Goal: Task Accomplishment & Management: Manage account settings

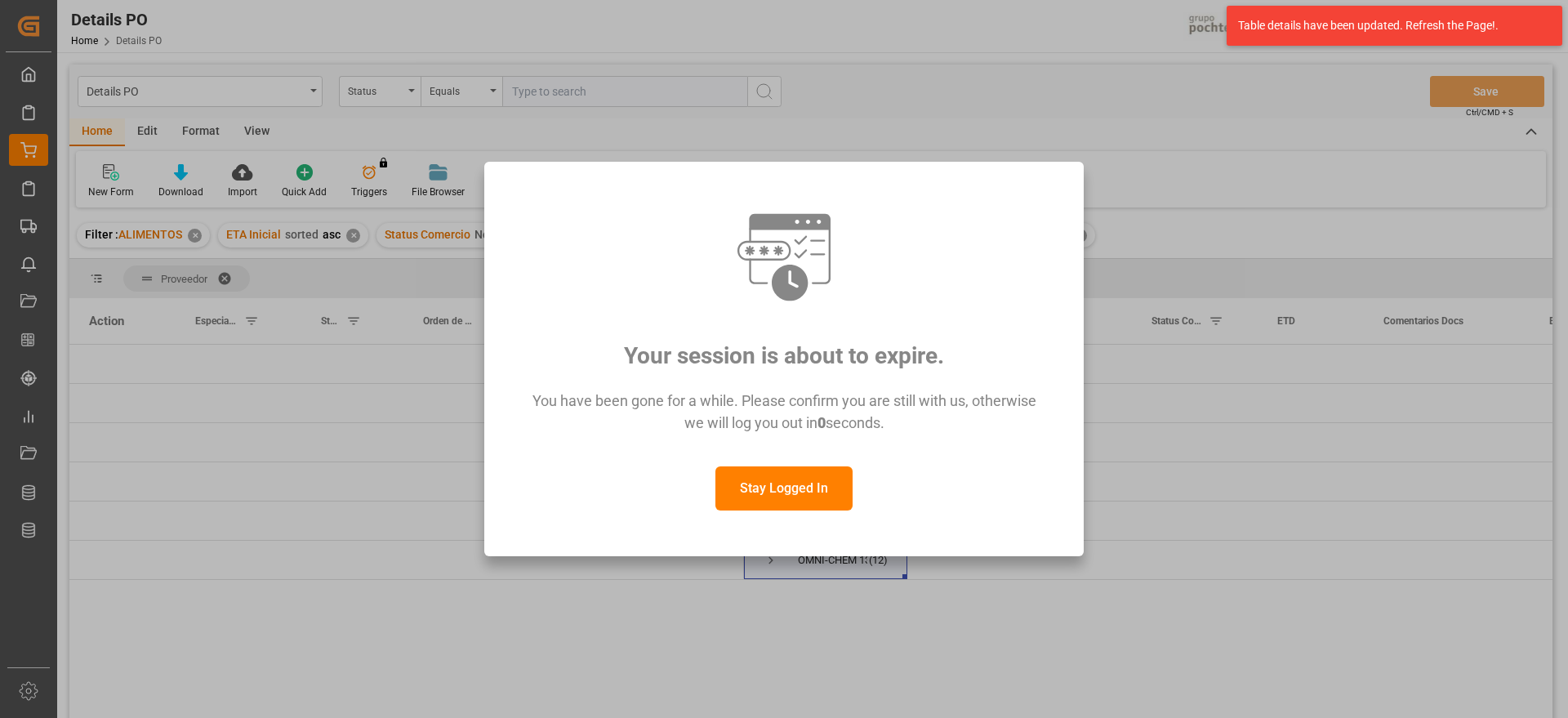
scroll to position [102, 0]
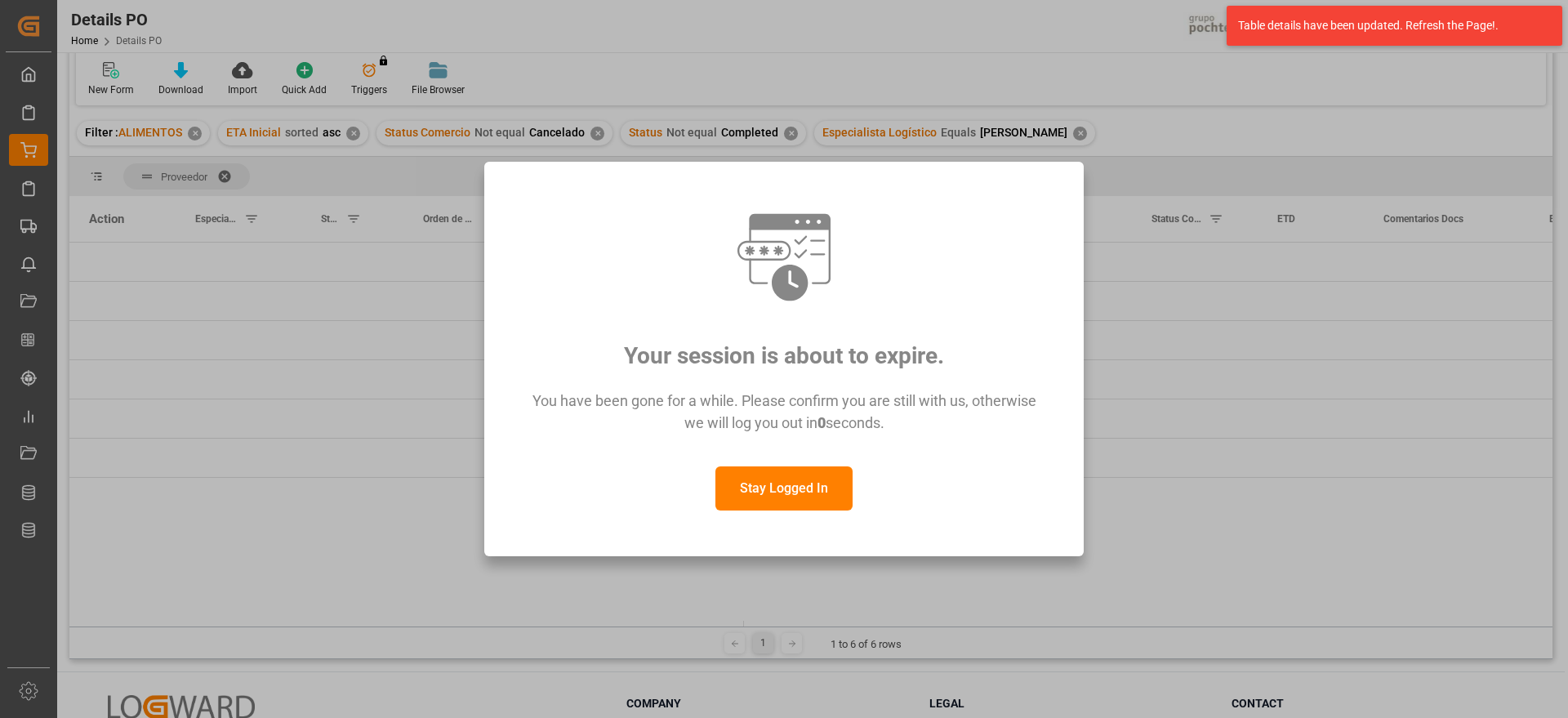
click at [788, 488] on button "Stay Logged In" at bounding box center [783, 488] width 137 height 44
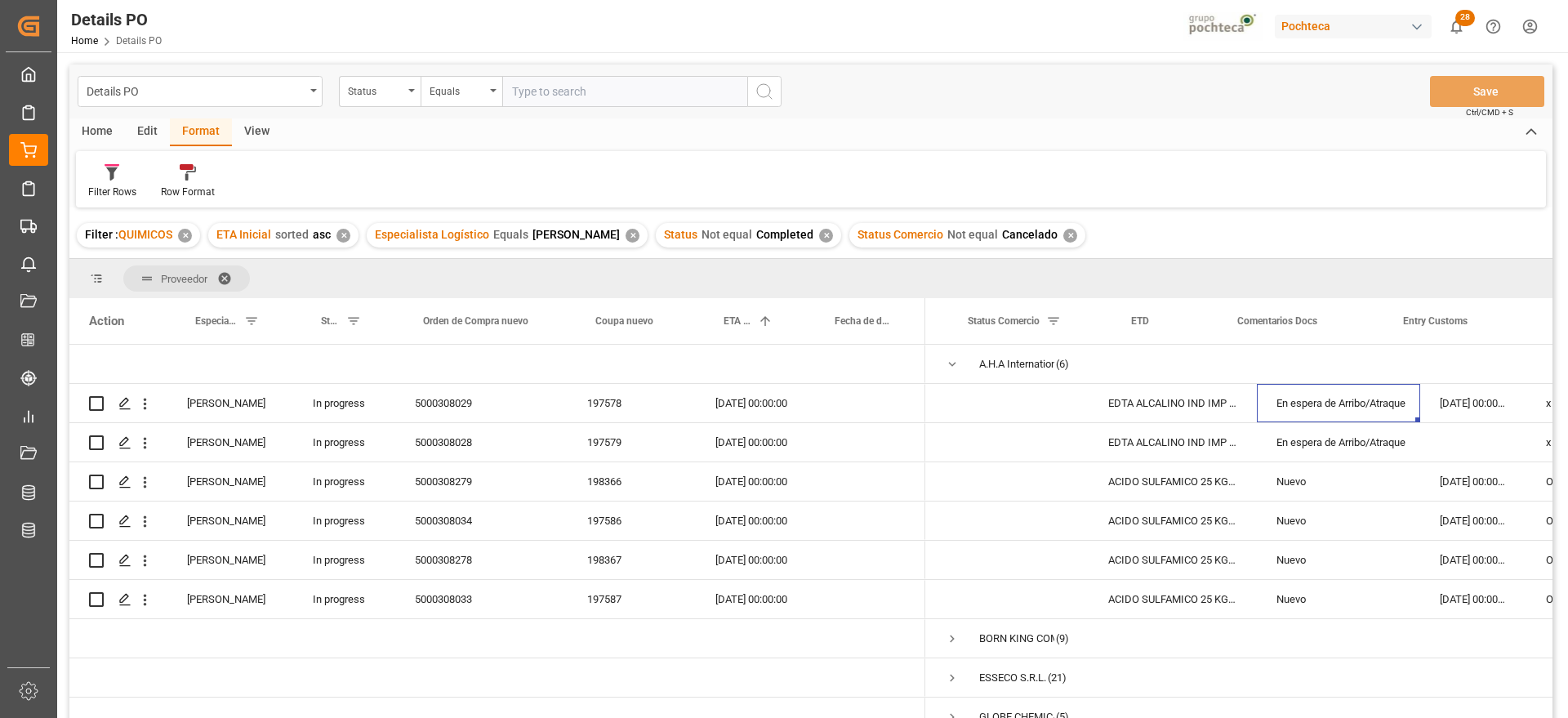
scroll to position [0, 308]
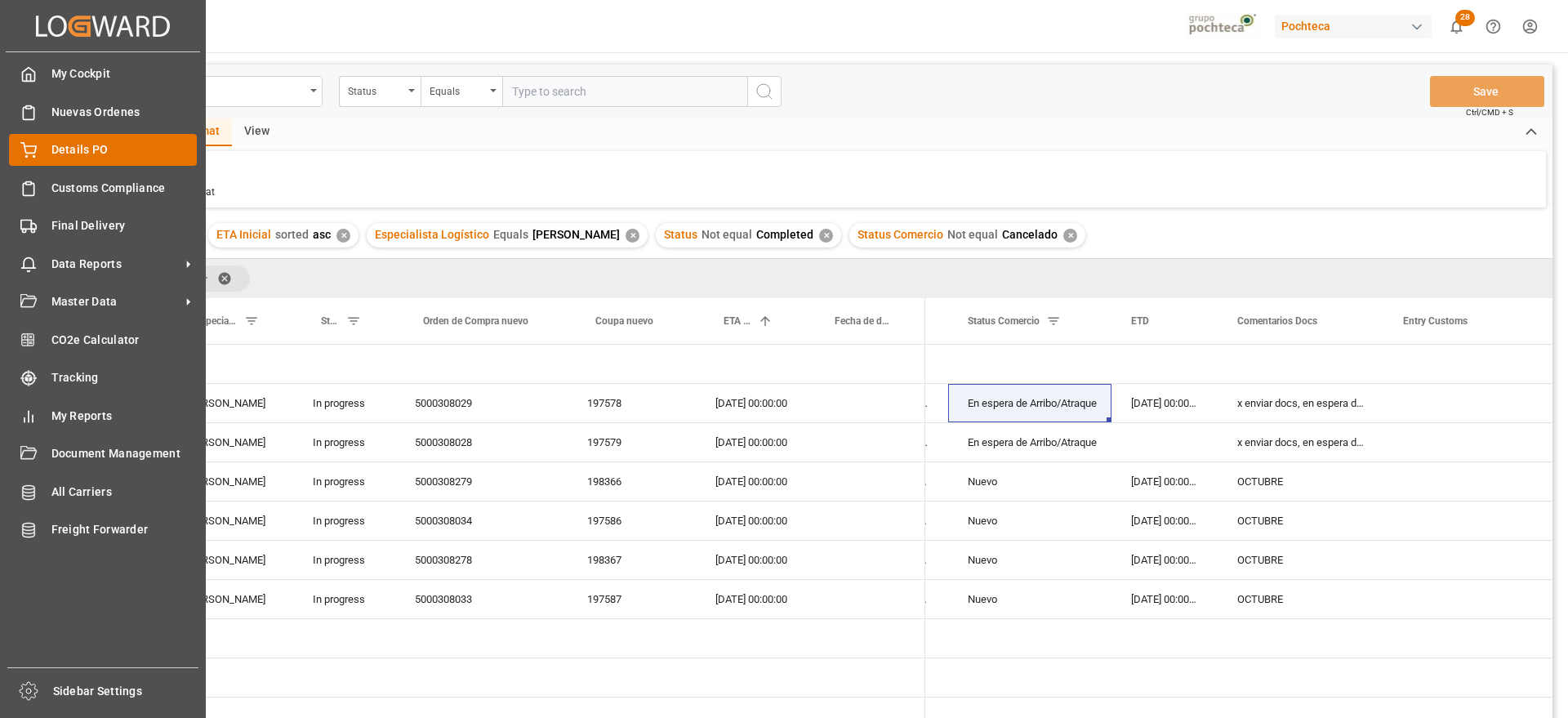
click at [88, 142] on span "Details PO" at bounding box center [125, 150] width 146 height 17
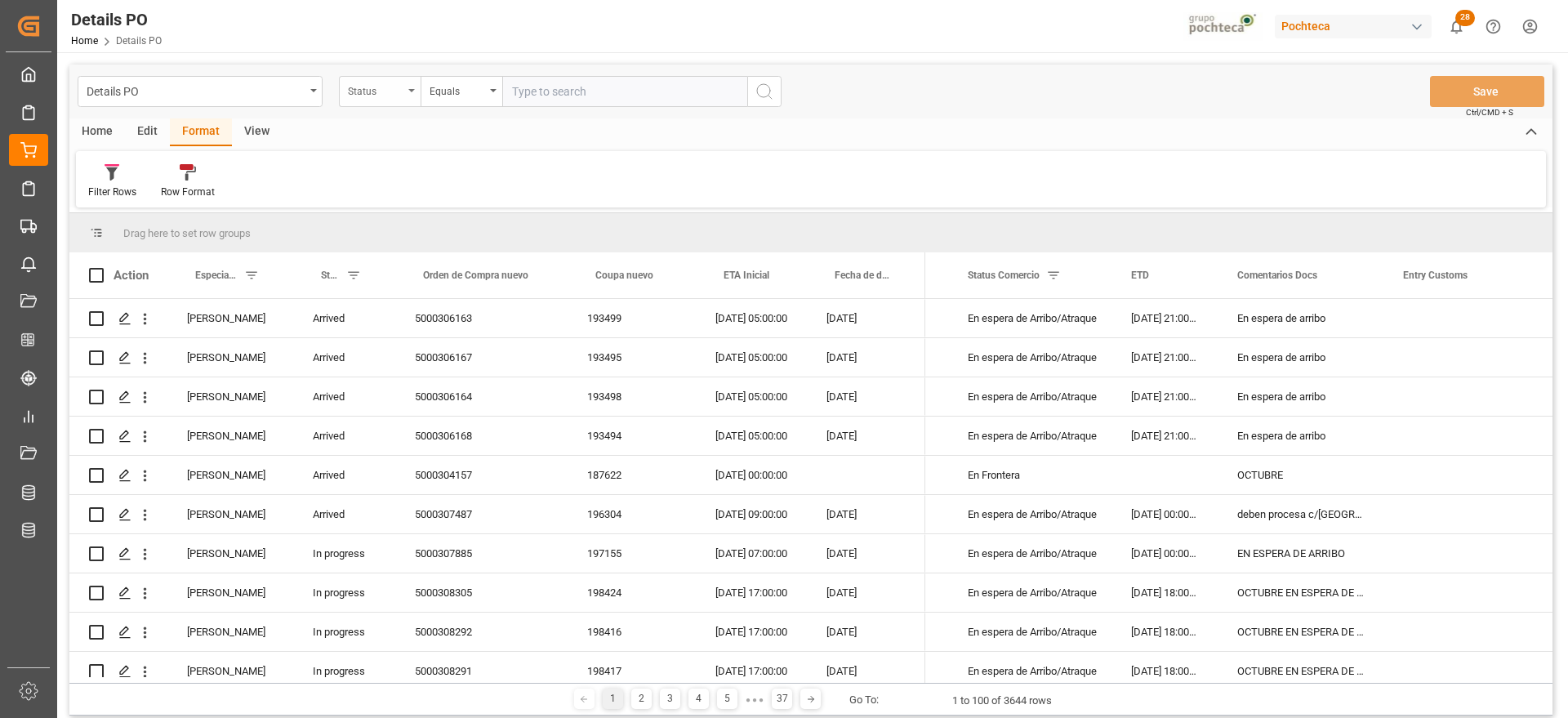
click at [374, 84] on div "Status" at bounding box center [376, 90] width 55 height 19
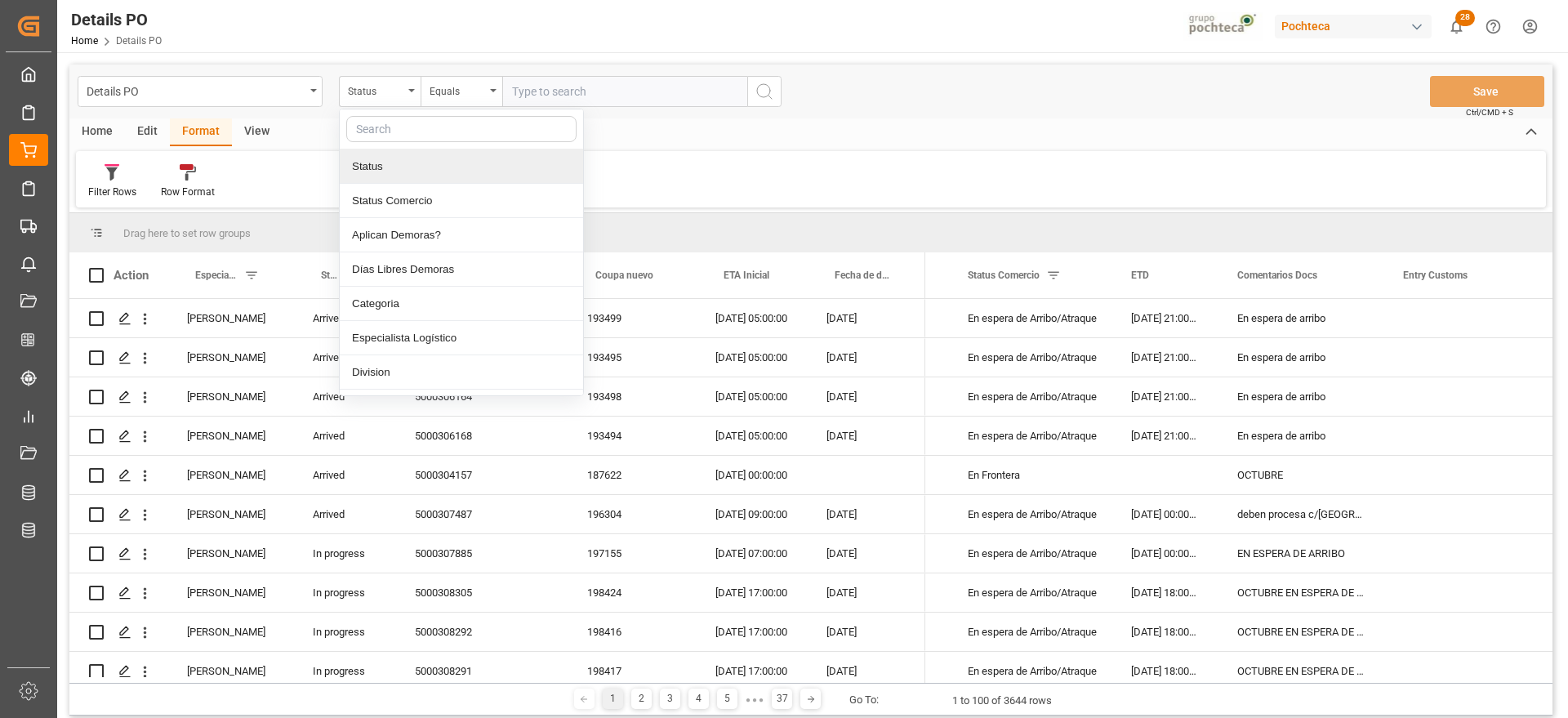
click at [426, 143] on div at bounding box center [461, 129] width 243 height 40
click at [426, 132] on input "text" at bounding box center [461, 129] width 230 height 26
type input "ORDE"
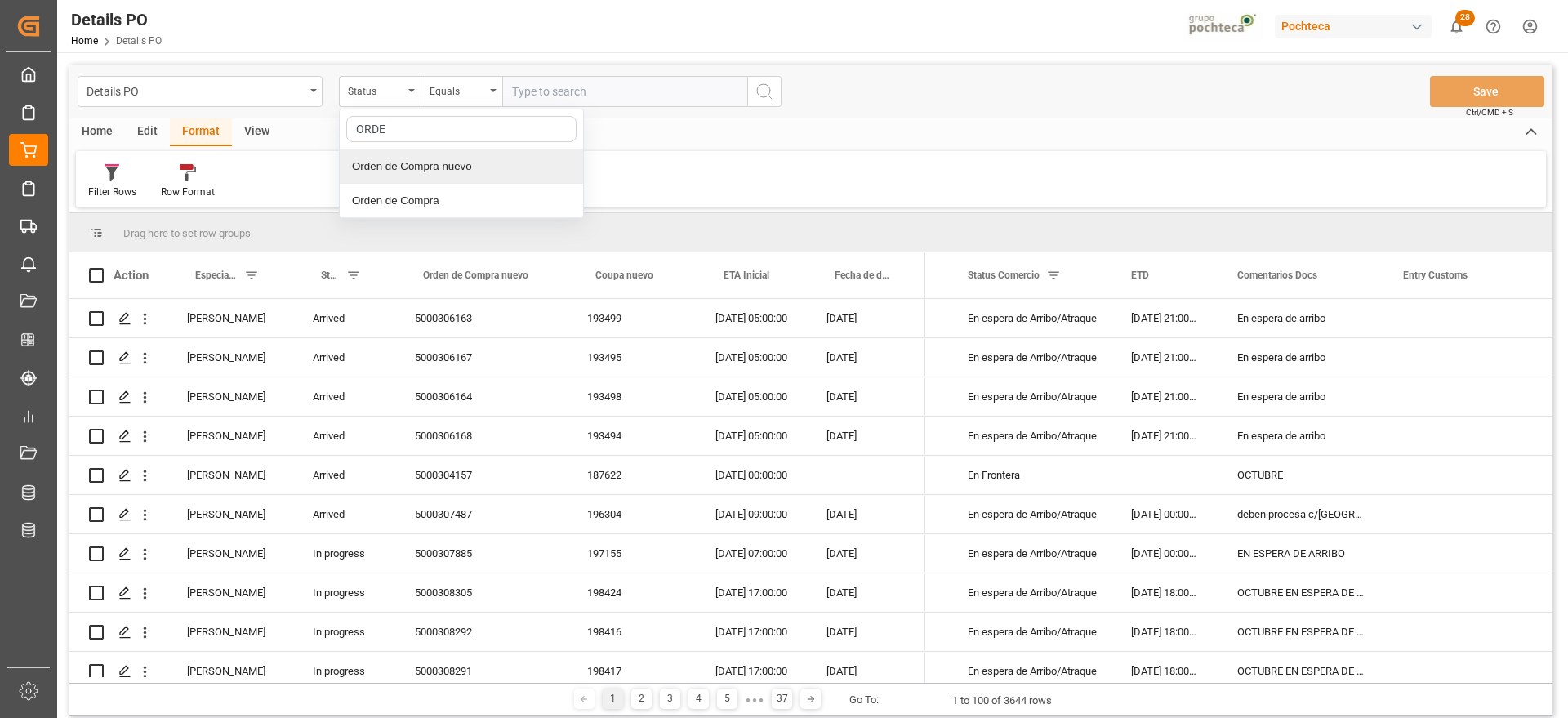
click at [426, 153] on div "Orden de Compra nuevo" at bounding box center [461, 166] width 243 height 34
click at [563, 92] on input "text" at bounding box center [625, 91] width 245 height 31
paste input "5000308043"
type input "5000308043"
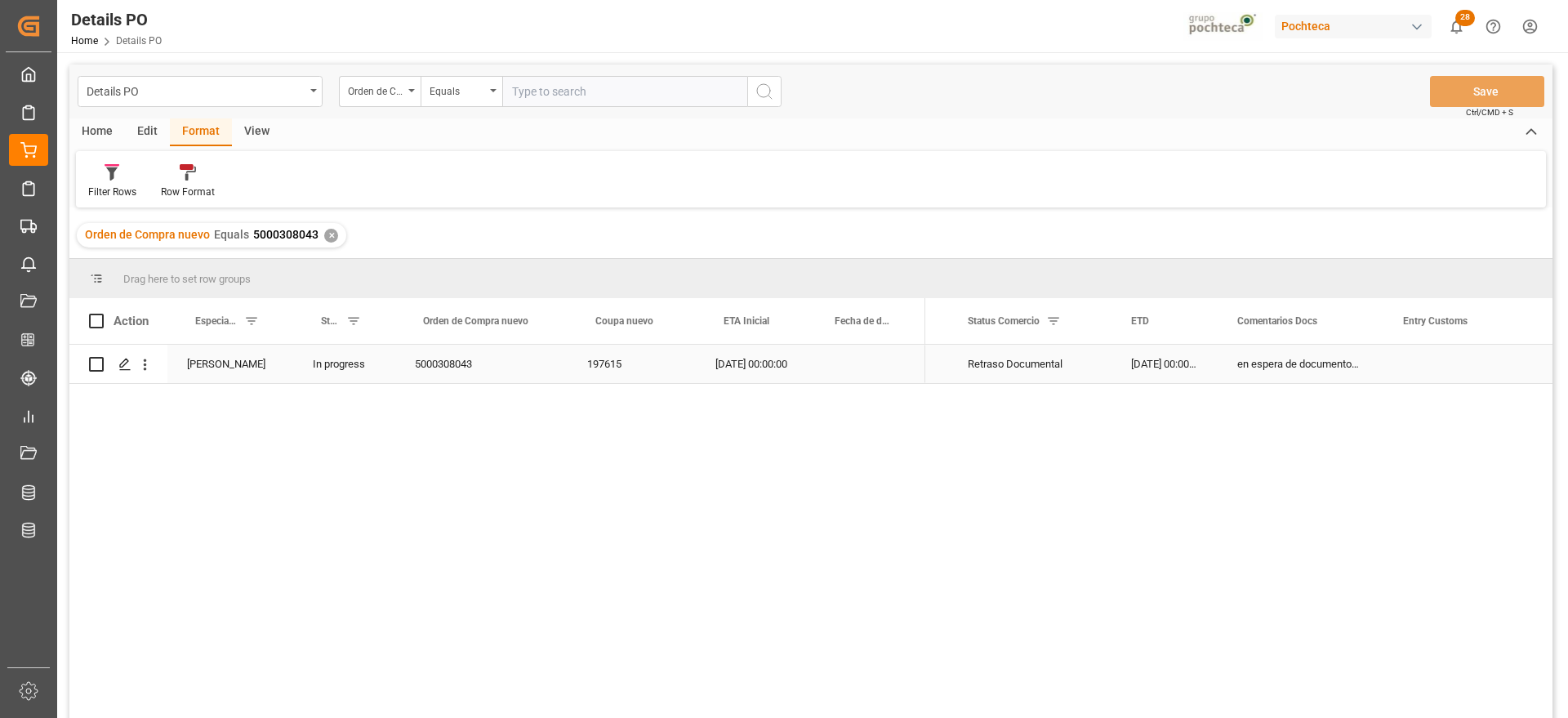
click at [261, 360] on div "[PERSON_NAME]" at bounding box center [230, 364] width 126 height 39
click at [326, 233] on div "✕" at bounding box center [331, 235] width 14 height 14
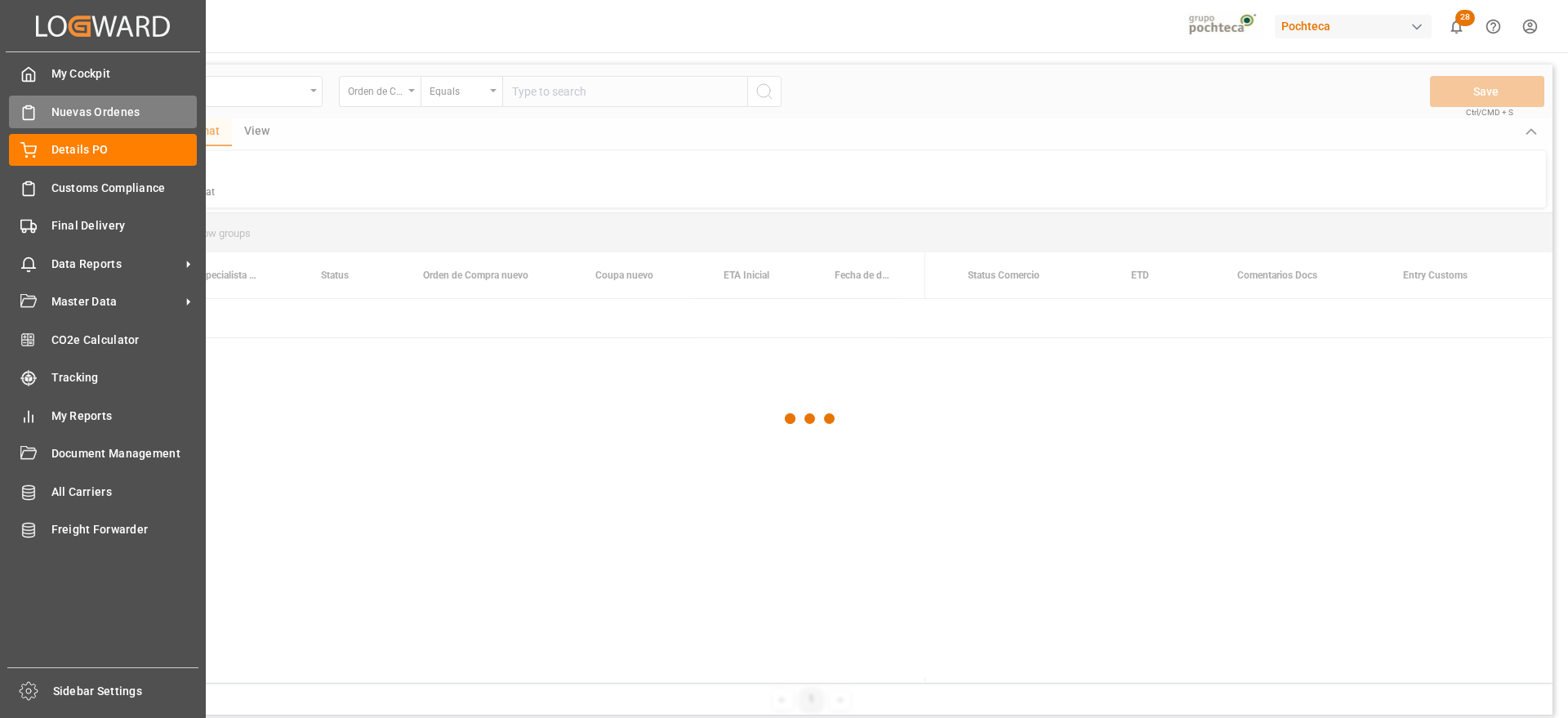
click at [45, 115] on div "Nuevas Ordenes Nuevas Ordenes" at bounding box center [103, 111] width 188 height 32
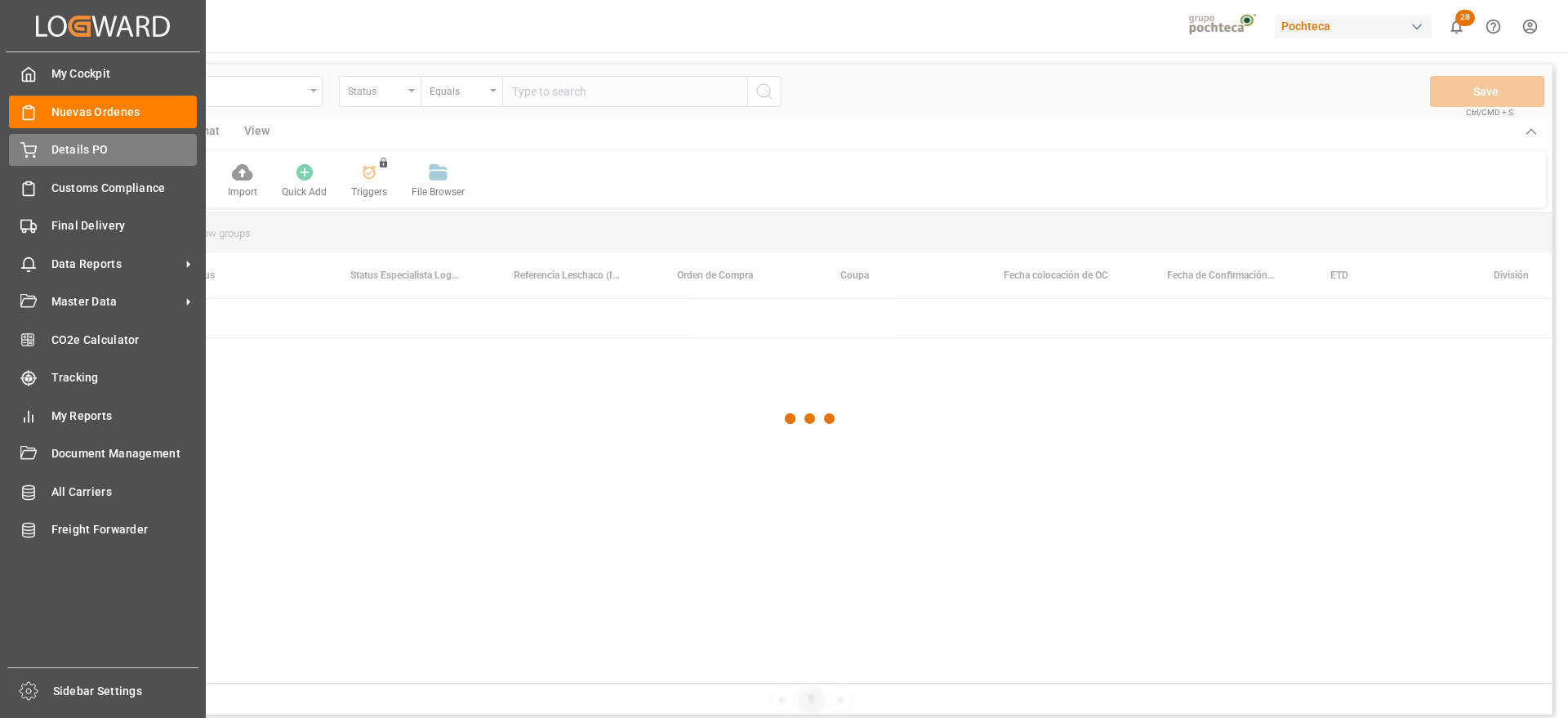
click at [71, 148] on span "Details PO" at bounding box center [125, 150] width 146 height 17
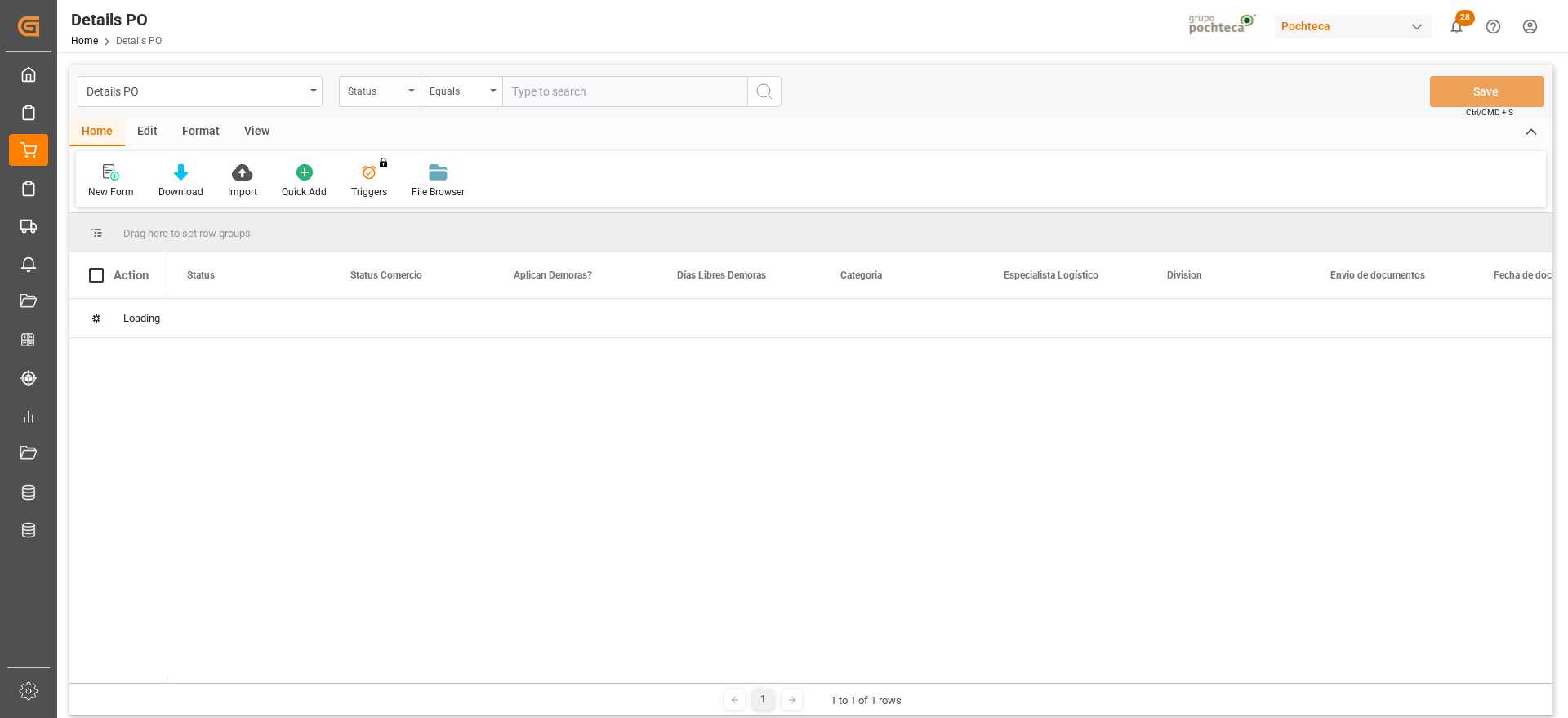
click at [376, 95] on div "Status" at bounding box center [376, 90] width 55 height 19
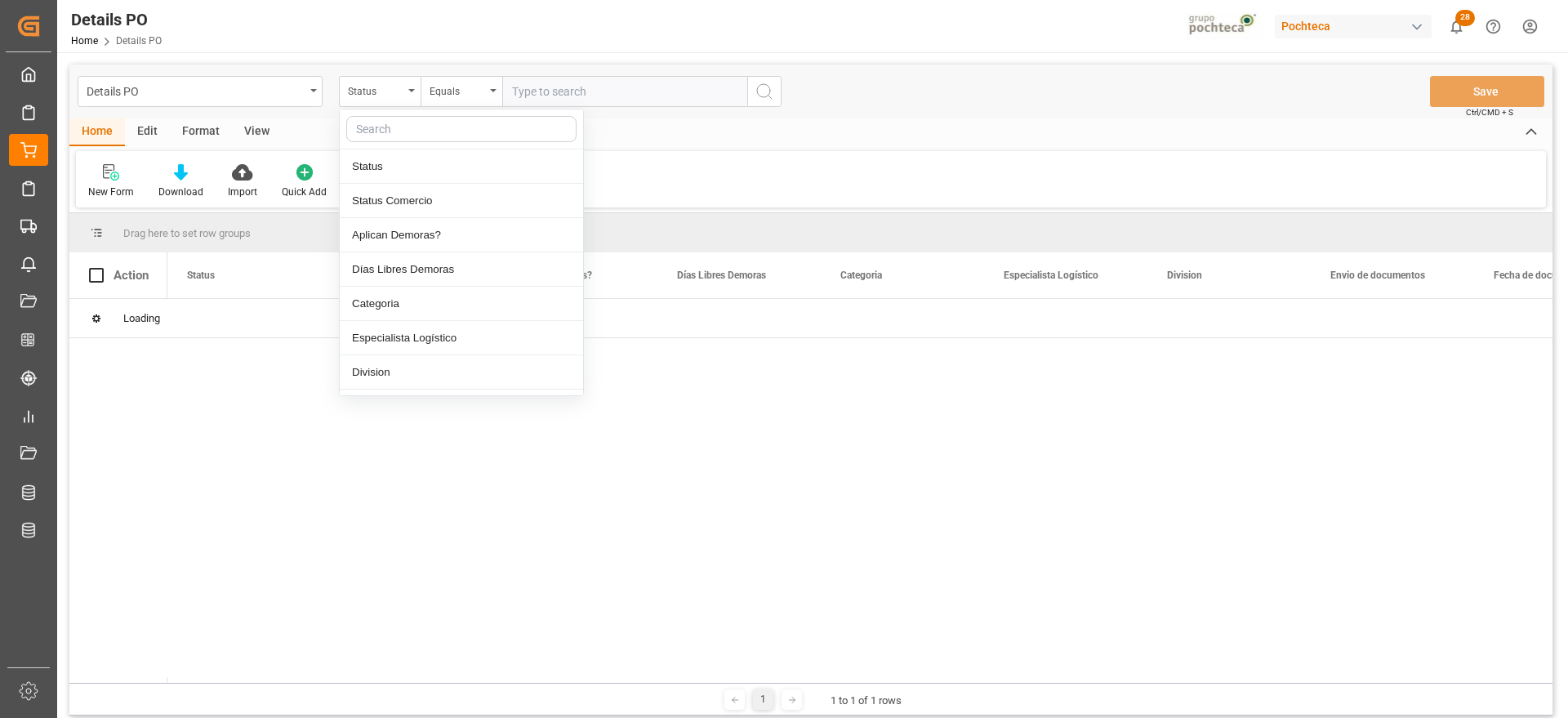
click at [389, 130] on input "text" at bounding box center [461, 129] width 230 height 26
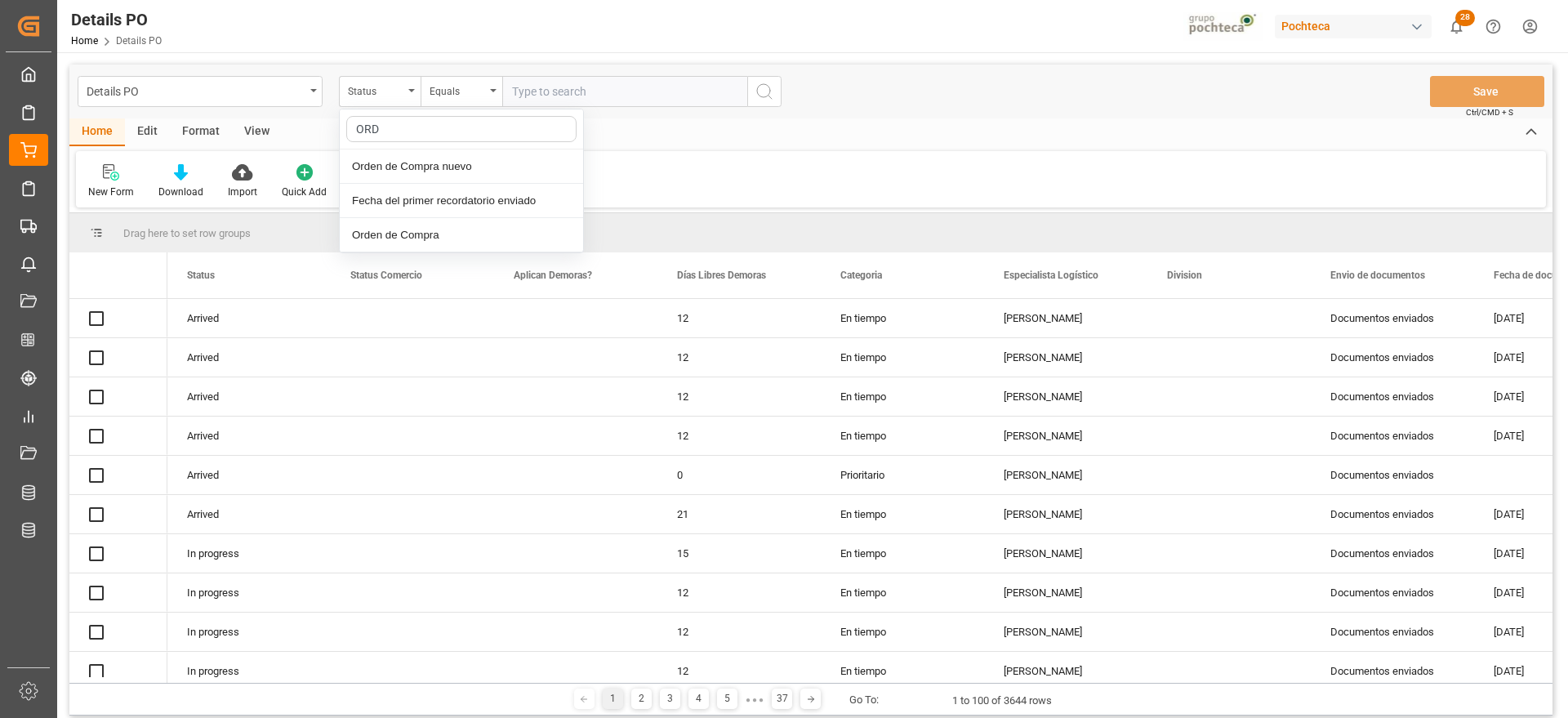
type input "ORDE"
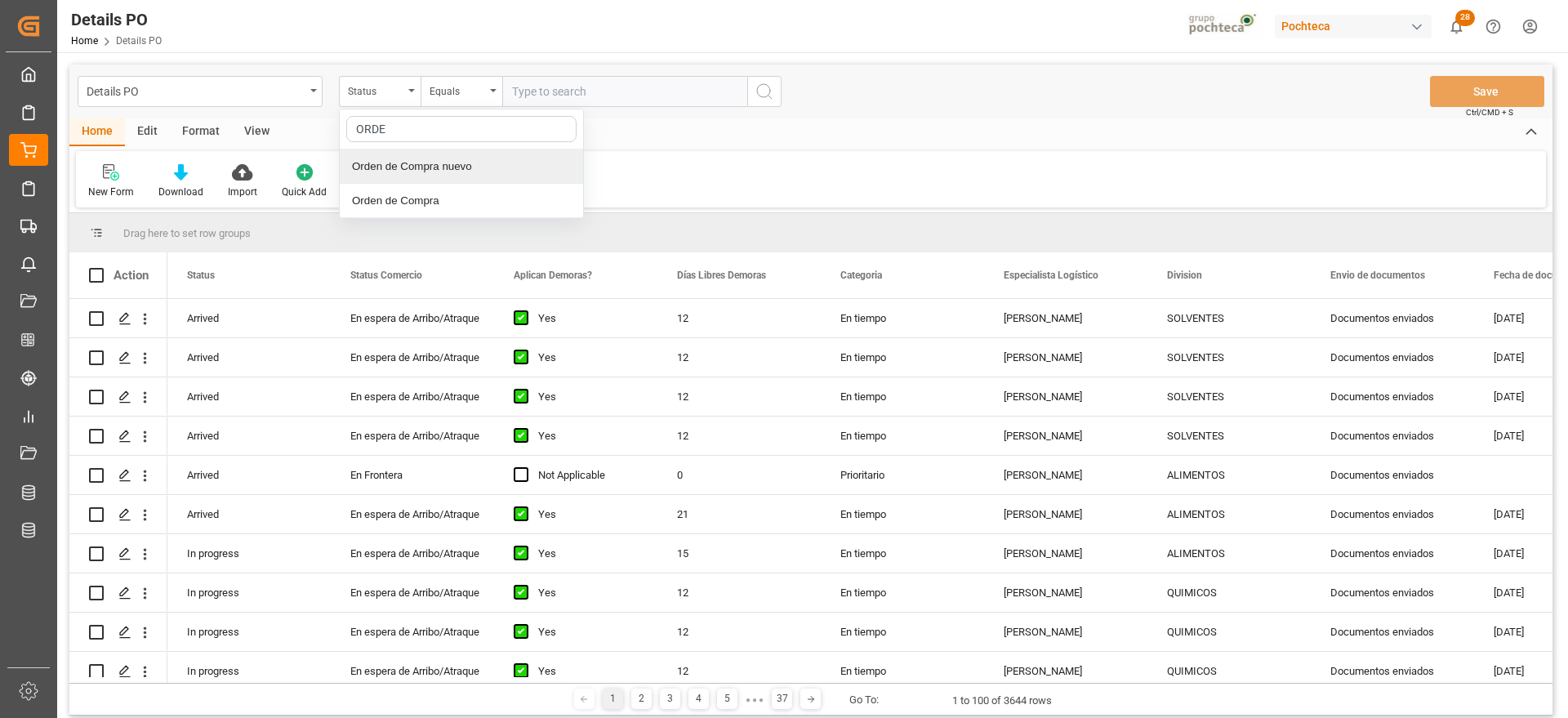
click at [403, 174] on div "Orden de Compra nuevo" at bounding box center [461, 166] width 243 height 34
click at [543, 113] on div "Details PO Orden de Compra nuevo Equals Save Ctrl/CMD + S" at bounding box center [811, 91] width 1483 height 54
click at [546, 97] on input "text" at bounding box center [625, 91] width 245 height 31
paste input "5000308043"
type input "5000308043"
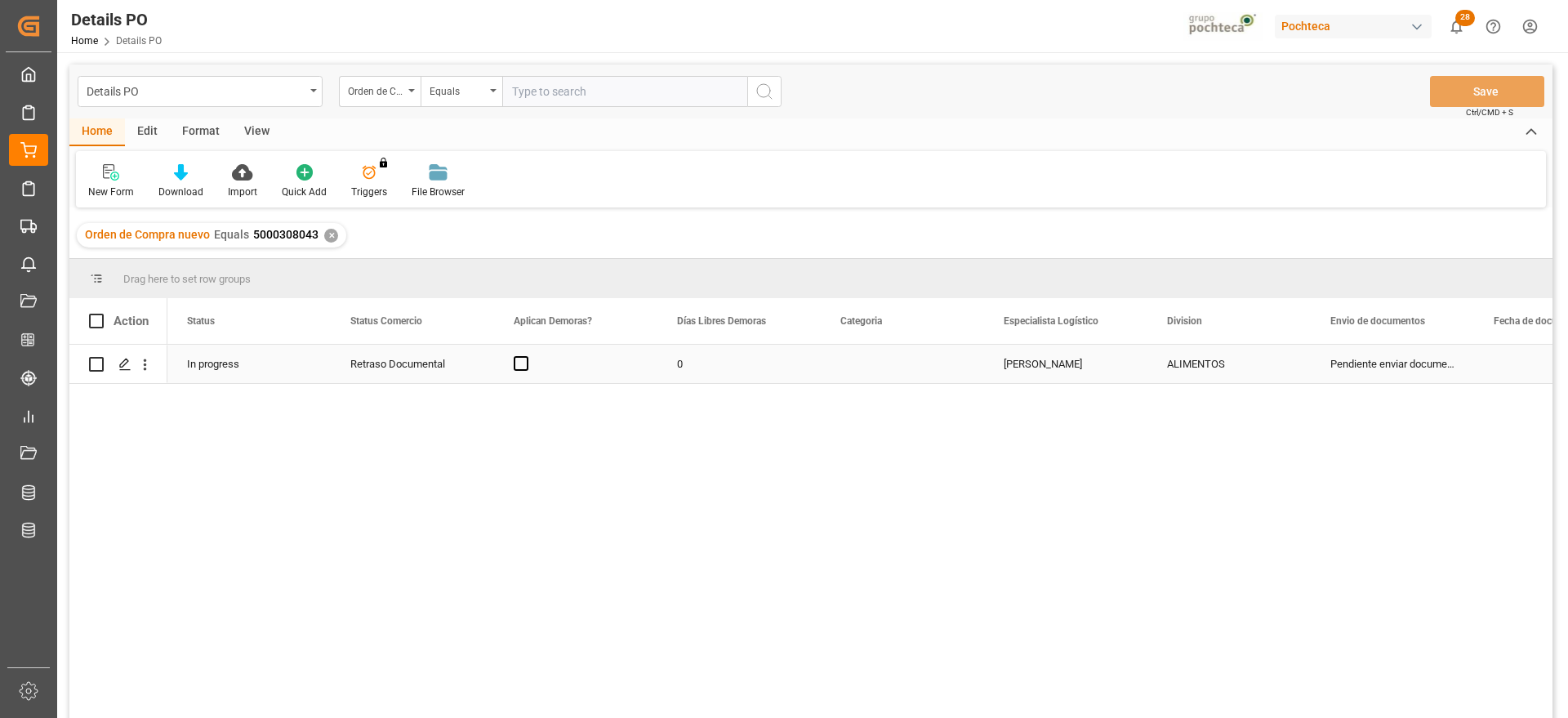
click at [377, 367] on div "Retraso Documental" at bounding box center [413, 365] width 124 height 38
click at [445, 367] on div "Retraso Documental" at bounding box center [413, 365] width 124 height 38
click at [459, 367] on icon "open menu" at bounding box center [464, 374] width 20 height 20
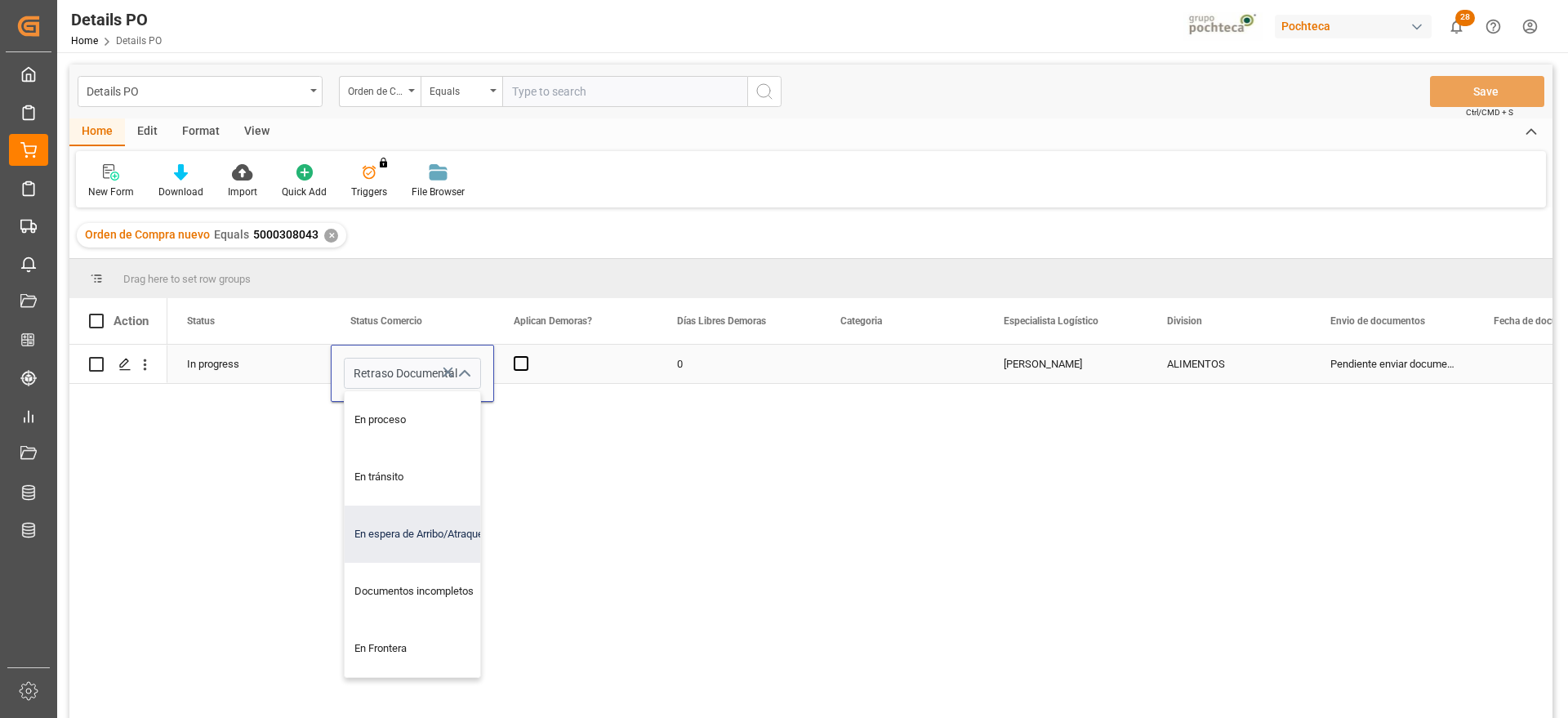
click at [439, 539] on div "En espera de Arribo/Atraque" at bounding box center [422, 534] width 155 height 57
type input "En espera de Arribo/Atraque"
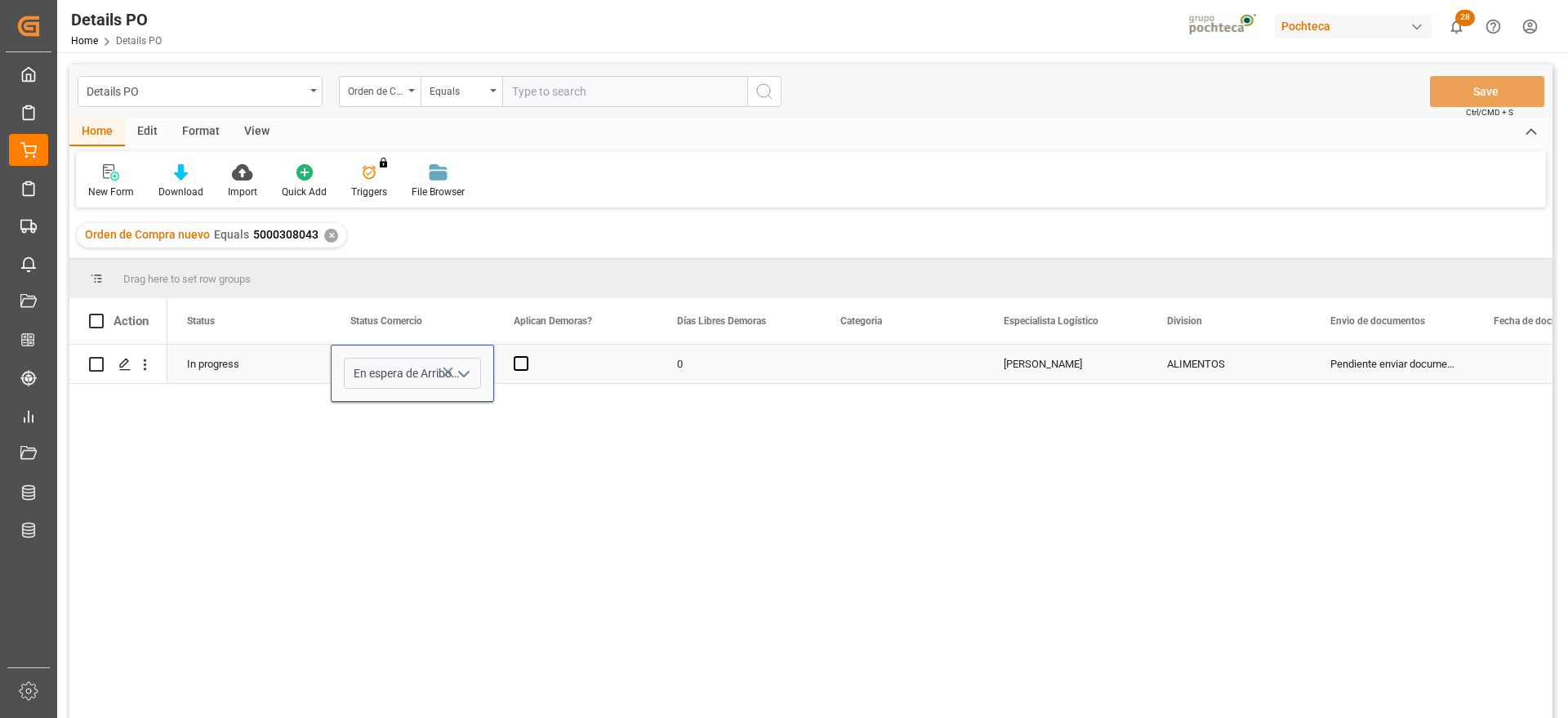
click at [529, 358] on div "Press SPACE to select this row." at bounding box center [576, 364] width 164 height 39
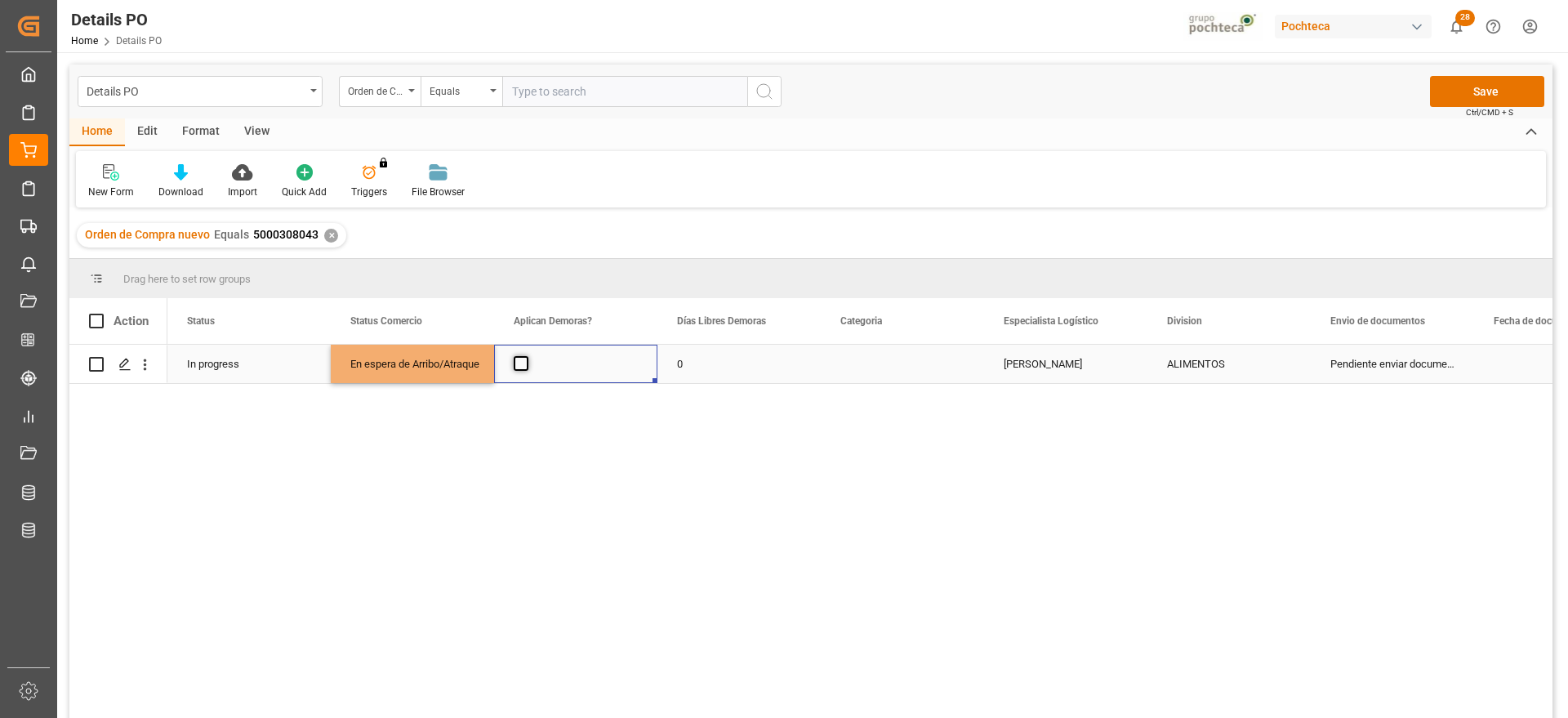
click at [524, 365] on span "Press SPACE to select this row." at bounding box center [520, 363] width 15 height 15
click at [526, 356] on input "Press SPACE to select this row." at bounding box center [526, 356] width 0 height 0
click at [700, 367] on div "0" at bounding box center [739, 364] width 164 height 39
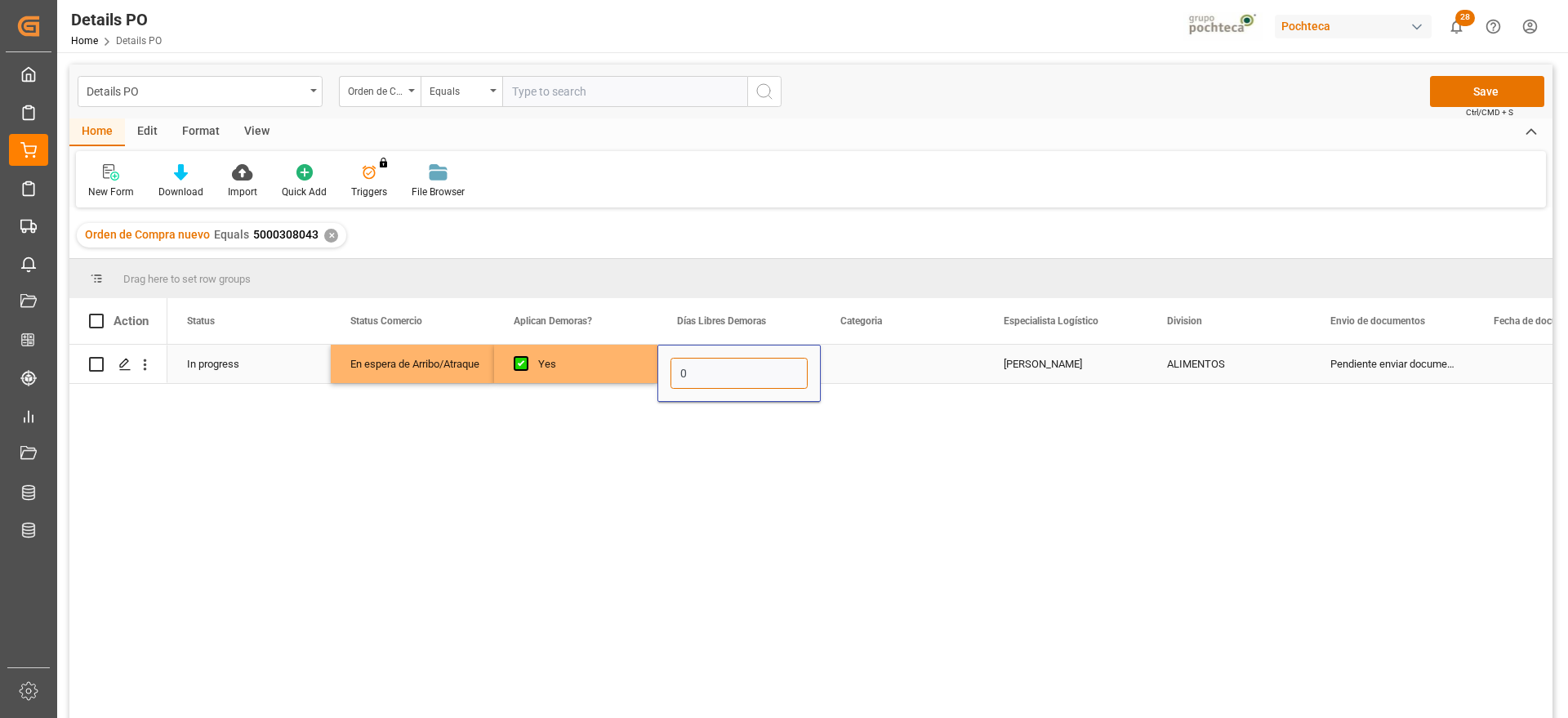
click at [700, 367] on input "0" at bounding box center [738, 373] width 137 height 31
type input "21"
click at [880, 365] on div "Press SPACE to select this row." at bounding box center [902, 364] width 164 height 39
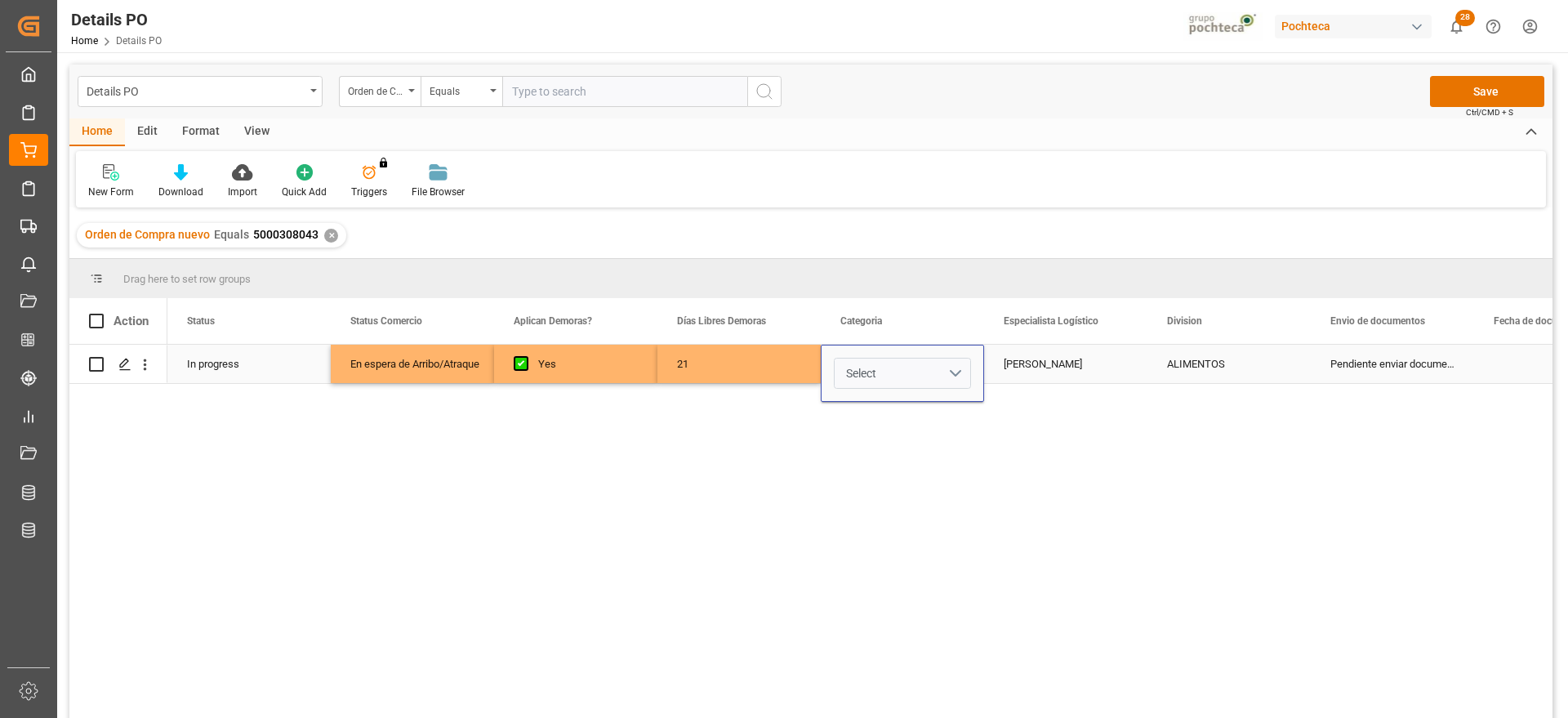
click at [949, 365] on button "Select" at bounding box center [902, 373] width 137 height 31
click at [917, 461] on div "En tiempo" at bounding box center [902, 465] width 118 height 16
click at [1023, 358] on div "[PERSON_NAME]" at bounding box center [1066, 364] width 164 height 39
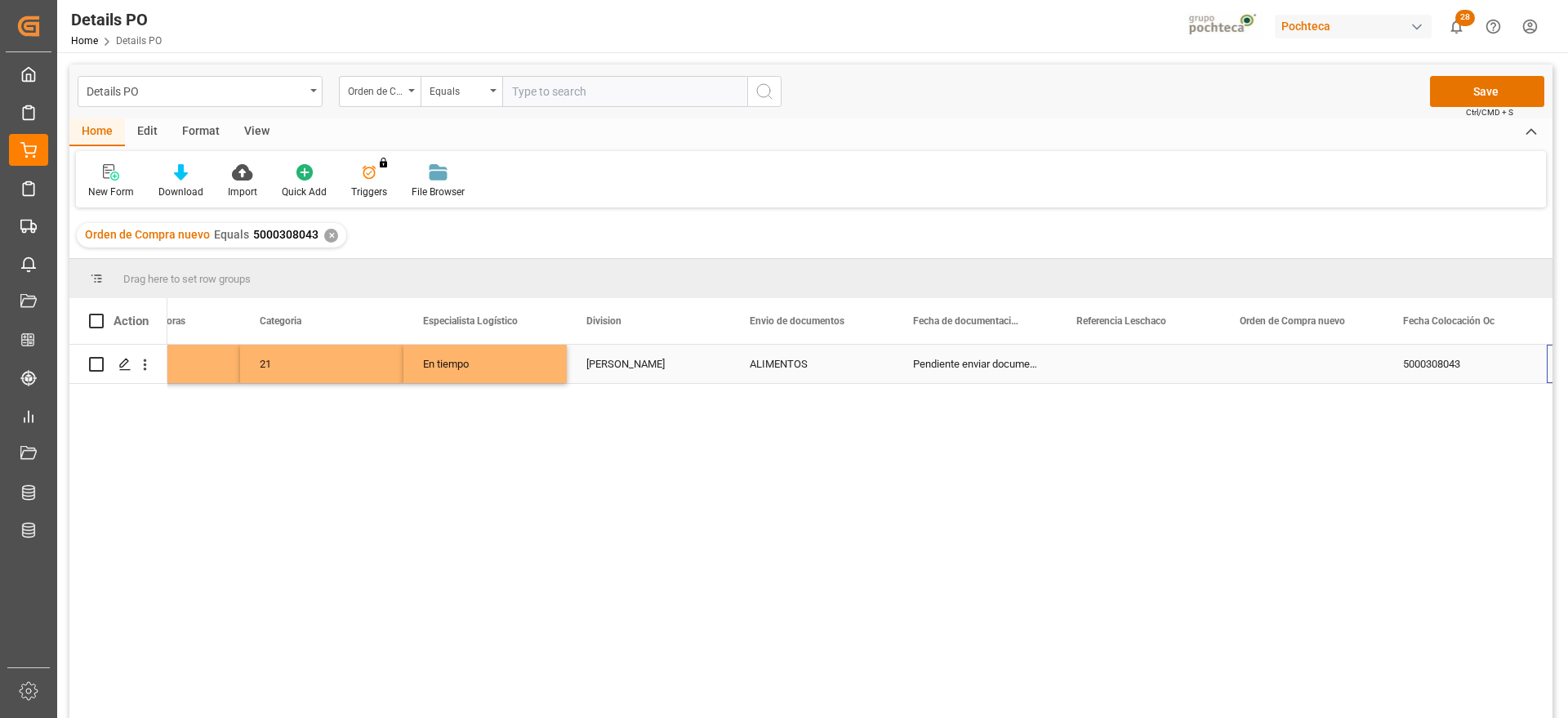
scroll to position [0, 581]
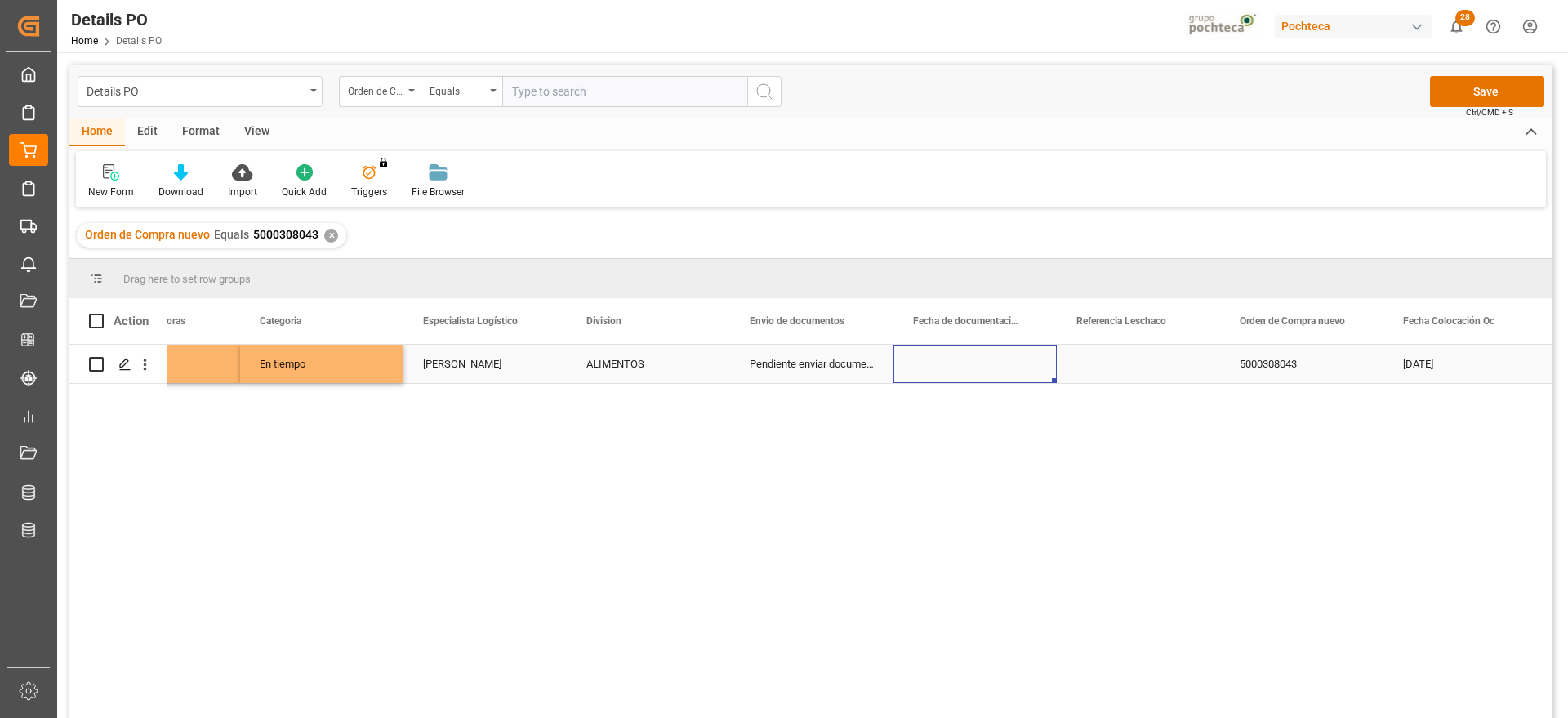
click at [1016, 364] on div "Press SPACE to select this row." at bounding box center [975, 364] width 164 height 39
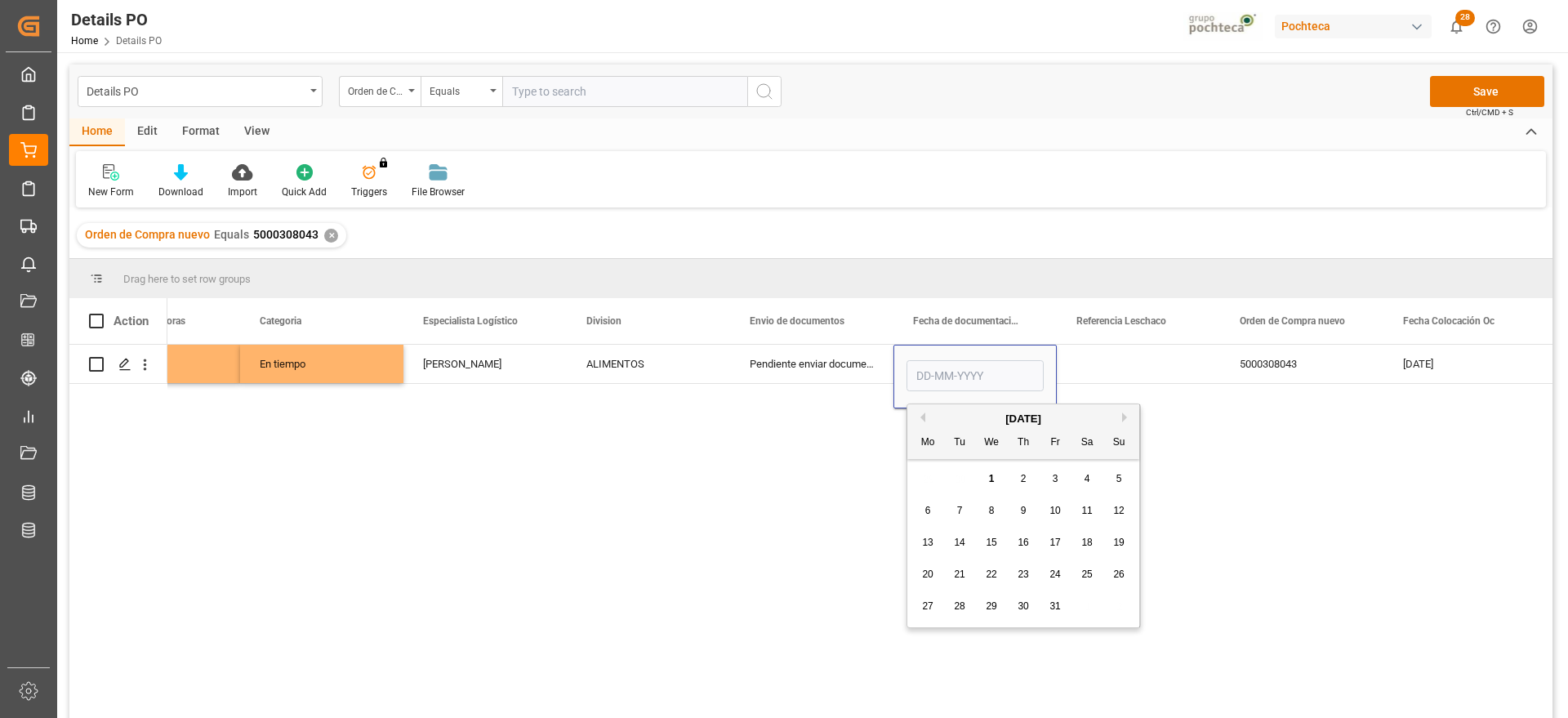
click at [924, 414] on button "Previous Month" at bounding box center [919, 417] width 9 height 9
click at [933, 607] on div "29" at bounding box center [928, 607] width 21 height 20
type input "29-09-2025"
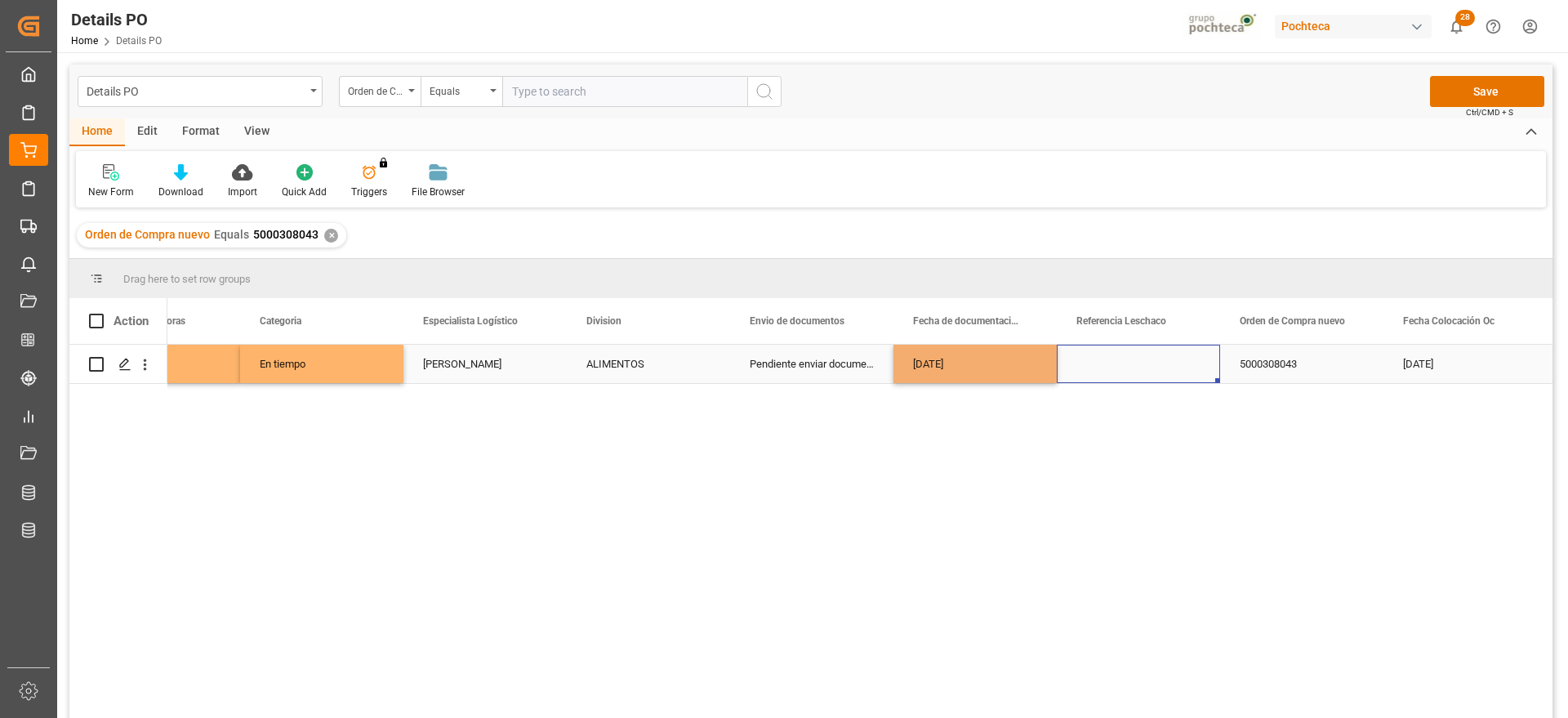
click at [1138, 367] on div "Press SPACE to select this row." at bounding box center [1138, 364] width 164 height 39
click at [1105, 365] on div "Press SPACE to select this row." at bounding box center [1138, 364] width 164 height 39
click at [1105, 365] on input "Press SPACE to select this row." at bounding box center [1138, 373] width 137 height 31
click at [1104, 368] on input "Press SPACE to select this row." at bounding box center [1138, 373] width 137 height 31
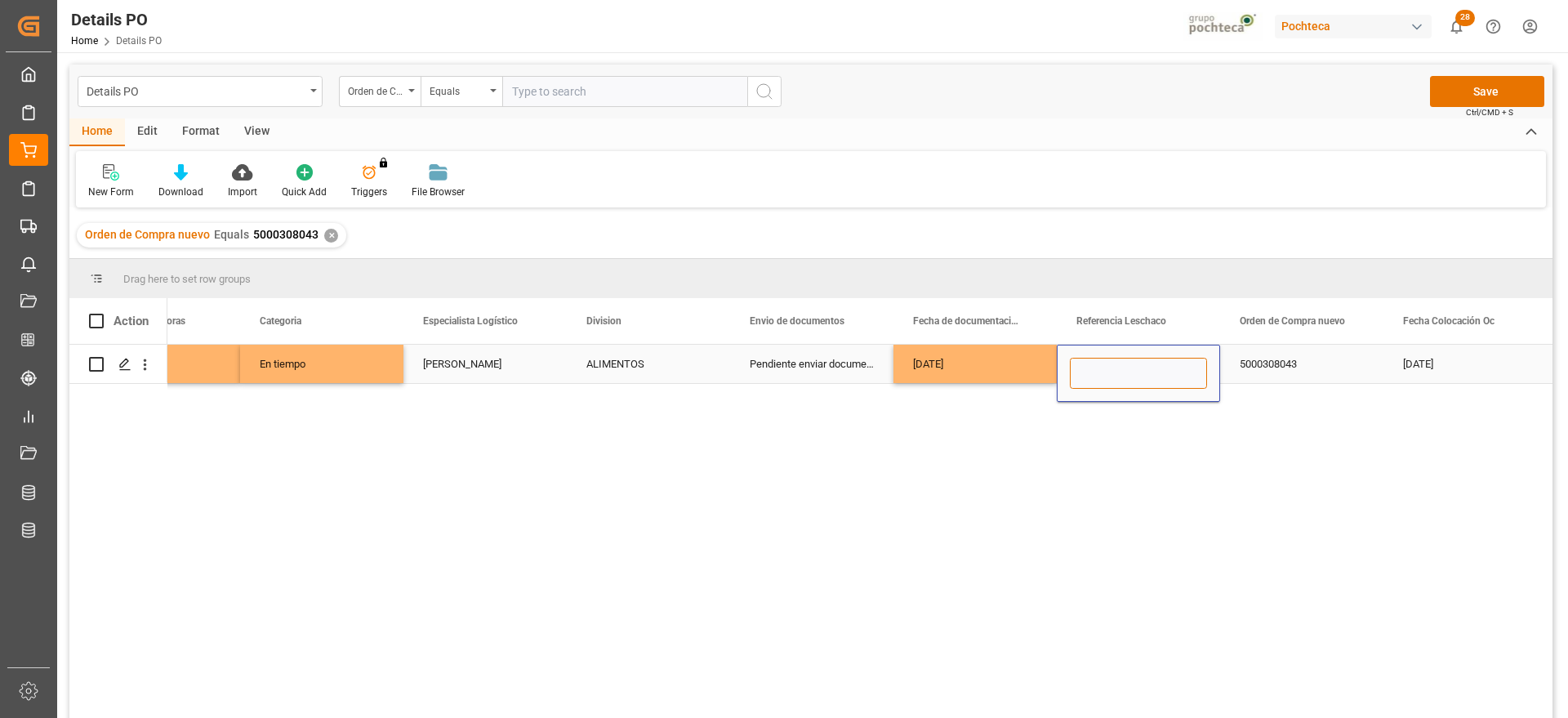
paste input "251106900021"
type input "251106900021"
click at [1256, 365] on div "5000308043" at bounding box center [1302, 364] width 164 height 39
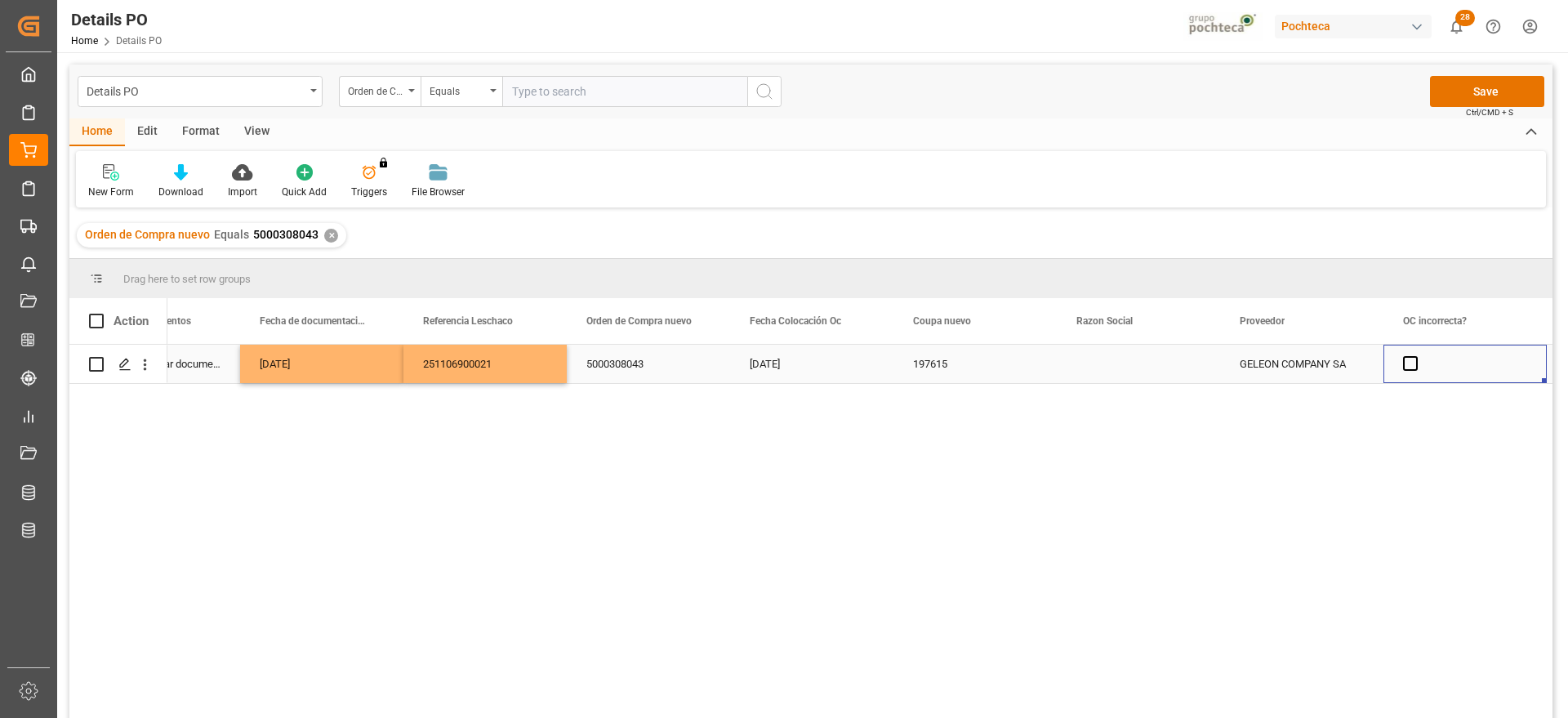
scroll to position [0, 1397]
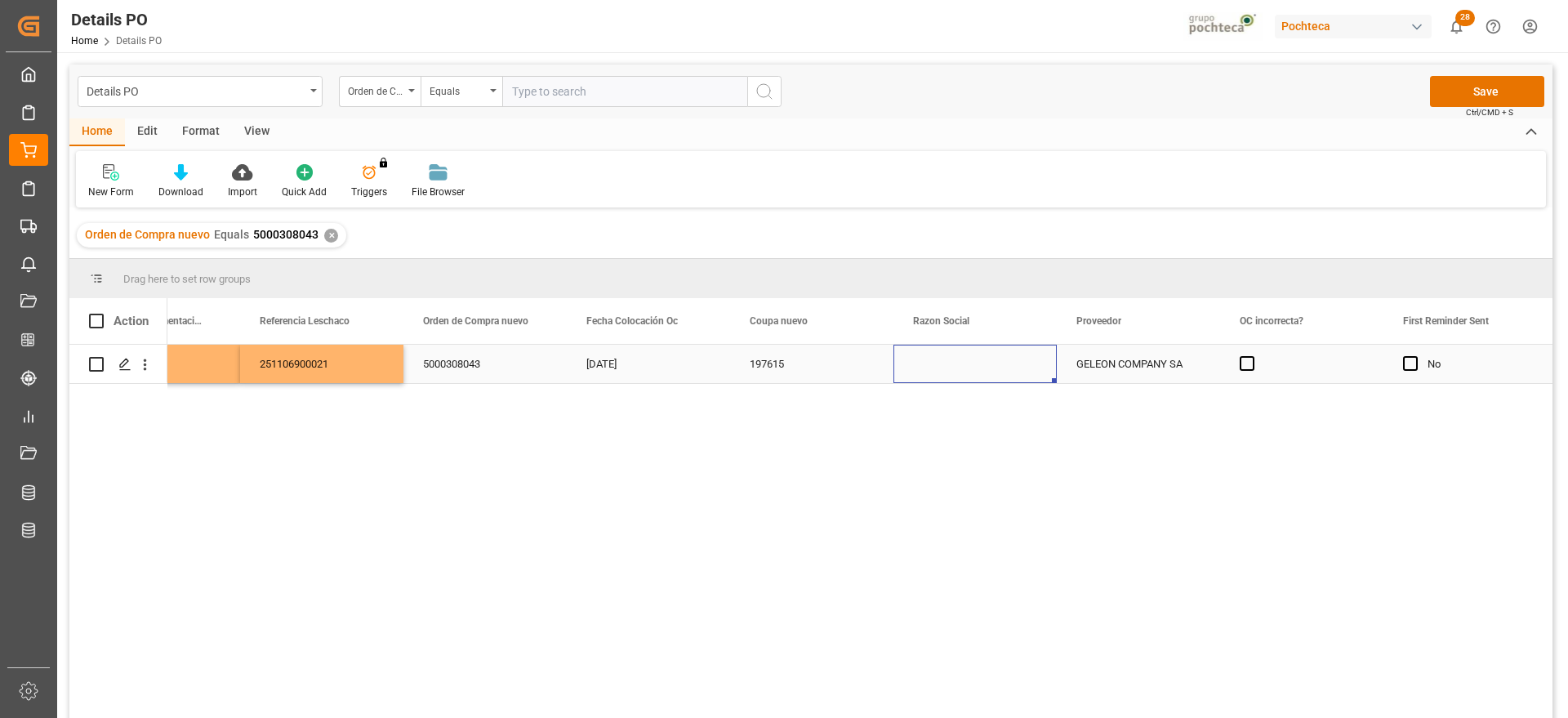
click at [963, 356] on div "Press SPACE to select this row." at bounding box center [975, 364] width 164 height 39
click at [1018, 371] on icon "open menu" at bounding box center [1026, 374] width 20 height 20
click at [996, 473] on div "Soluciones Integrales Pochteca" at bounding box center [990, 477] width 166 height 57
click at [1017, 374] on icon "open menu" at bounding box center [1026, 374] width 20 height 20
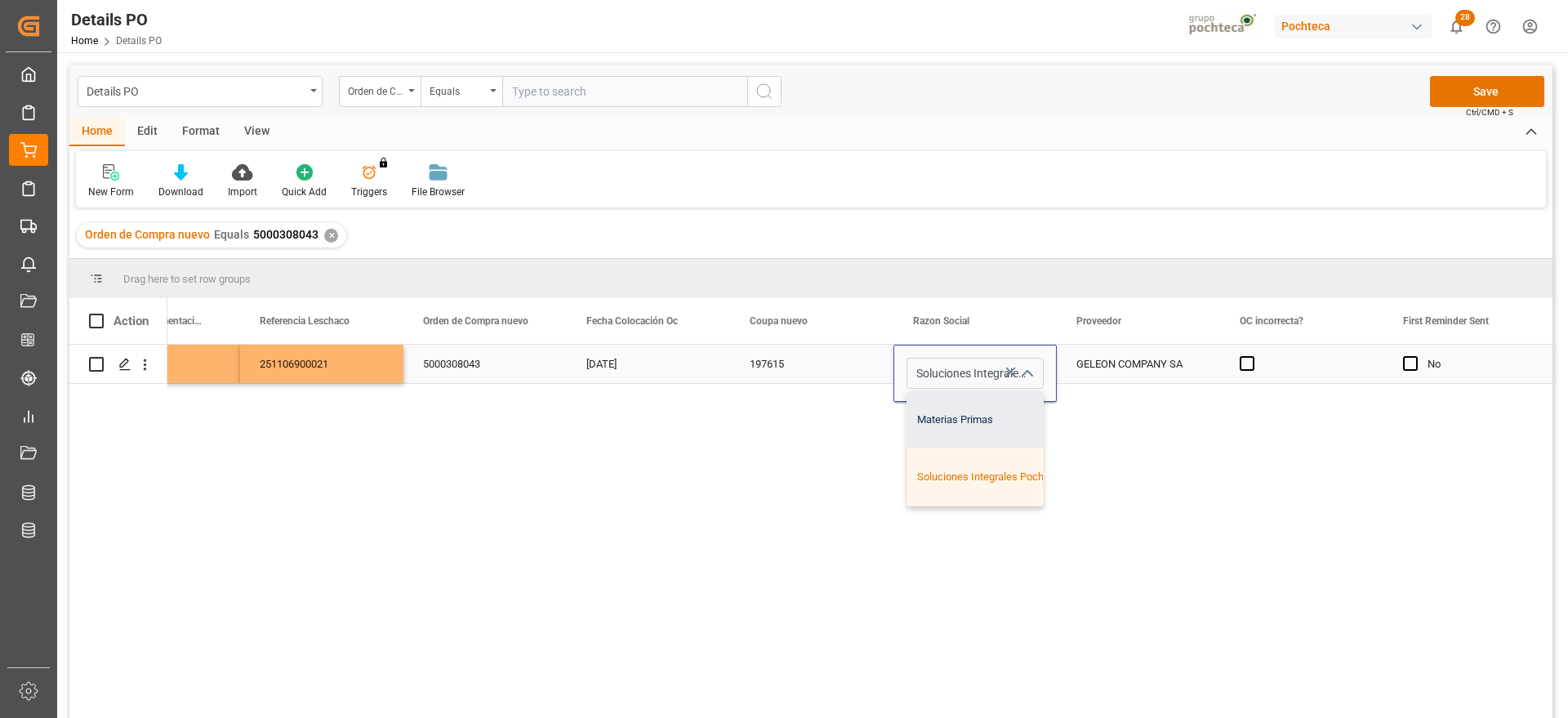
click at [992, 421] on div "Materias Primas" at bounding box center [990, 420] width 166 height 57
type input "Materias Primas"
click at [1129, 358] on div "GELEON COMPANY SA" at bounding box center [1138, 364] width 164 height 39
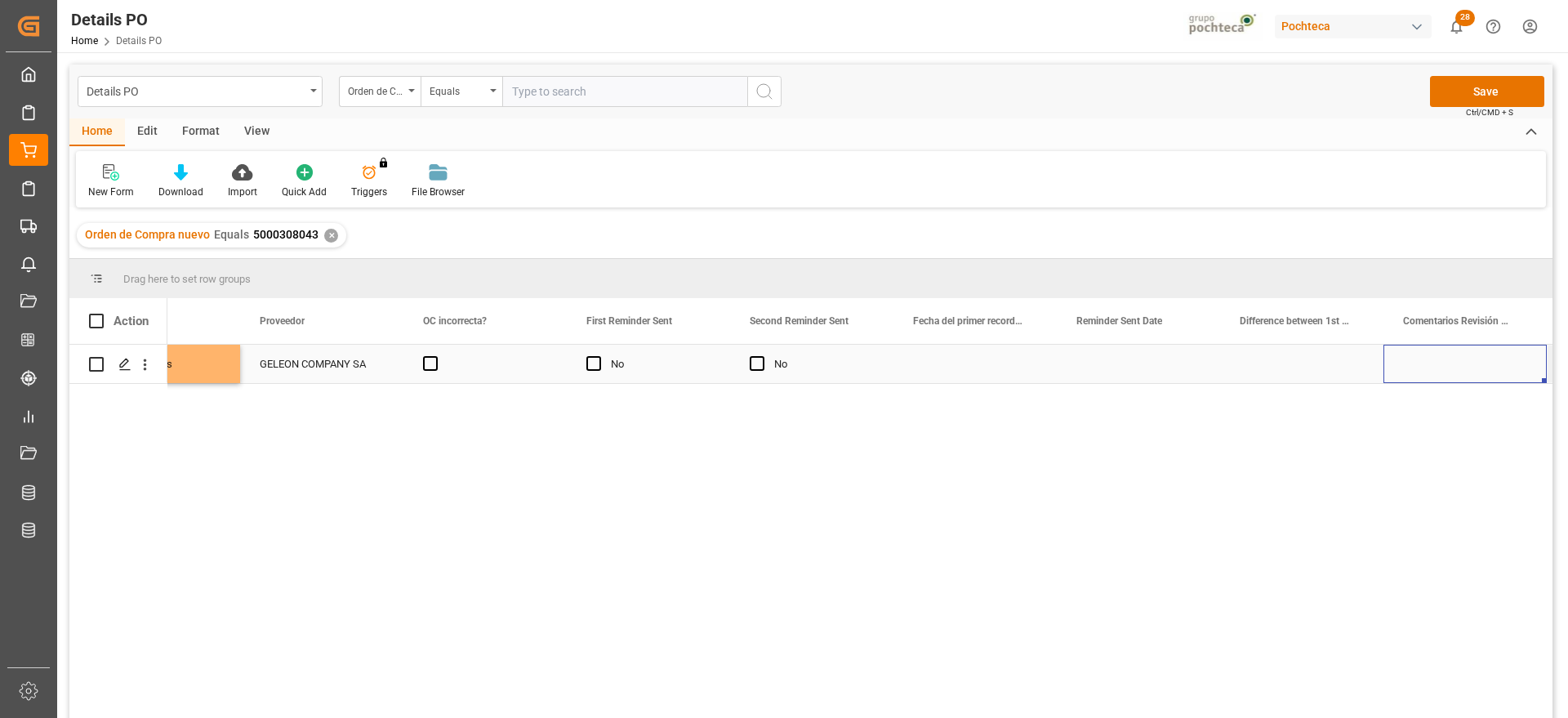
scroll to position [0, 0]
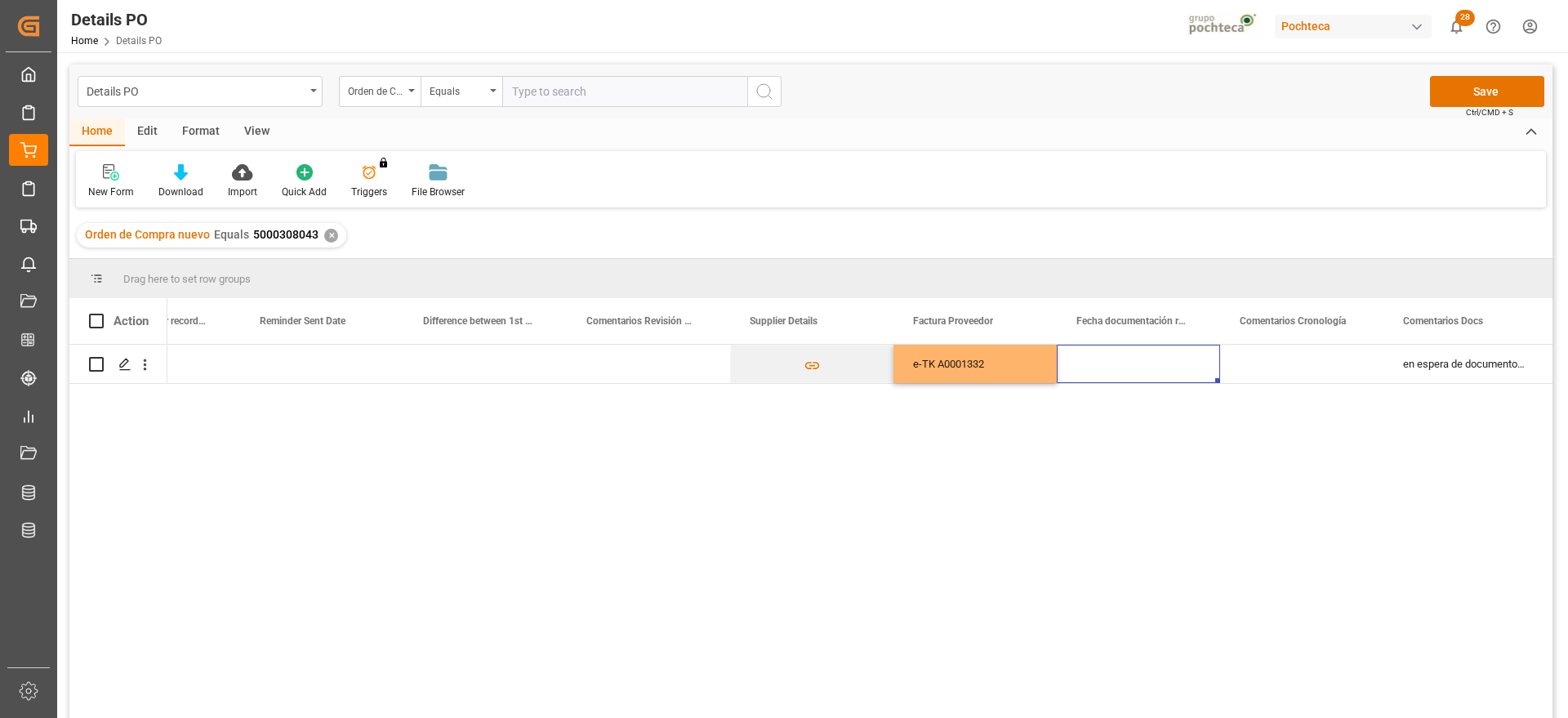
click at [1129, 358] on div "Press SPACE to select this row." at bounding box center [1138, 364] width 164 height 39
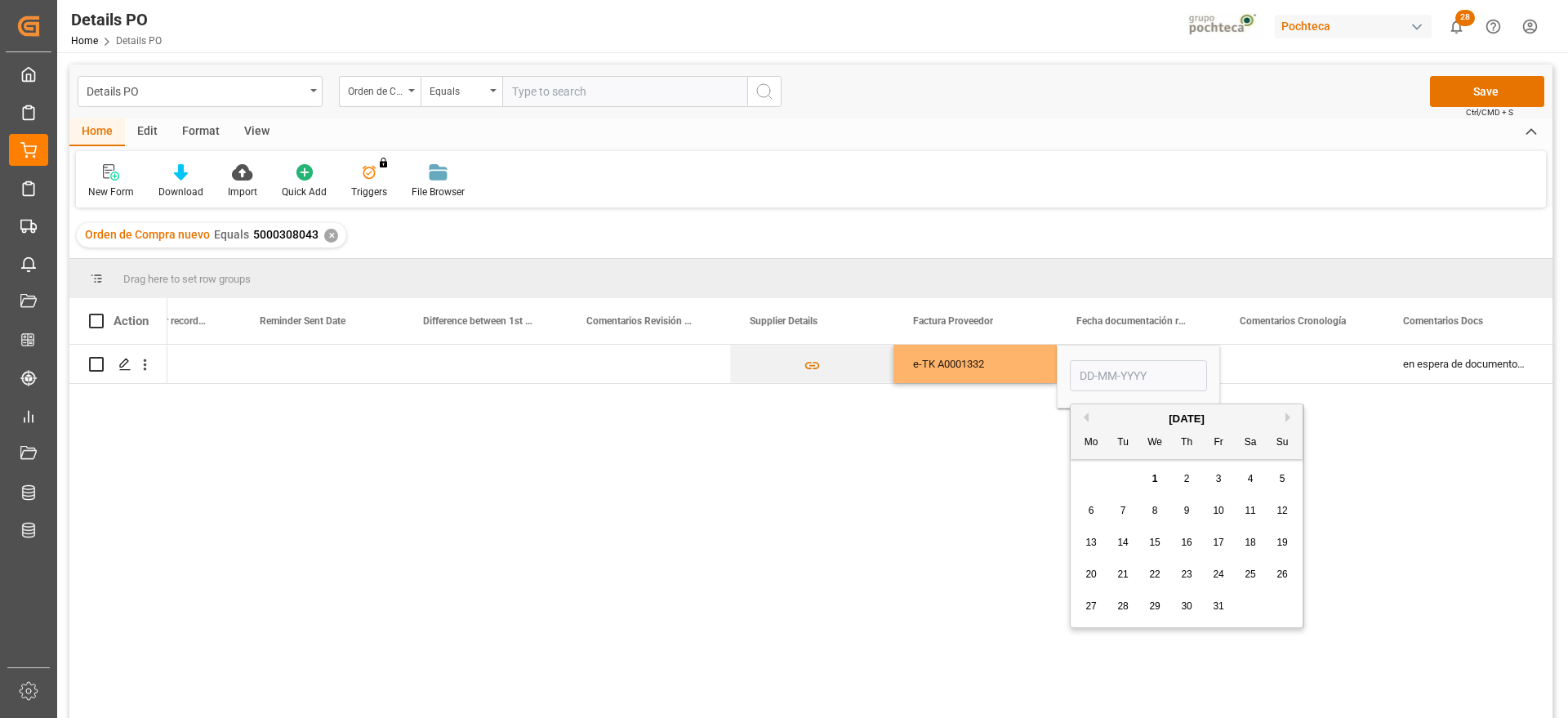
click at [1086, 415] on button "Previous Month" at bounding box center [1083, 417] width 9 height 9
click at [1082, 608] on div "29" at bounding box center [1092, 607] width 21 height 20
type input "29-09-2025"
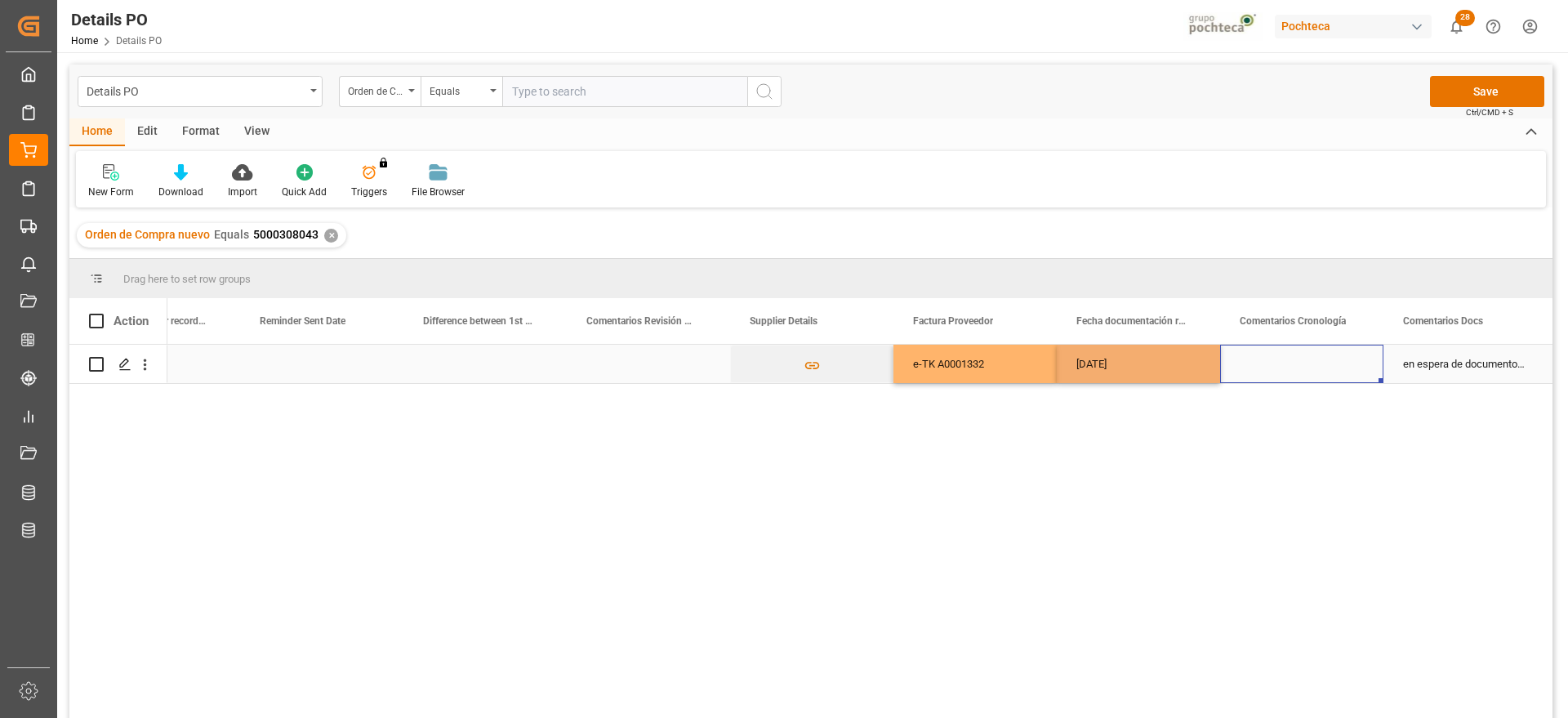
click at [1272, 352] on div "Press SPACE to select this row." at bounding box center [1302, 364] width 164 height 39
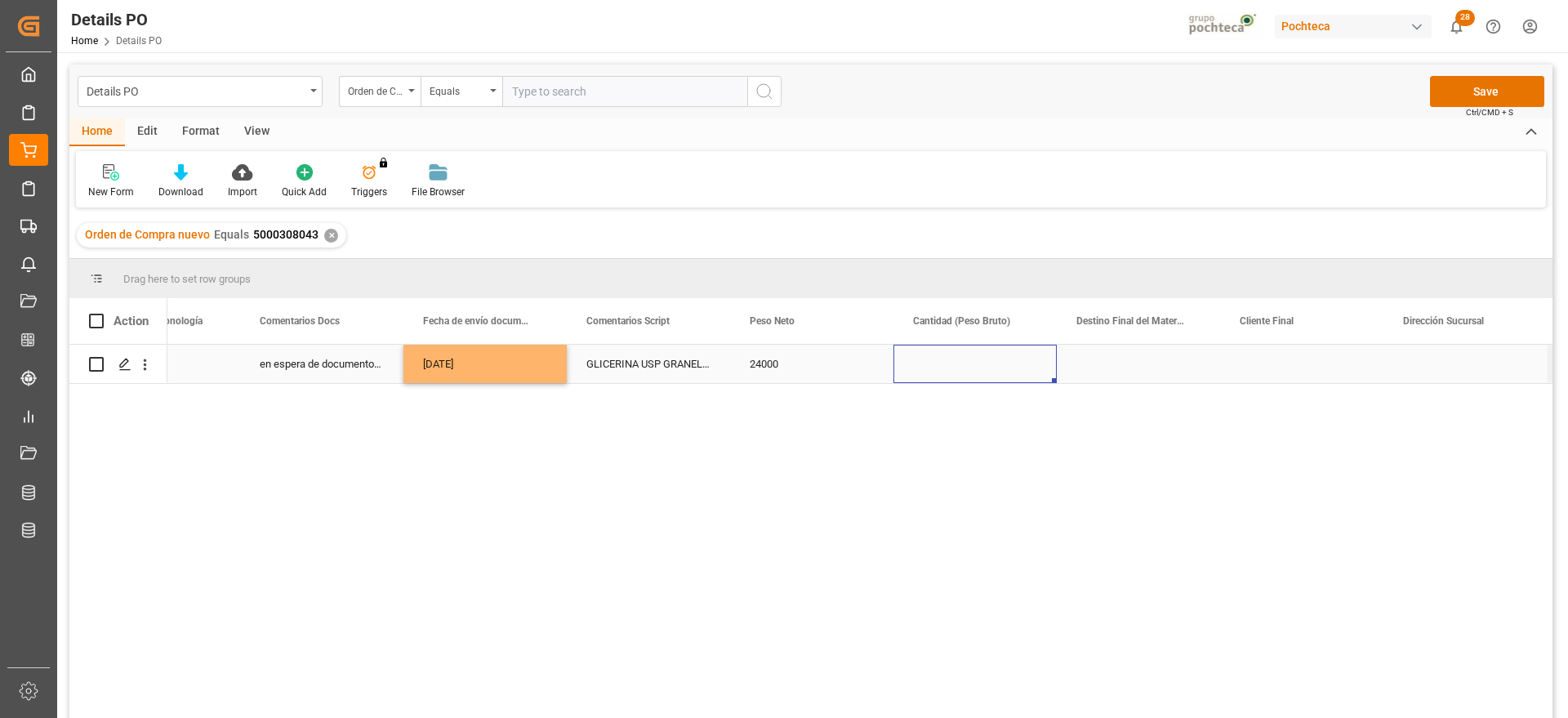
click at [1005, 367] on div "Press SPACE to select this row." at bounding box center [975, 364] width 164 height 39
click at [1004, 367] on div "Press SPACE to select this row." at bounding box center [975, 364] width 164 height 39
click at [1004, 367] on input "Press SPACE to select this row." at bounding box center [974, 373] width 137 height 31
click at [999, 369] on input "Press SPACE to select this row." at bounding box center [974, 373] width 137 height 31
type input "25000"
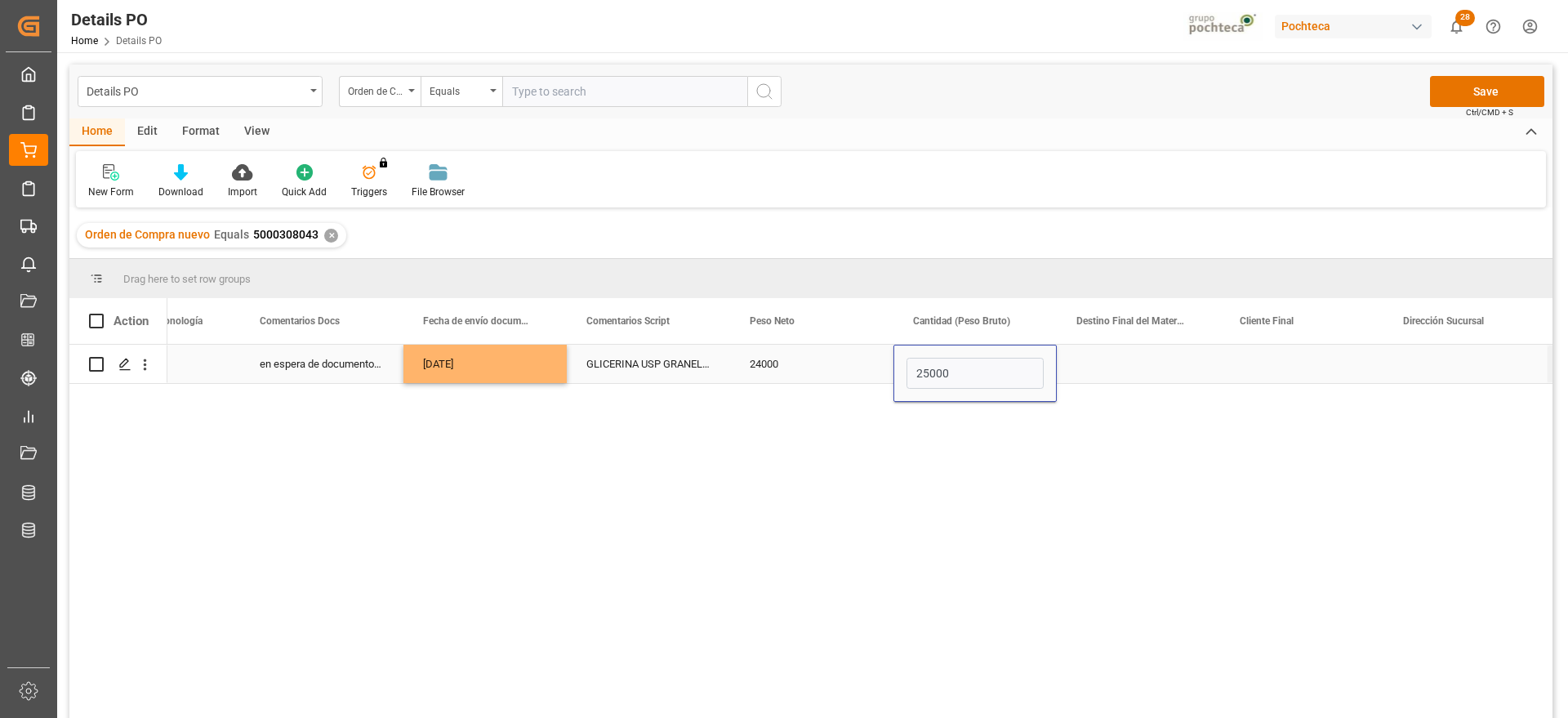
click at [1106, 364] on div "Press SPACE to select this row." at bounding box center [1138, 364] width 164 height 39
click at [1104, 364] on div "Press SPACE to select this row." at bounding box center [1138, 364] width 164 height 39
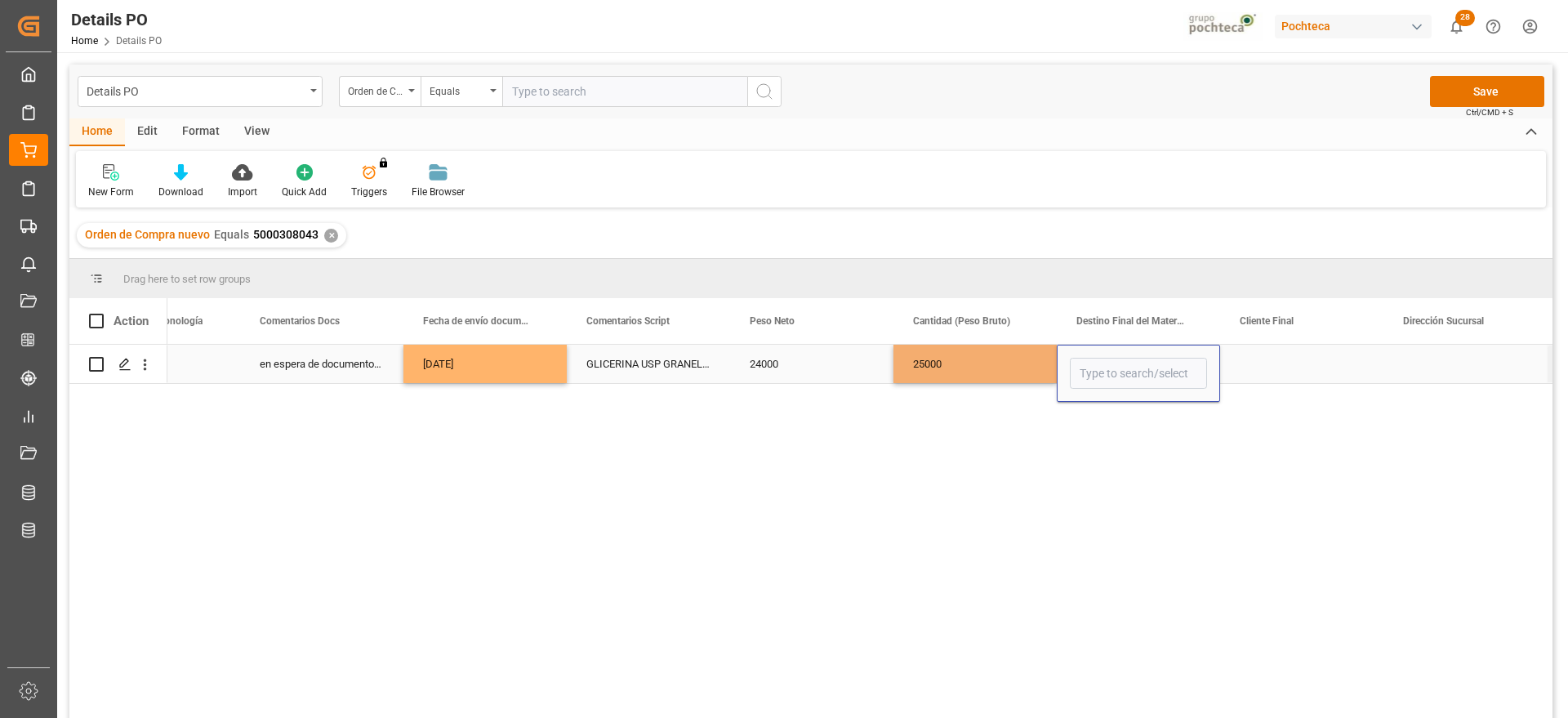
click at [1104, 364] on input "Press SPACE to select this row." at bounding box center [1138, 373] width 137 height 31
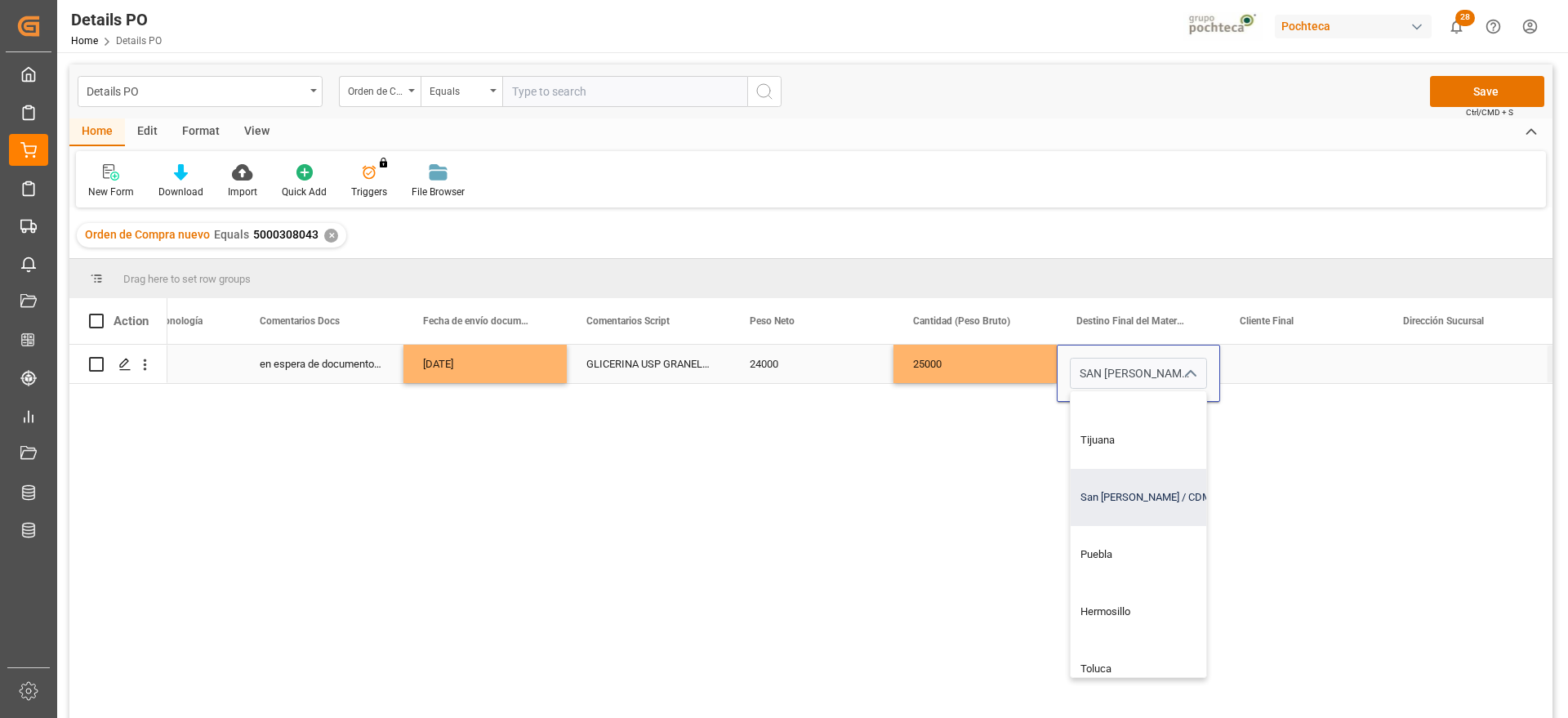
click at [1124, 509] on div "San Juan / CDMX" at bounding box center [1168, 497] width 197 height 57
type input "San Juan / CDMX"
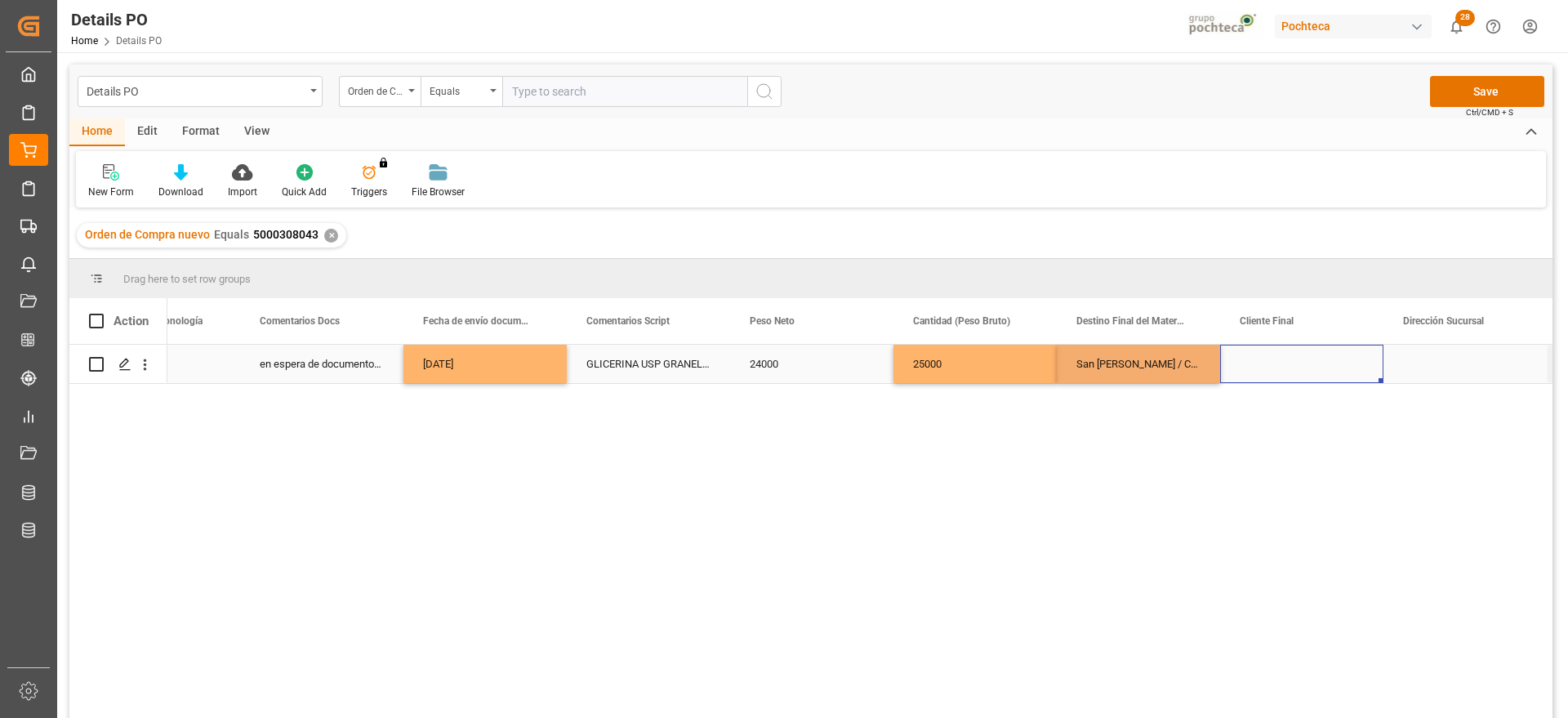
click at [1286, 362] on div "Press SPACE to select this row." at bounding box center [1302, 364] width 164 height 39
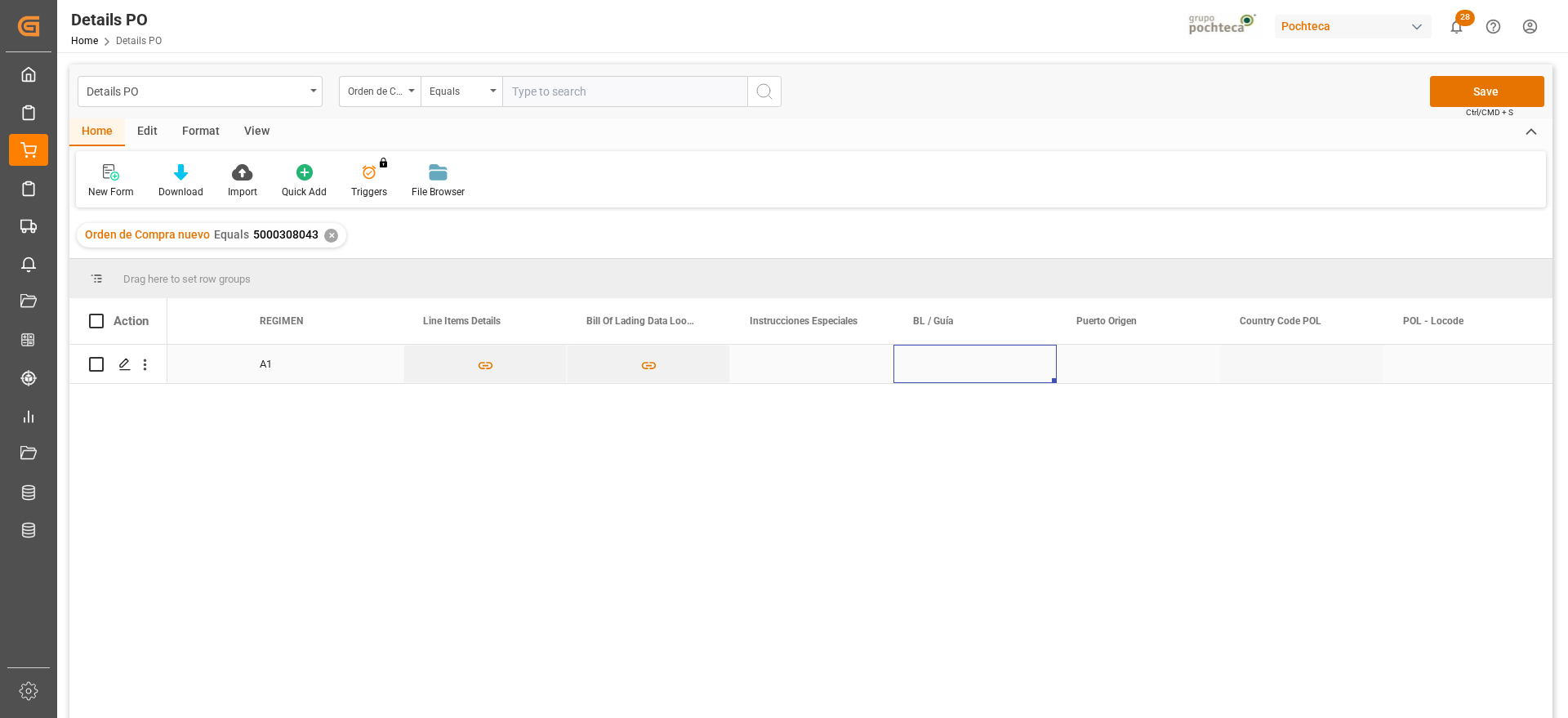
click at [965, 370] on div "Press SPACE to select this row." at bounding box center [975, 364] width 164 height 39
click at [965, 370] on input "Press SPACE to select this row." at bounding box center [974, 373] width 137 height 31
paste input "MEDUAZ891535"
type input "MEDUAZ891535"
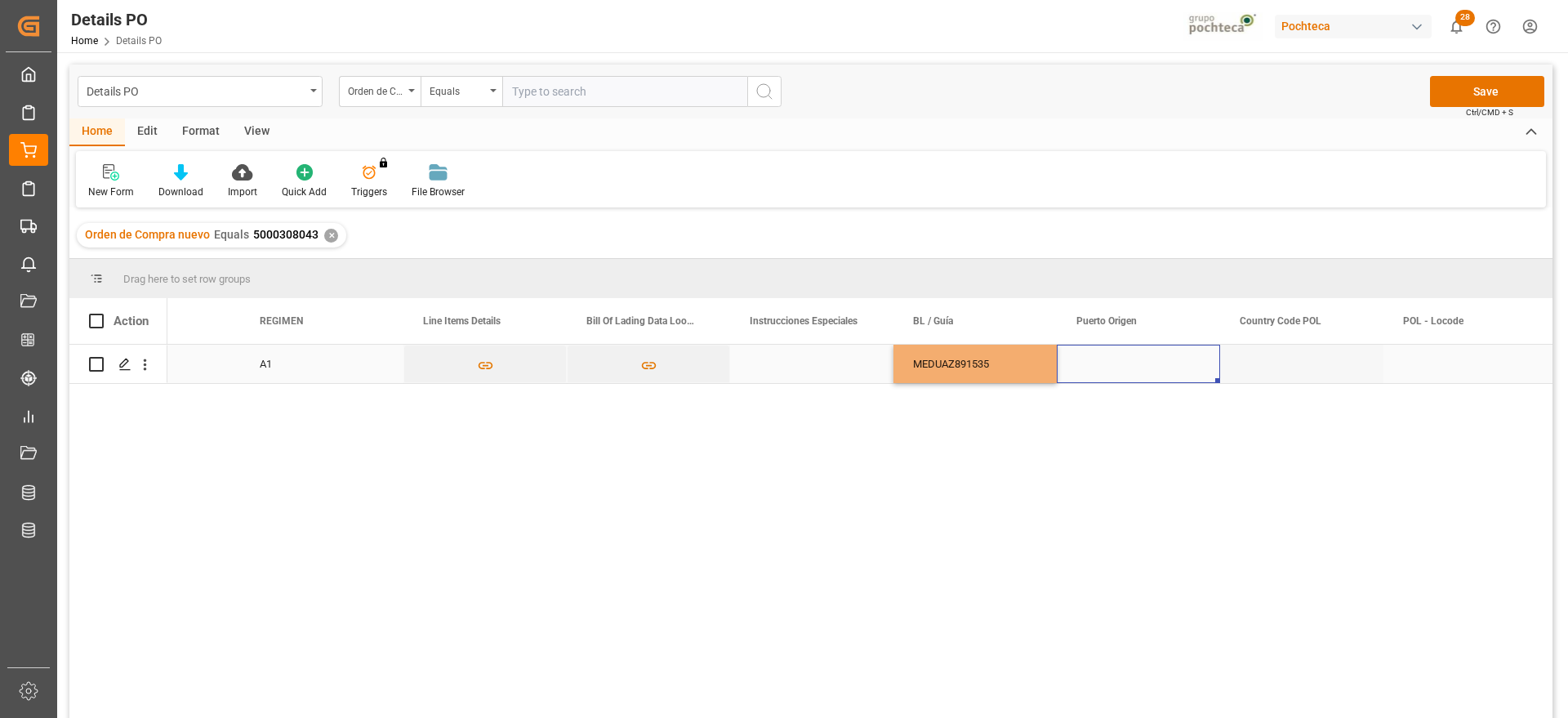
click at [1105, 372] on div "Press SPACE to select this row." at bounding box center [1138, 364] width 164 height 39
click at [1129, 365] on div "Press SPACE to select this row." at bounding box center [1138, 364] width 164 height 39
click at [1129, 365] on input "Press SPACE to select this row." at bounding box center [1138, 373] width 137 height 31
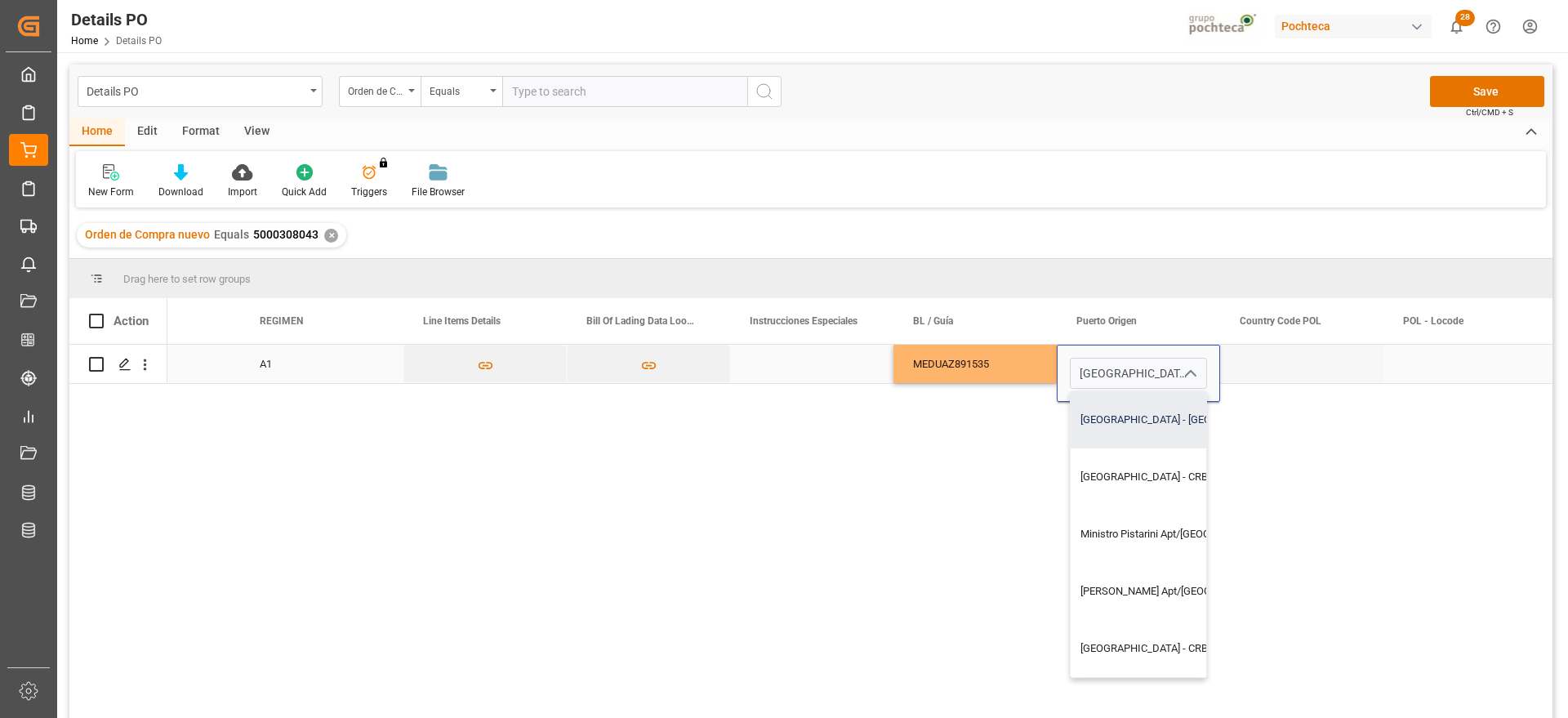
click at [1163, 425] on div "Buenos Aires - ARBUE" at bounding box center [1199, 420] width 259 height 57
type input "Buenos Aires - ARBUE"
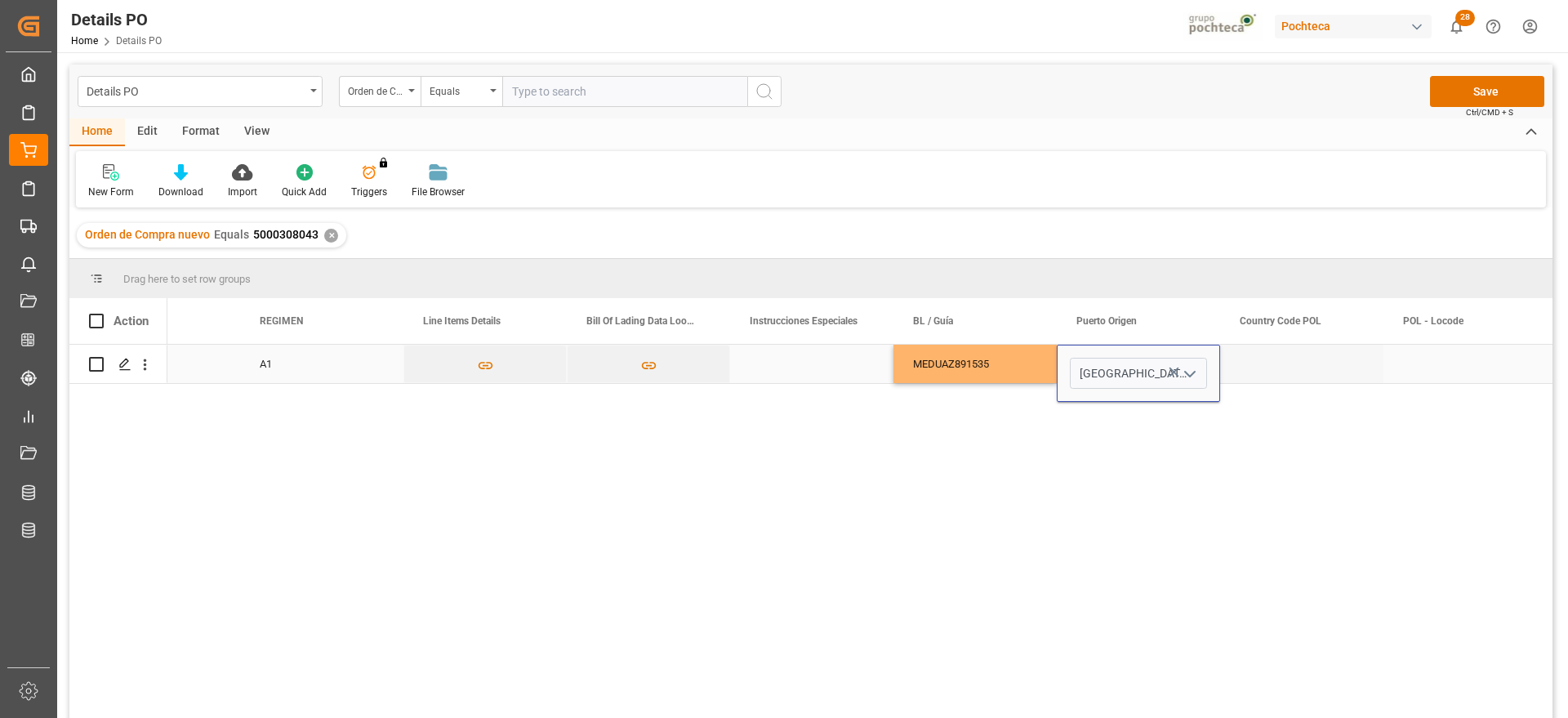
click at [1284, 366] on div "Press SPACE to select this row." at bounding box center [1302, 364] width 164 height 39
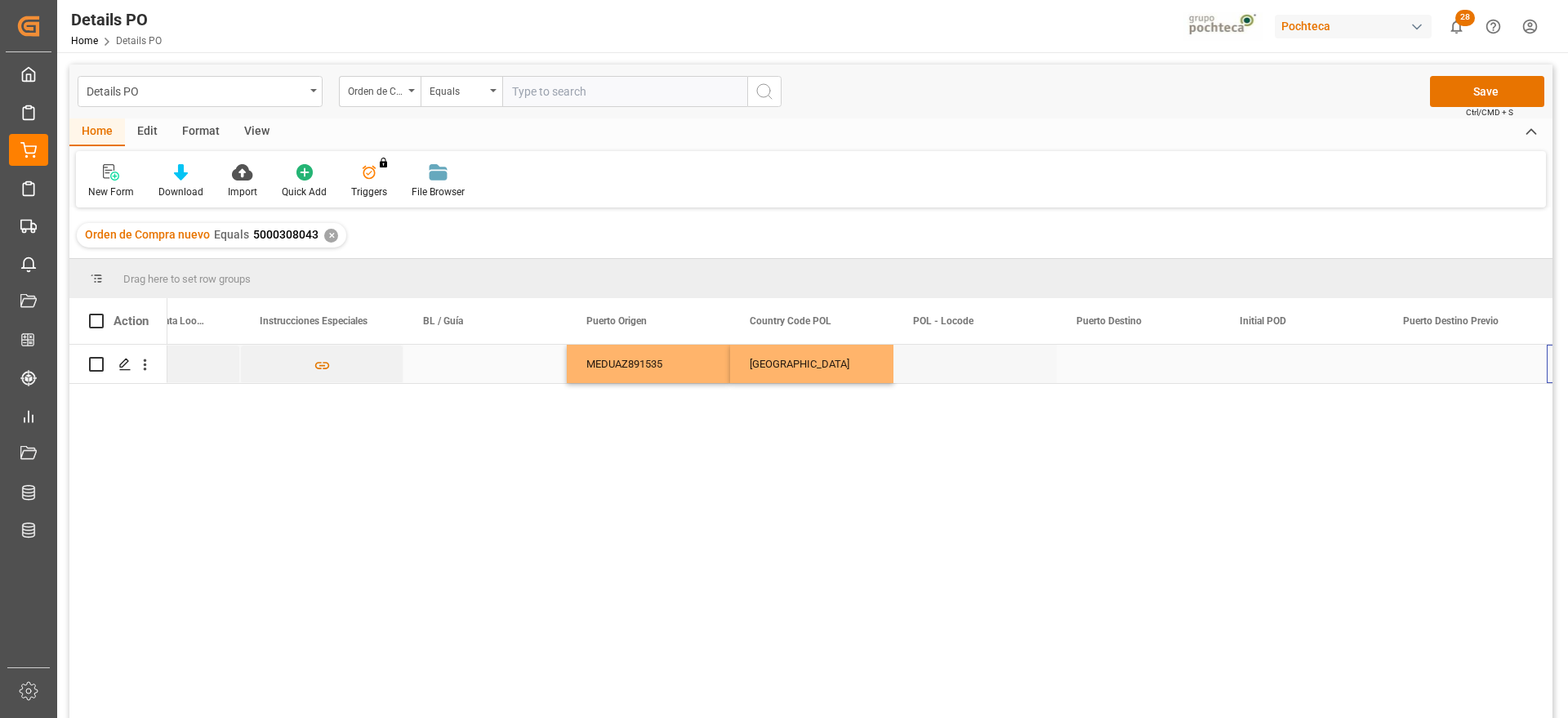
scroll to position [0, 6785]
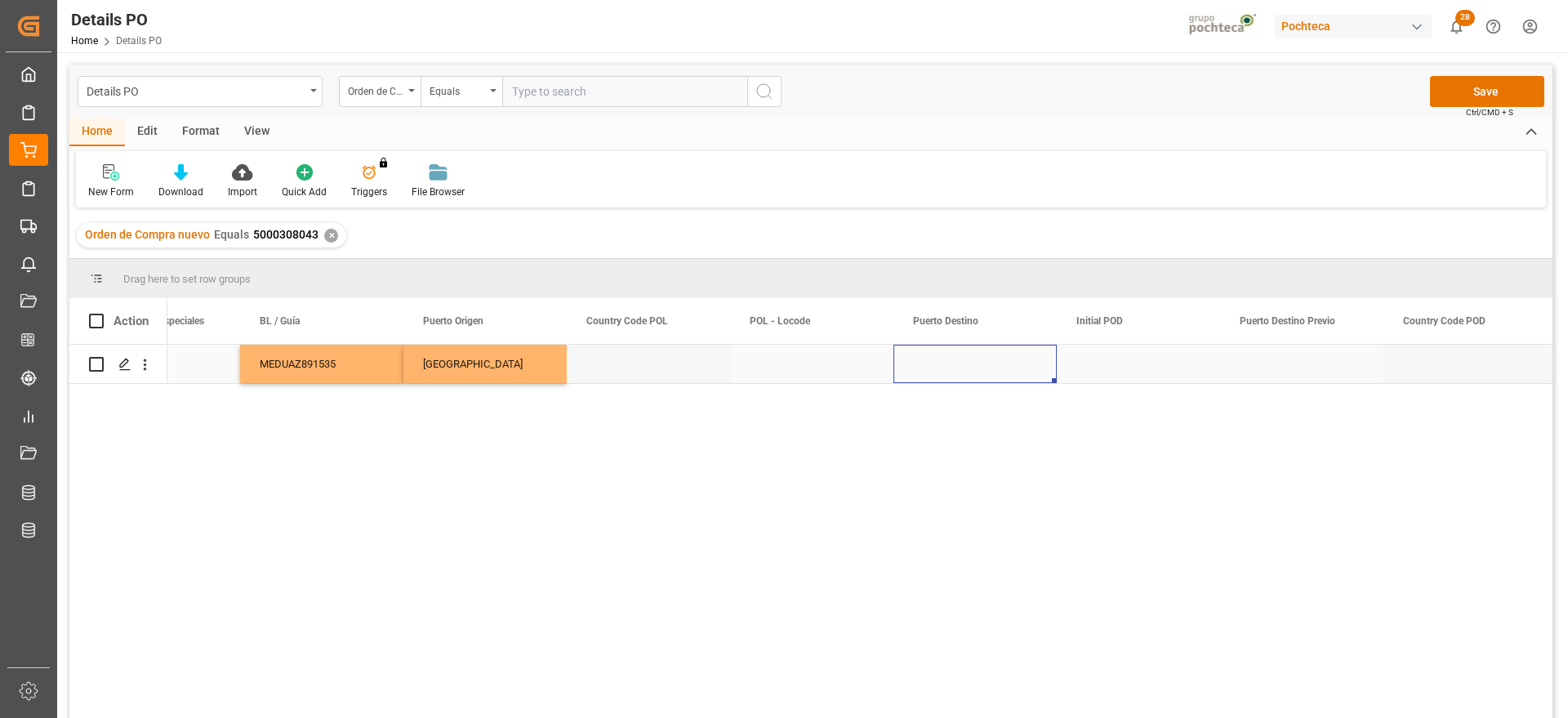
click at [974, 371] on div "Press SPACE to select this row." at bounding box center [975, 364] width 164 height 39
click at [974, 371] on input "Press SPACE to select this row." at bounding box center [974, 373] width 137 height 31
type input "M"
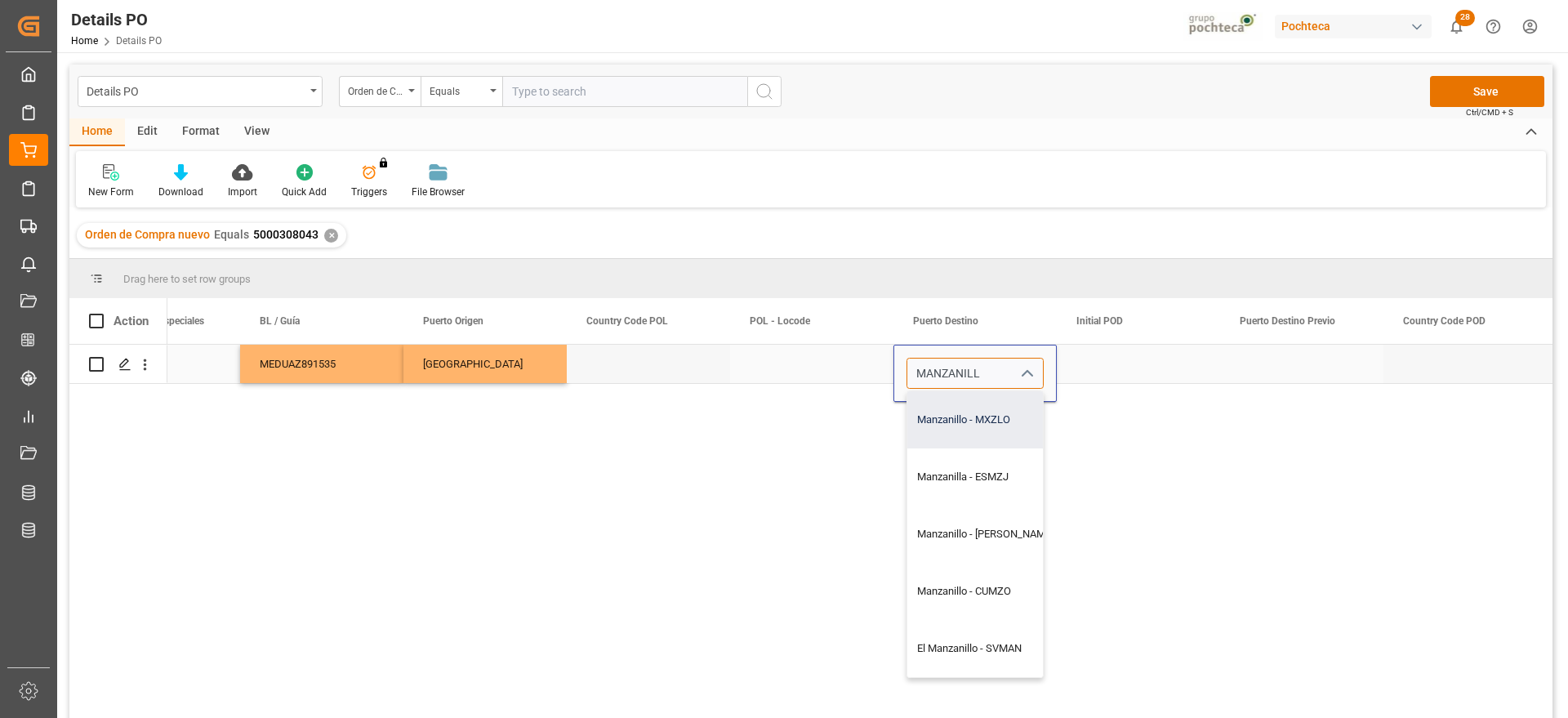
click at [986, 421] on div "Manzanillo - MXZLO" at bounding box center [985, 420] width 156 height 57
type input "Manzanillo - MXZLO"
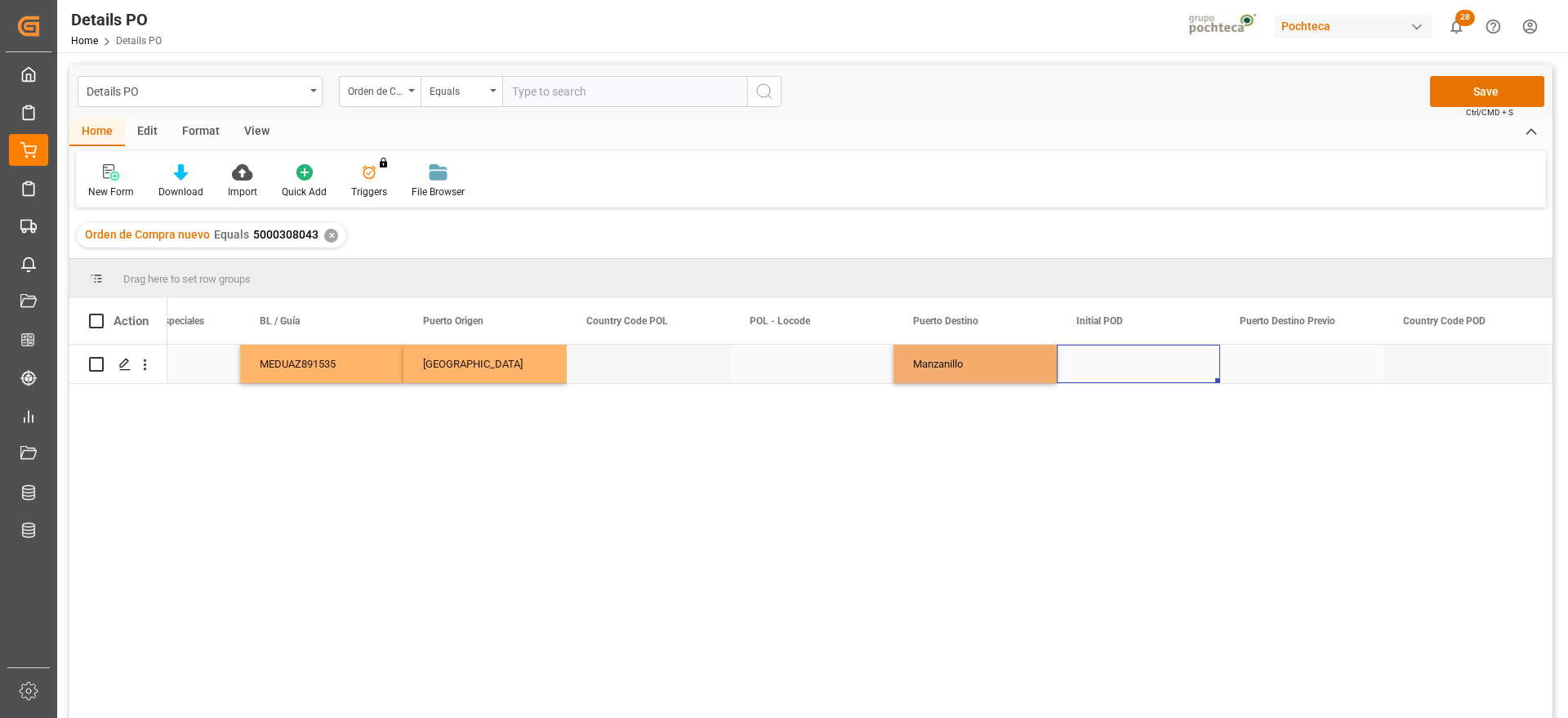
click at [1126, 371] on div "Press SPACE to select this row." at bounding box center [1138, 364] width 164 height 39
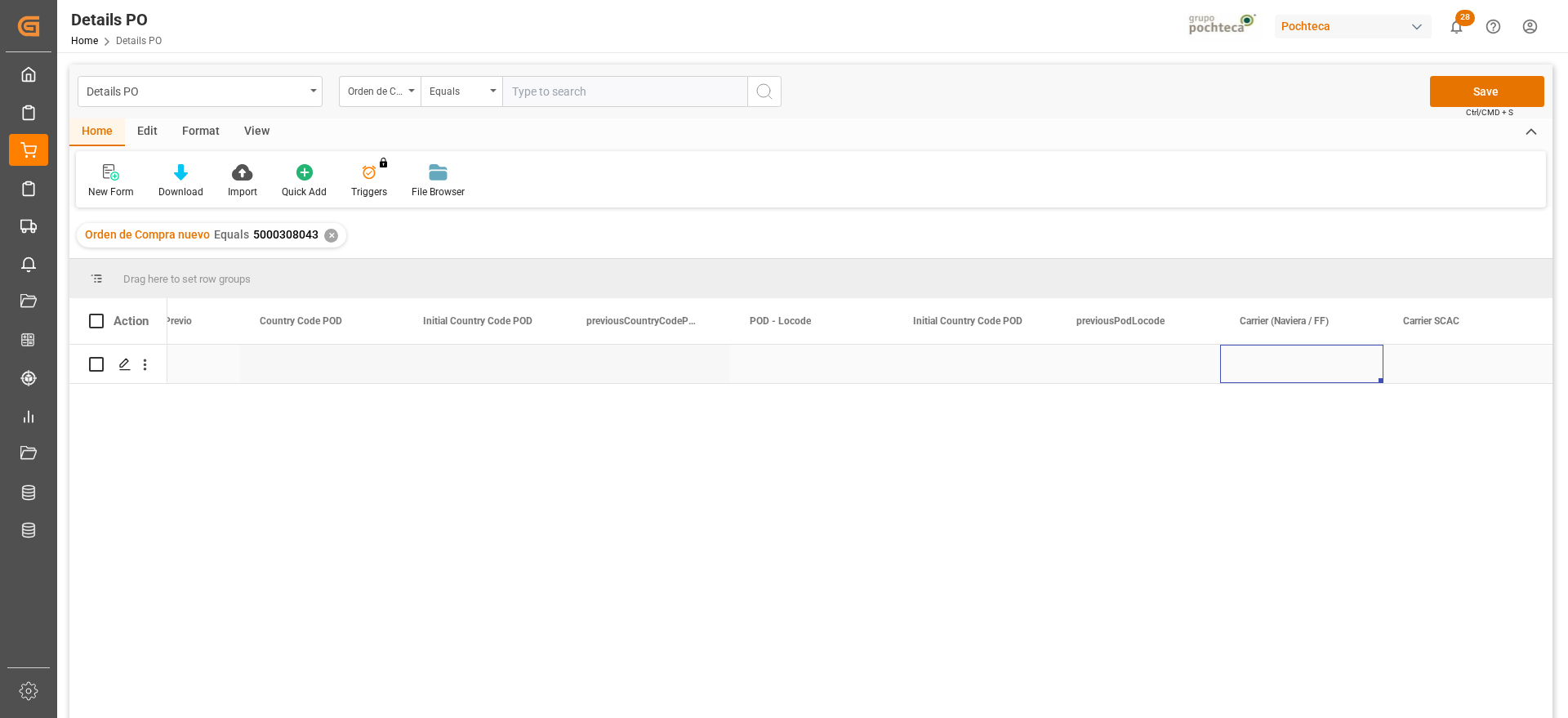
click at [1270, 366] on div "Press SPACE to select this row." at bounding box center [1302, 364] width 164 height 39
click at [1270, 366] on input "Press SPACE to select this row." at bounding box center [1301, 373] width 137 height 31
type input "MSC"
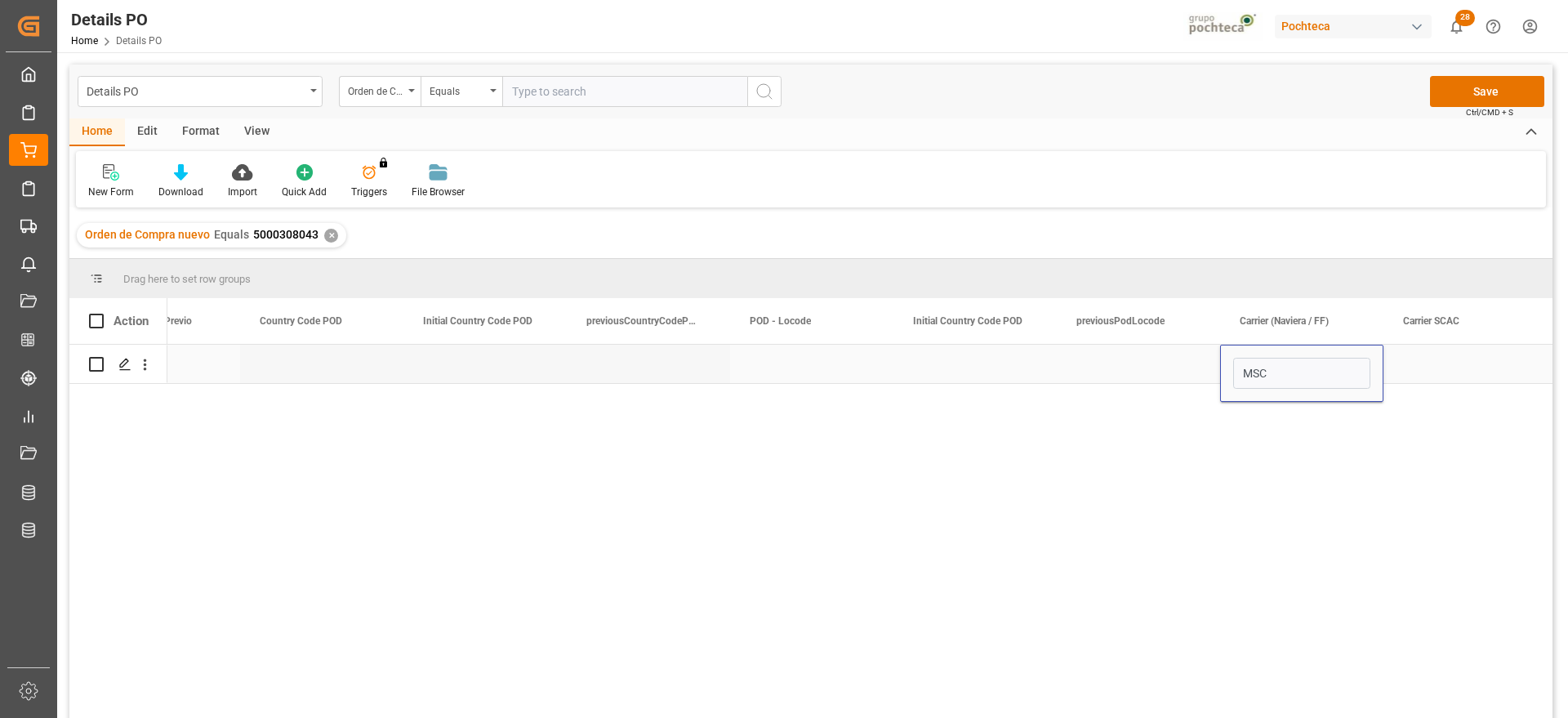
click at [1431, 370] on div "Press SPACE to select this row." at bounding box center [1465, 364] width 164 height 39
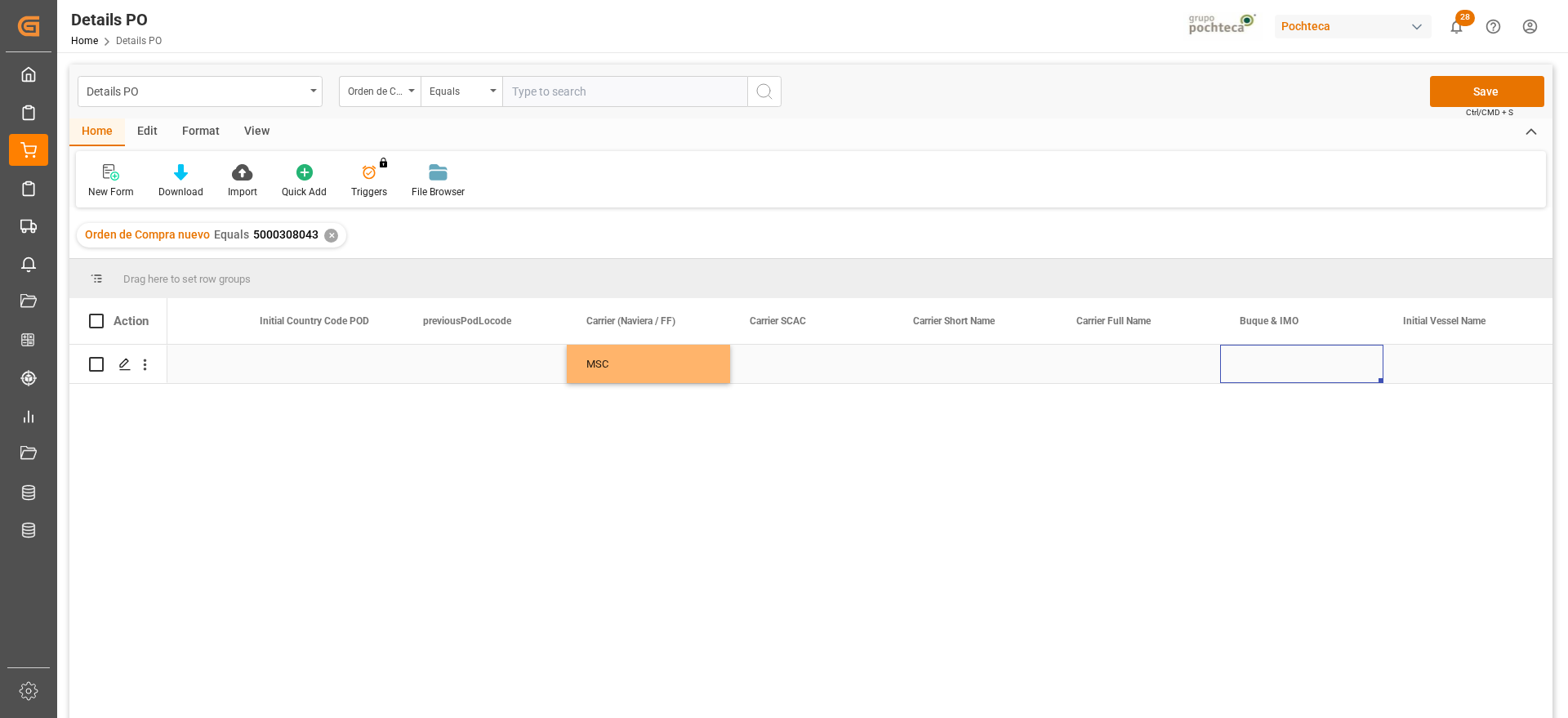
click at [1312, 362] on div "Press SPACE to select this row." at bounding box center [1302, 364] width 164 height 39
click at [1297, 365] on input "Press SPACE to select this row." at bounding box center [1301, 373] width 137 height 31
click at [1315, 439] on div "MSC MAGNUM VII - 9252541" at bounding box center [1310, 420] width 153 height 57
type input "MSC MAGNUM VII - 9252541"
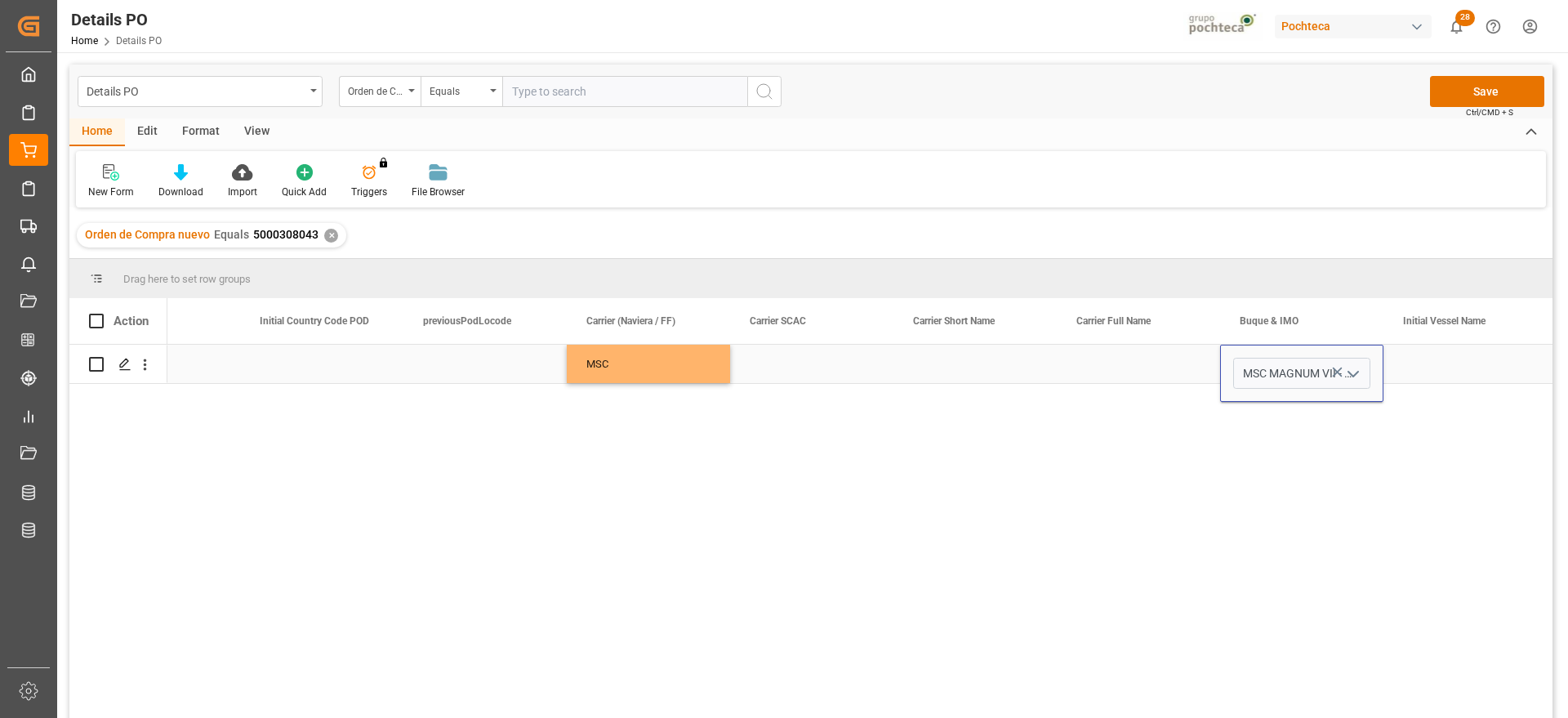
click at [1428, 371] on div "Press SPACE to select this row." at bounding box center [1465, 364] width 164 height 39
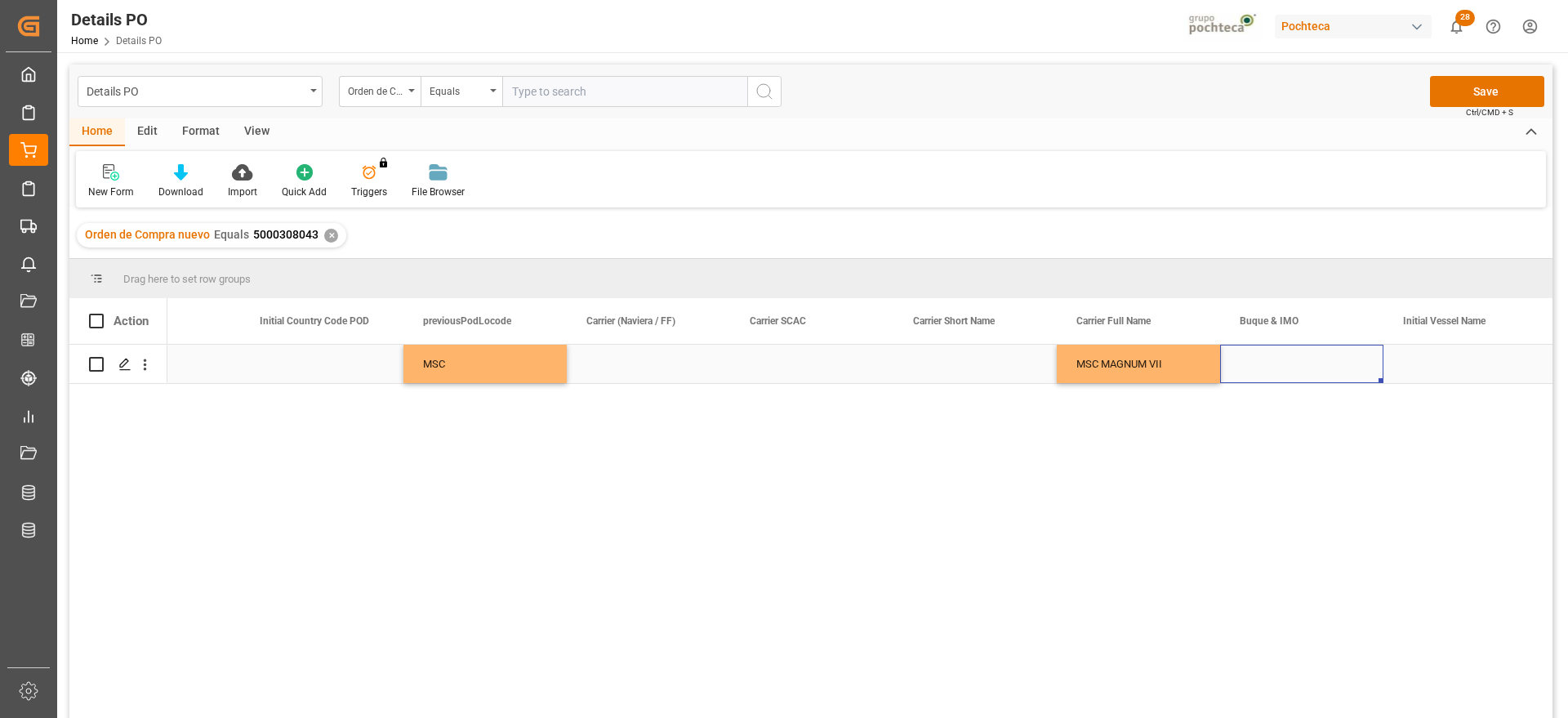
scroll to position [0, 8745]
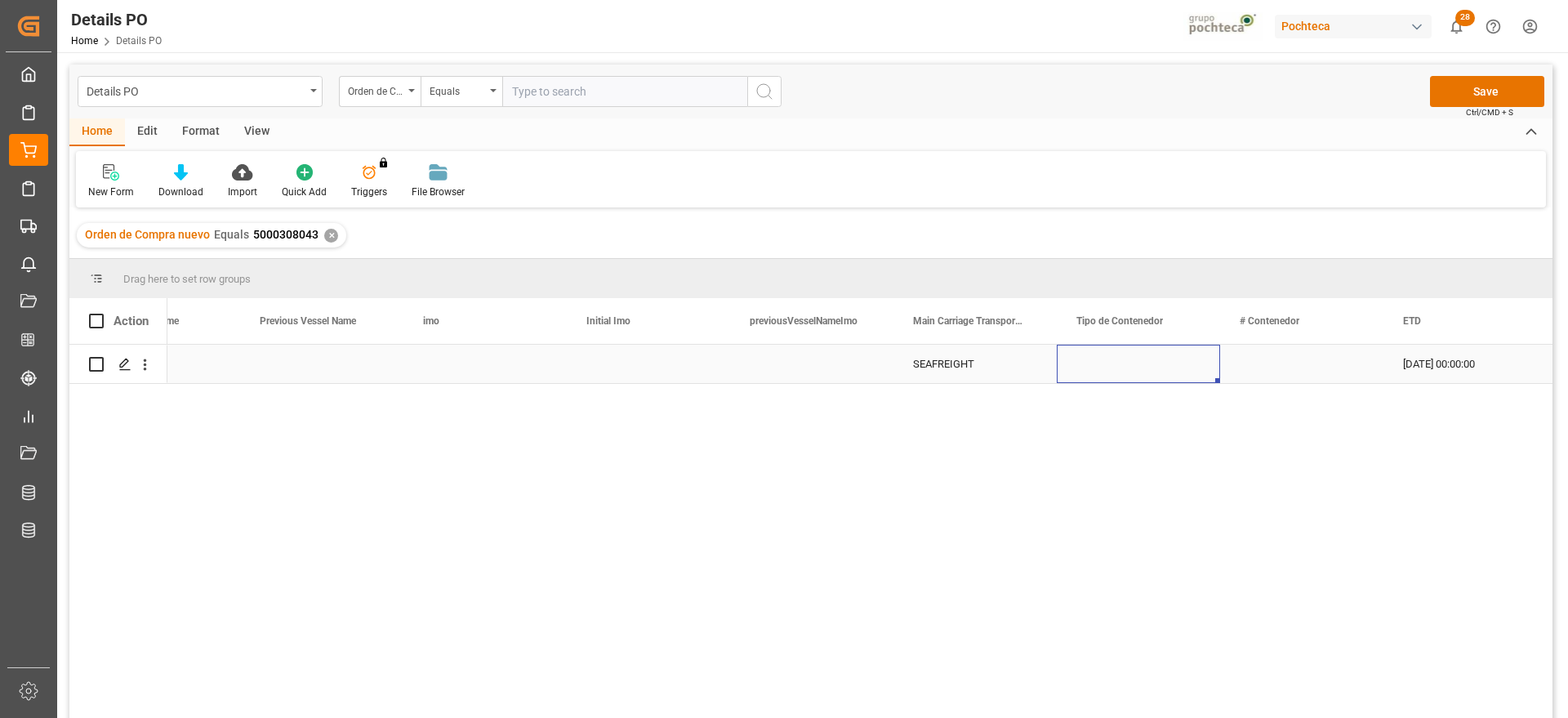
click at [1124, 366] on div "Press SPACE to select this row." at bounding box center [1138, 364] width 164 height 39
click at [1195, 371] on polyline "open menu" at bounding box center [1189, 374] width 9 height 5
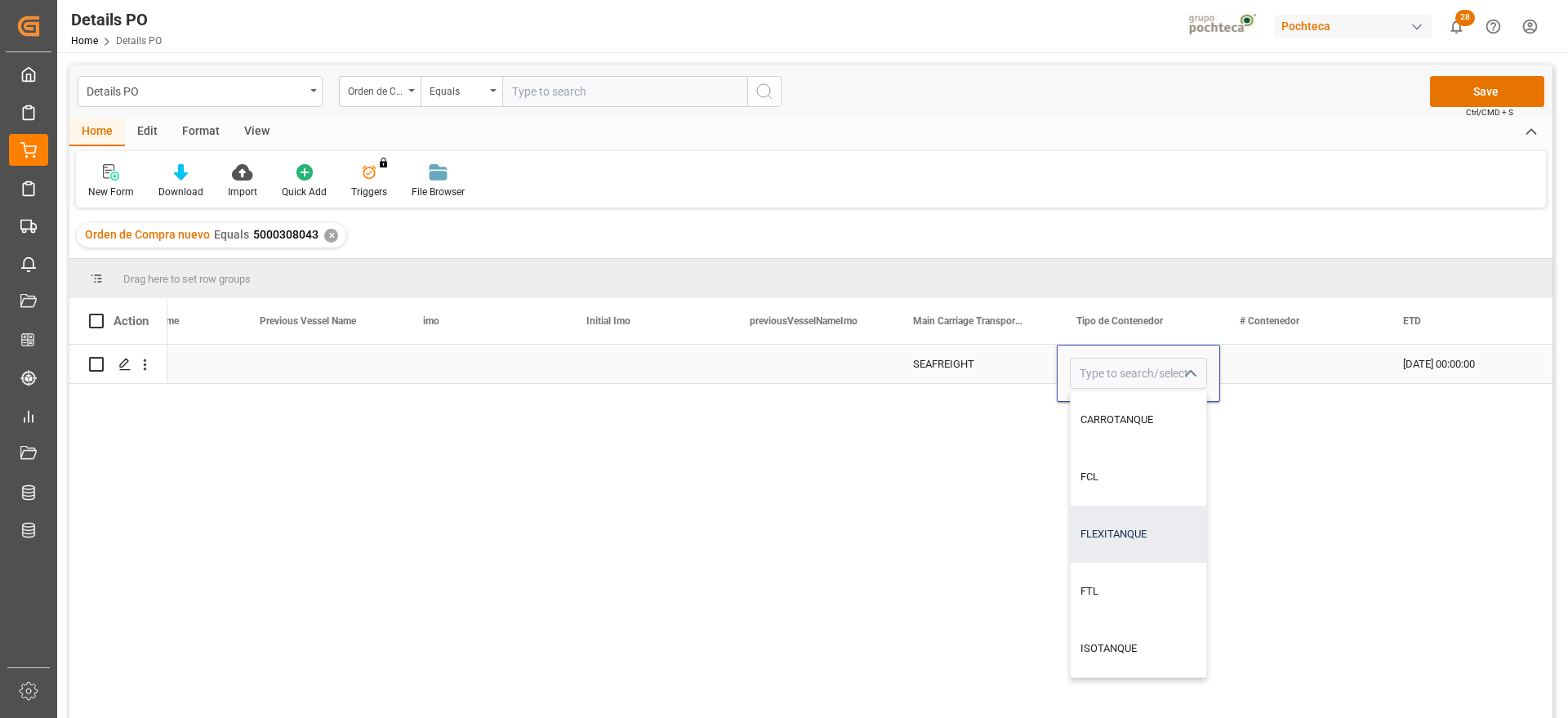
click at [1150, 517] on div "FLEXITANQUE" at bounding box center [1137, 534] width 135 height 57
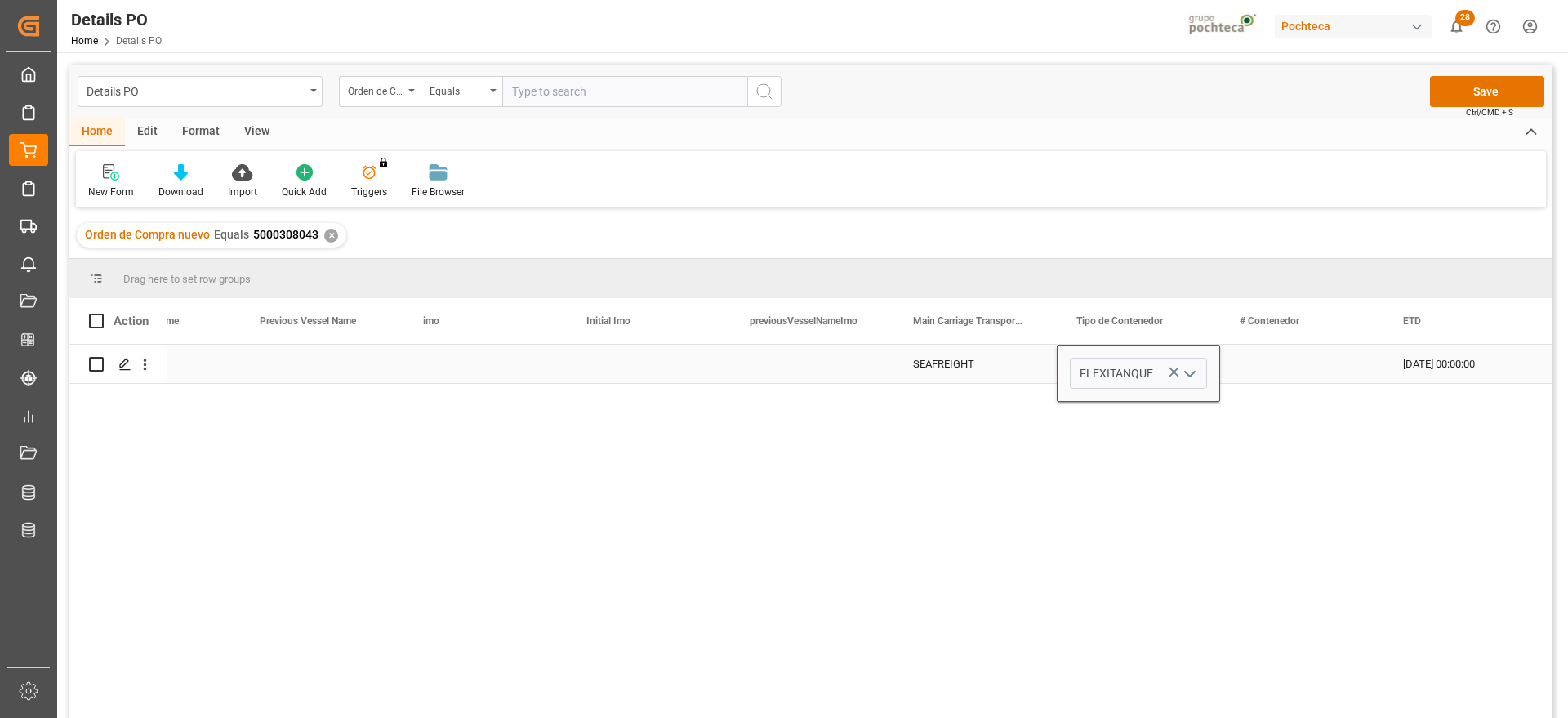
type input "FLEXITANQUE"
click at [1299, 358] on div "Press SPACE to select this row." at bounding box center [1302, 364] width 164 height 39
click at [1307, 369] on div "Press SPACE to select this row." at bounding box center [1302, 364] width 164 height 39
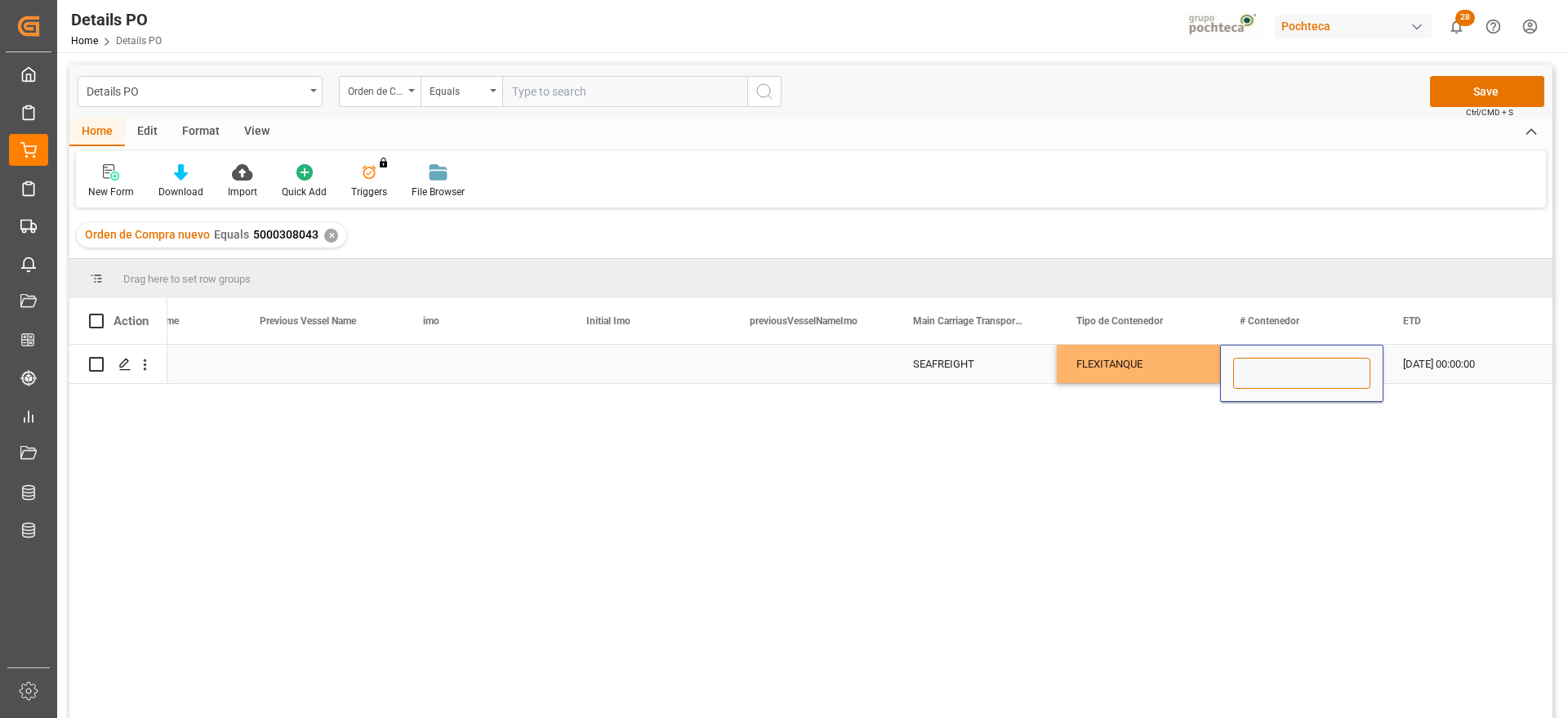
click at [1307, 369] on input "Press SPACE to select this row." at bounding box center [1301, 373] width 137 height 31
paste input "MSDU1629220"
type input "MSDU1629220"
click at [1454, 367] on div "25-09-2025 00:00:00" at bounding box center [1465, 364] width 164 height 39
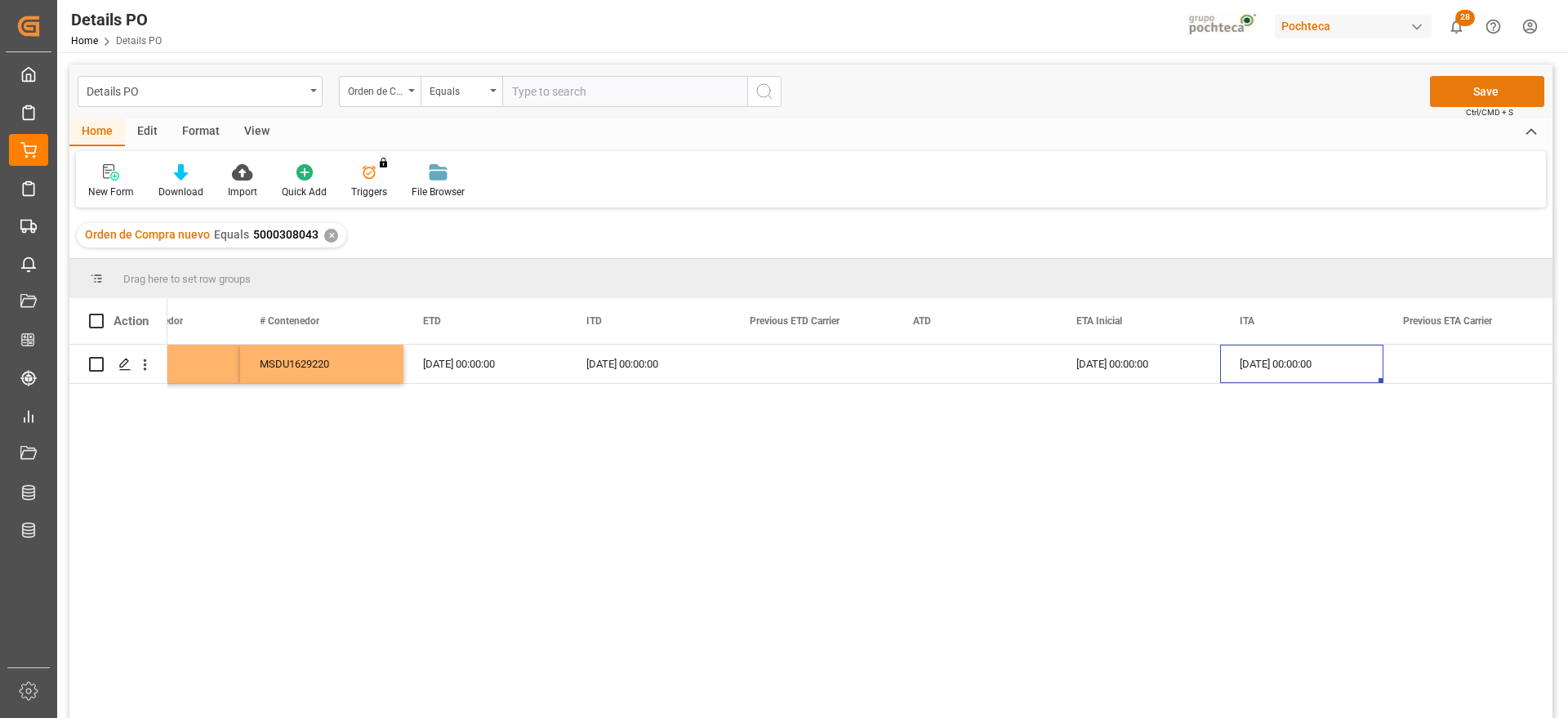
click at [1478, 91] on button "Save" at bounding box center [1486, 91] width 115 height 31
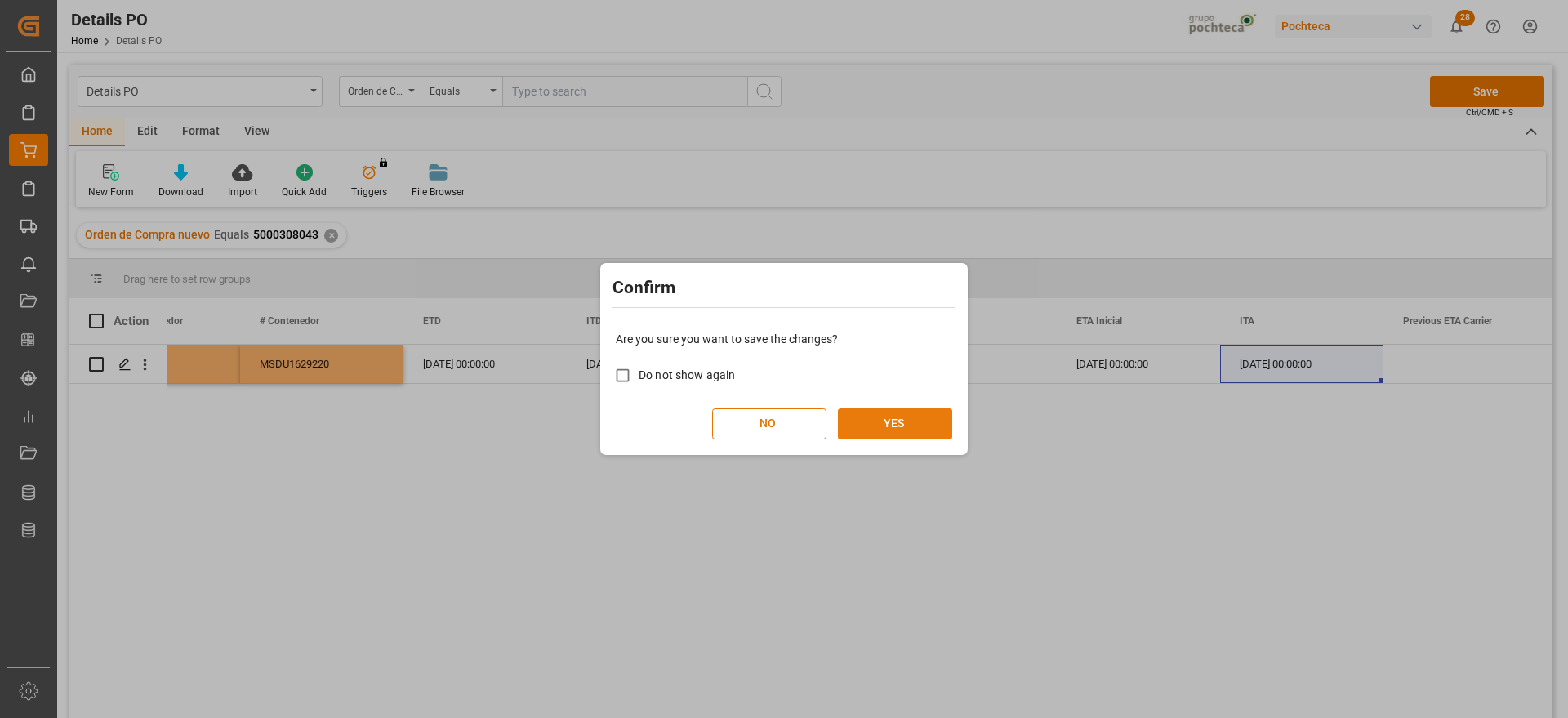
click at [899, 417] on button "YES" at bounding box center [894, 424] width 115 height 31
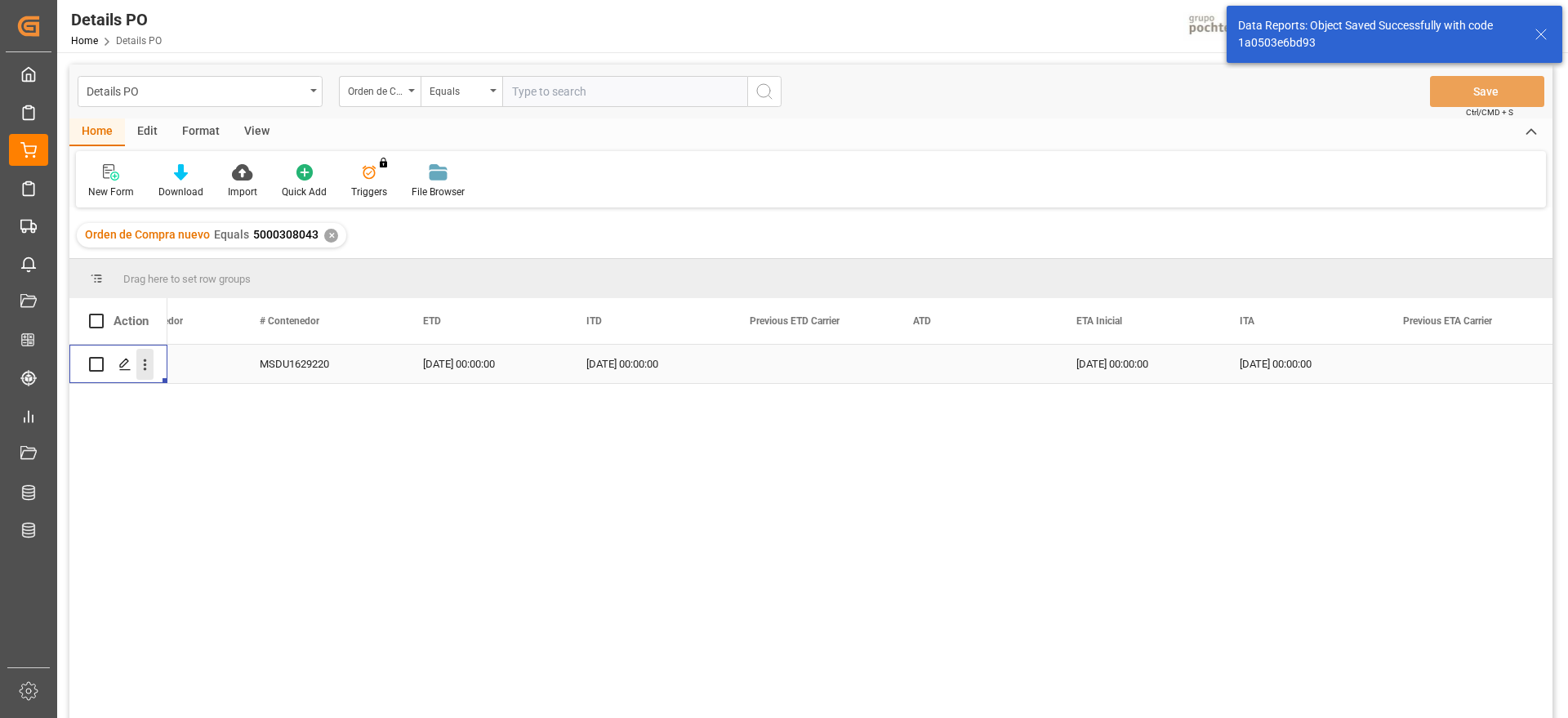
click at [147, 369] on icon "open menu" at bounding box center [145, 365] width 17 height 17
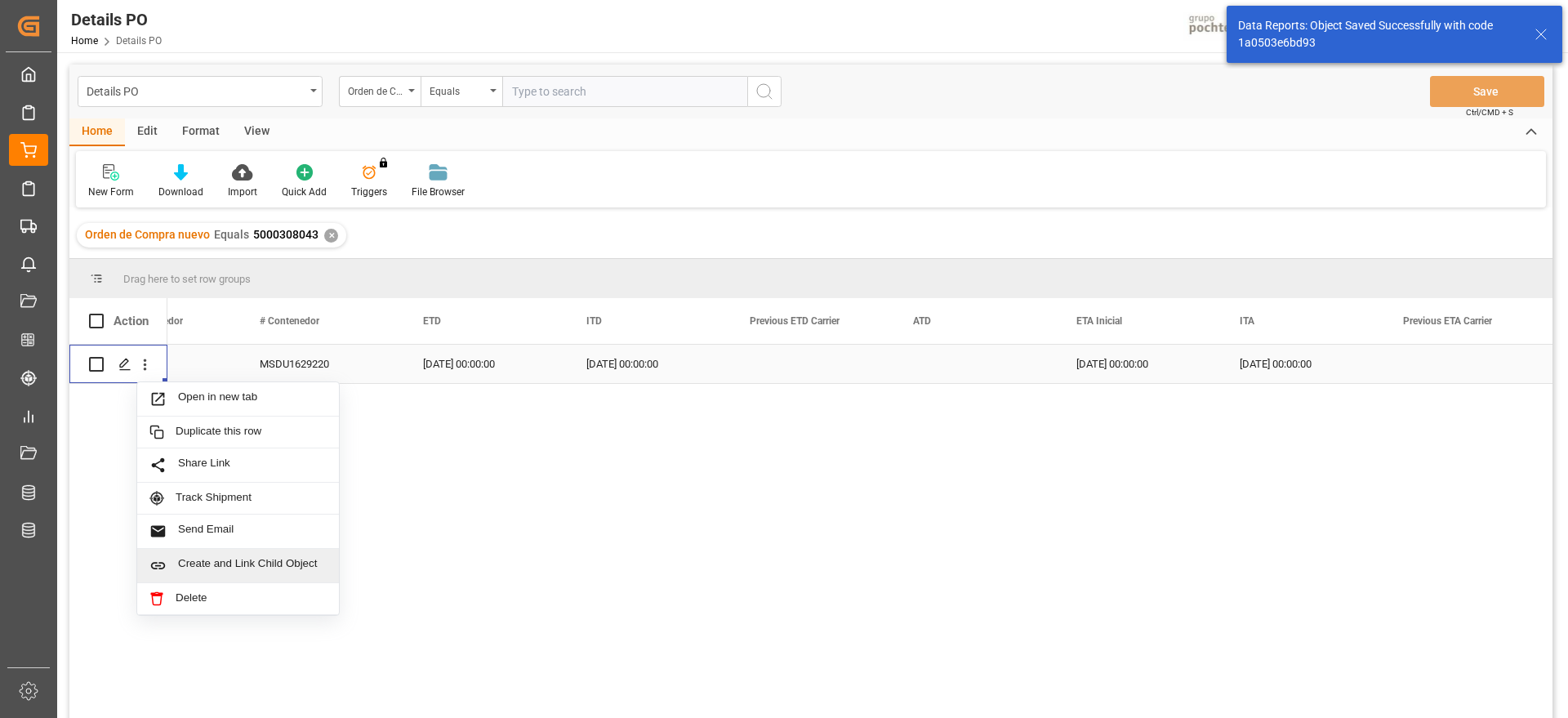
click at [227, 564] on span "Create and Link Child Object" at bounding box center [252, 565] width 148 height 17
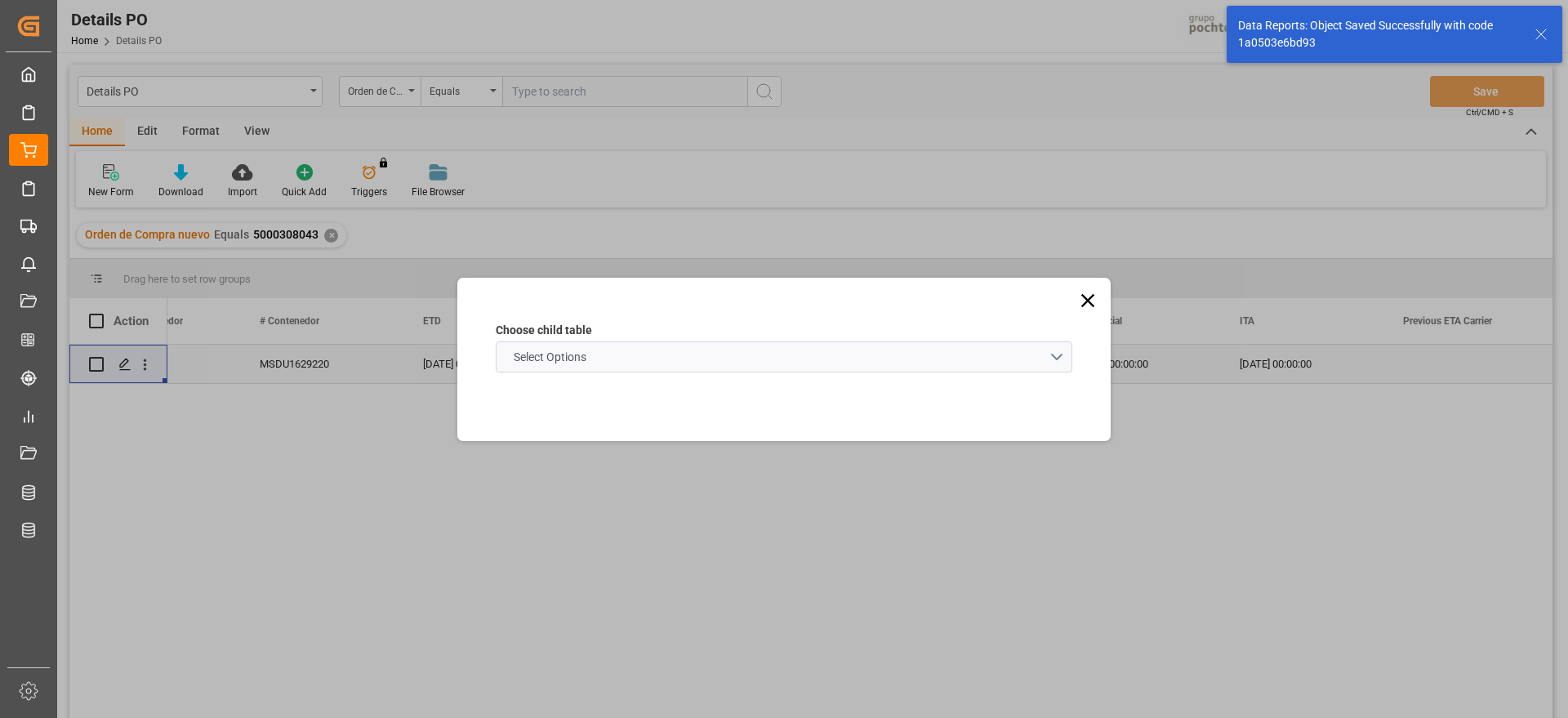
click at [627, 354] on schema "Select Options" at bounding box center [783, 357] width 576 height 31
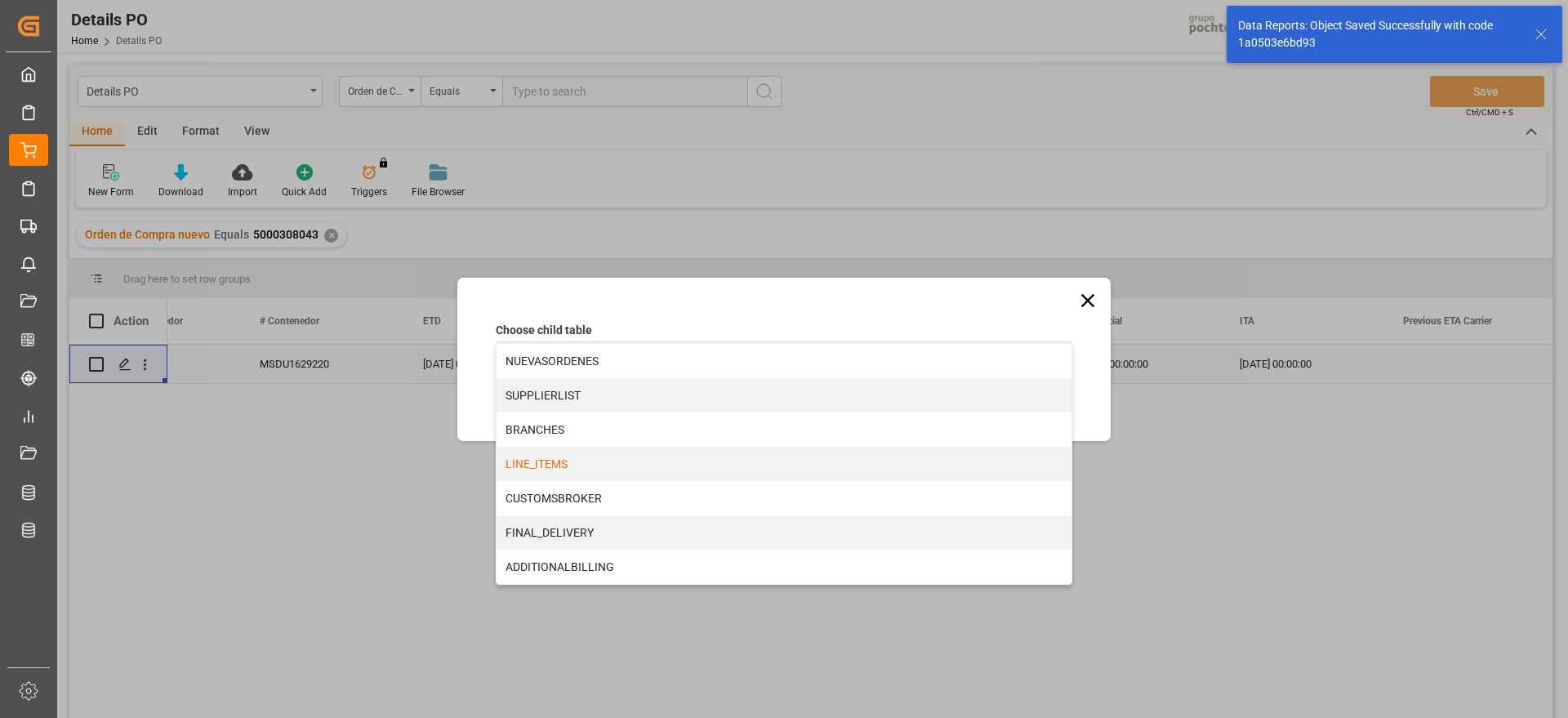
click at [584, 467] on div "LINE_ITEMS" at bounding box center [783, 464] width 575 height 34
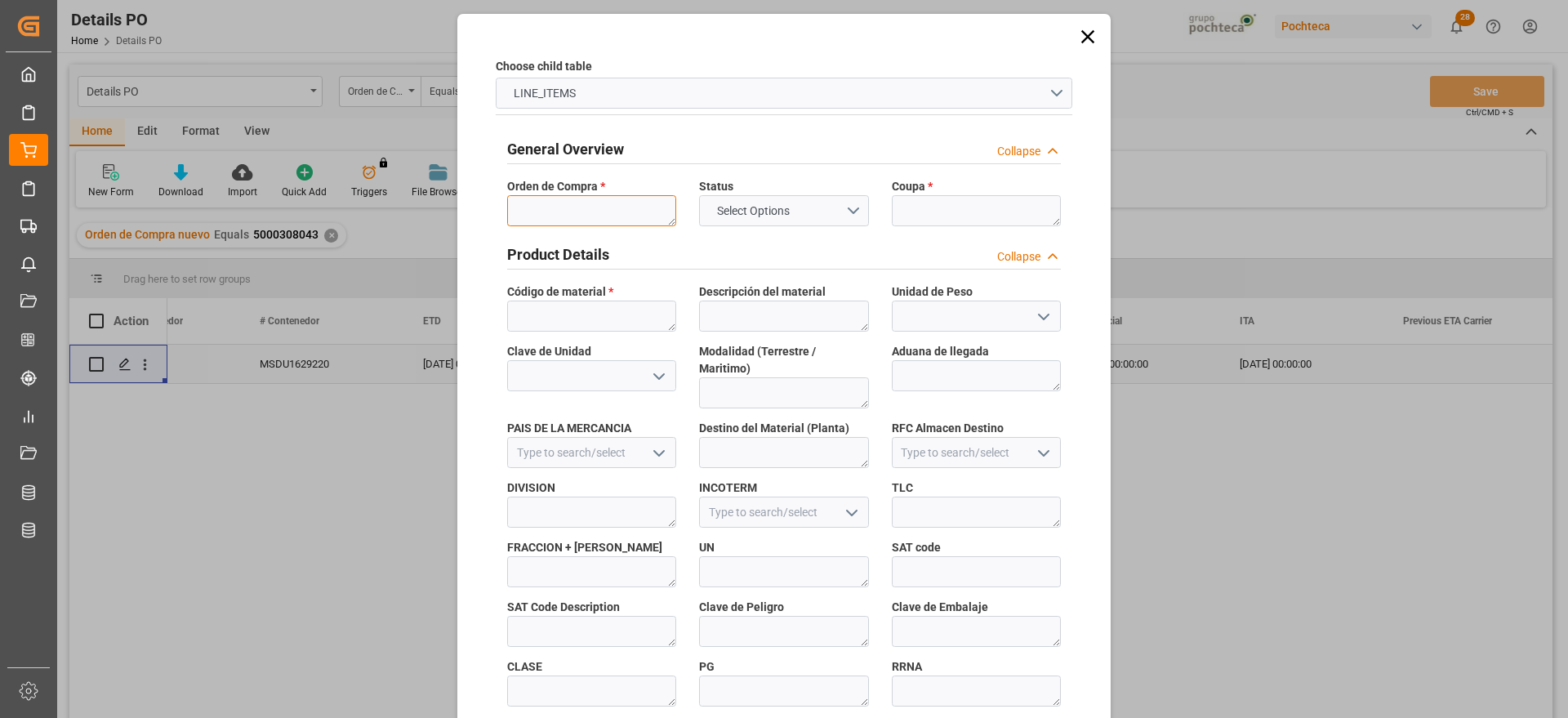
click at [594, 213] on textarea at bounding box center [592, 211] width 169 height 31
paste textarea "5000308043"
type textarea "5000308043"
click at [1011, 203] on textarea at bounding box center [976, 211] width 169 height 31
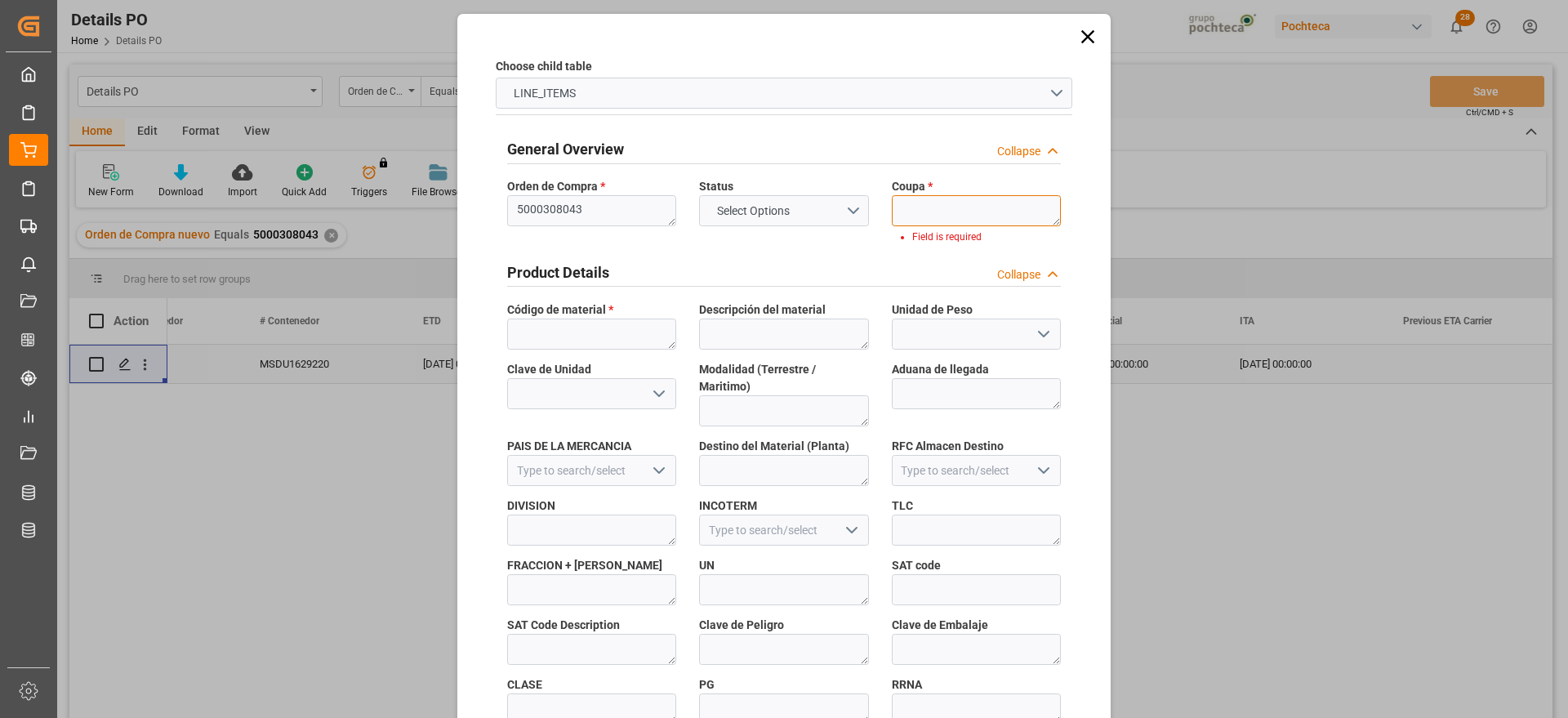
paste textarea "197615"
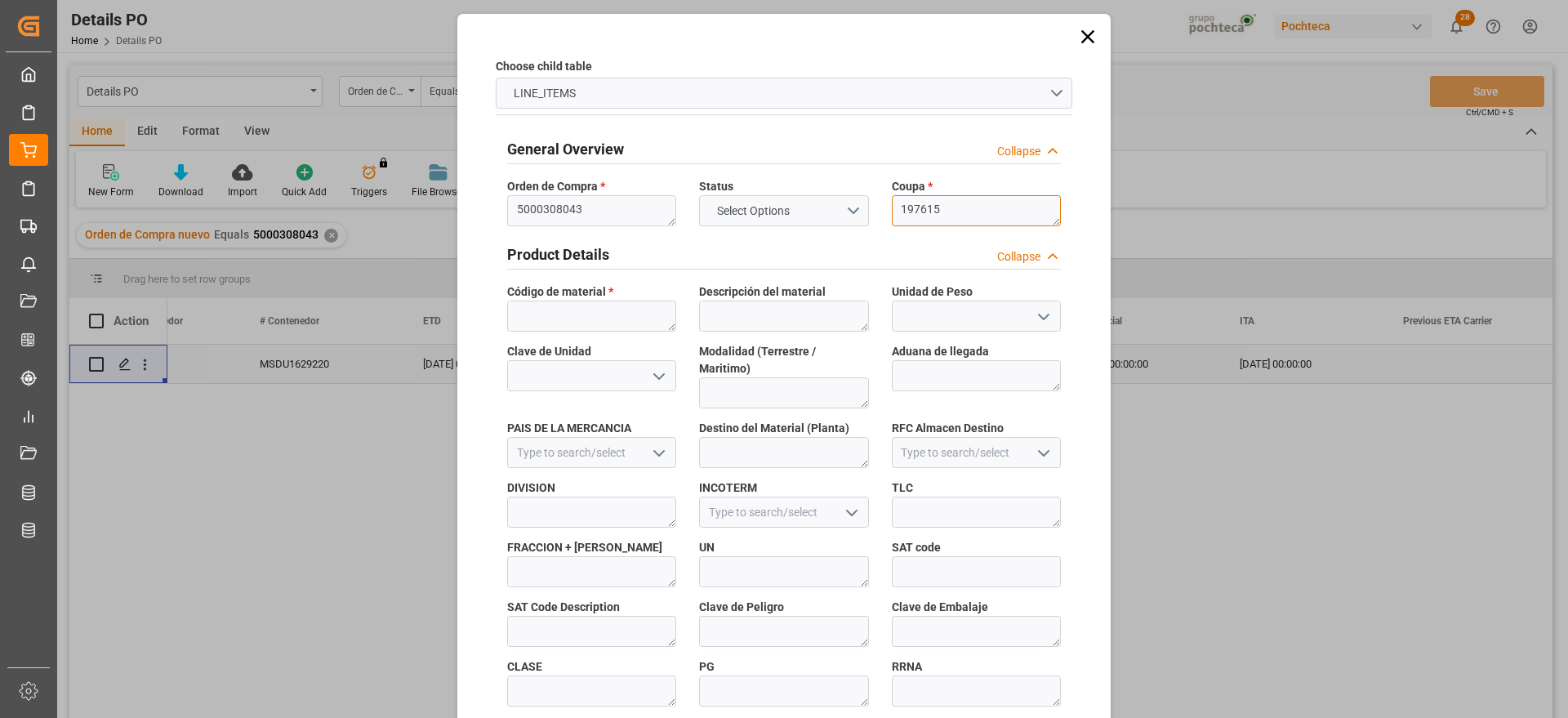
type textarea "197615"
click at [605, 314] on textarea at bounding box center [592, 316] width 169 height 31
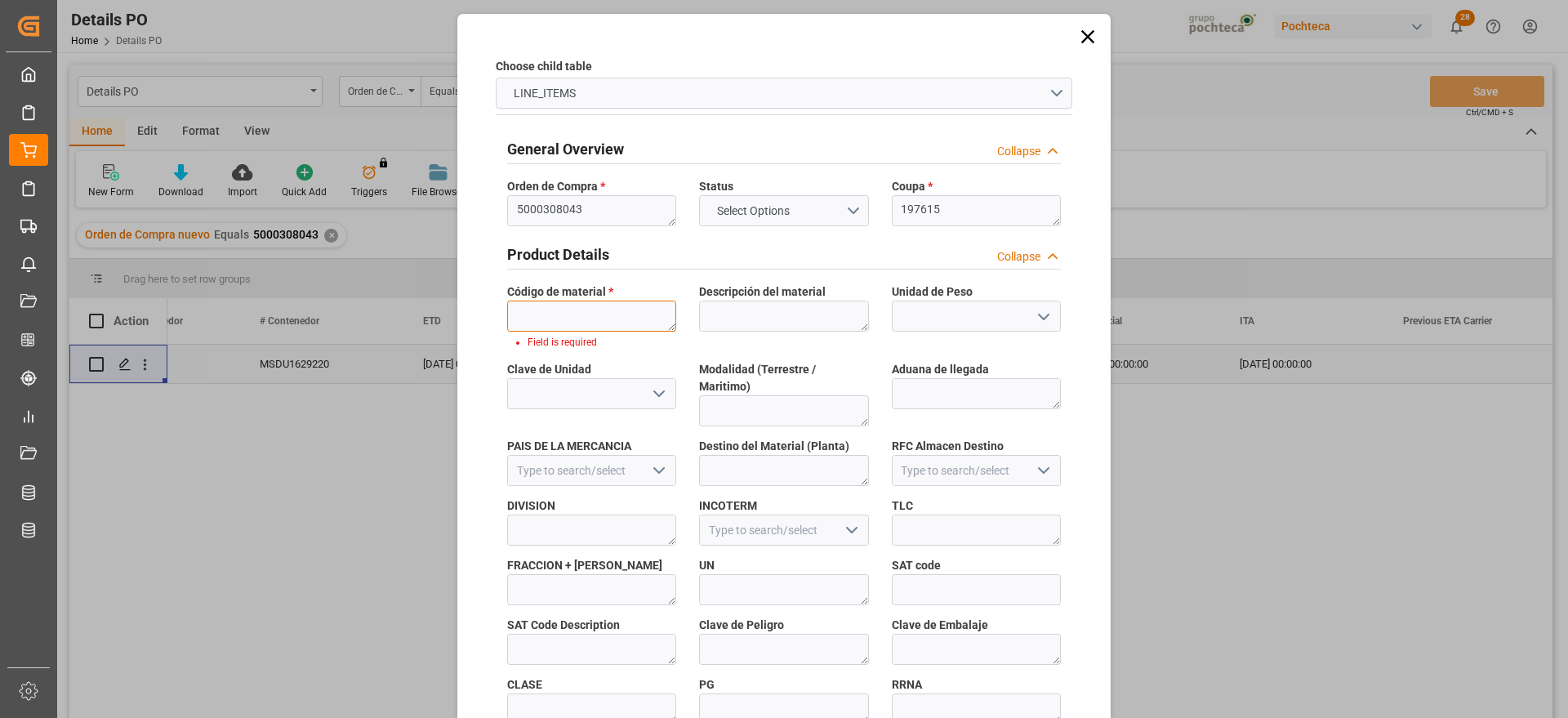
paste textarea "69511"
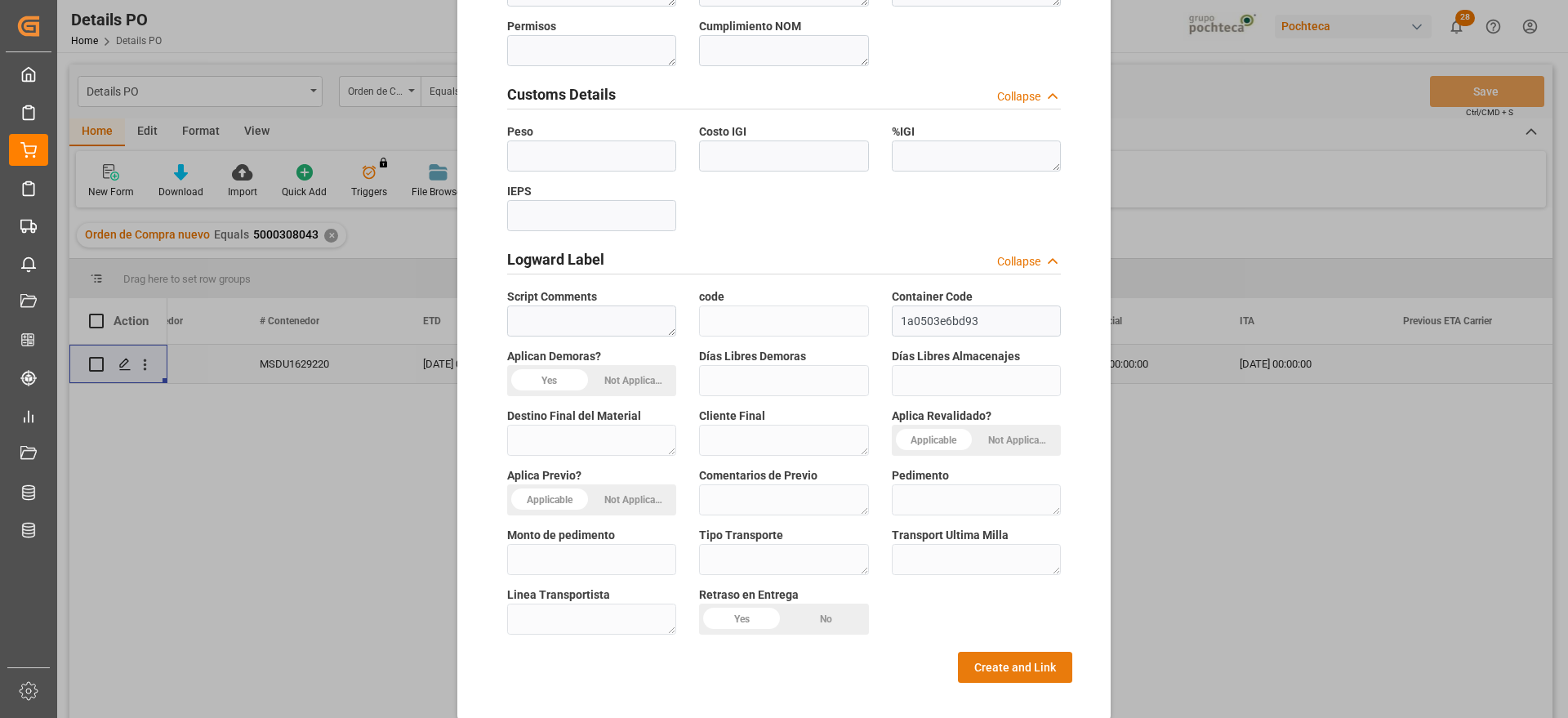
type textarea "69511"
click at [1040, 652] on button "Create and Link" at bounding box center [1015, 667] width 115 height 31
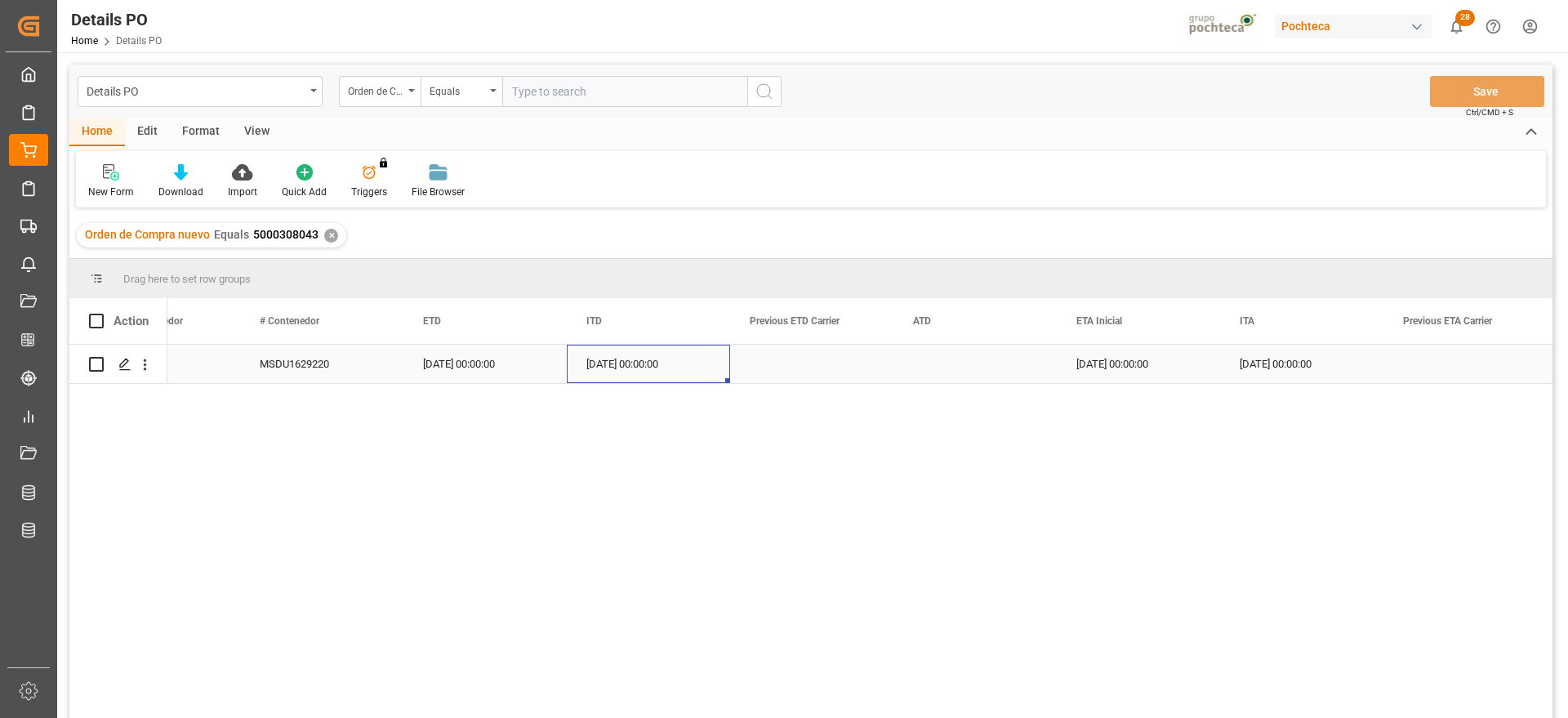
click at [624, 367] on div "25-09-2025 00:00:00" at bounding box center [649, 364] width 164 height 39
click at [128, 366] on icon "Press SPACE to select this row." at bounding box center [124, 364] width 13 height 13
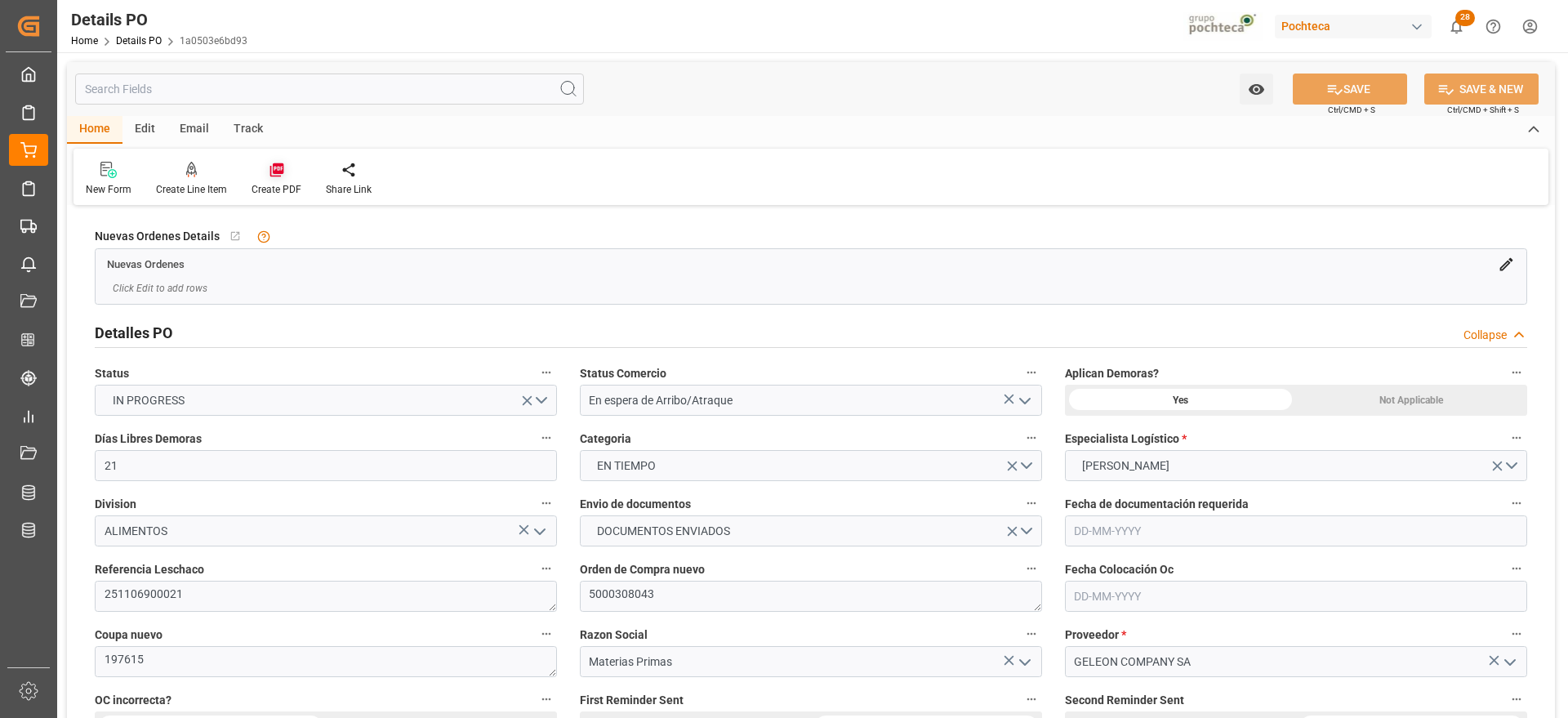
type input "21"
type input "29-09-2025"
type input "20-08-2025"
type input "29-09-2025"
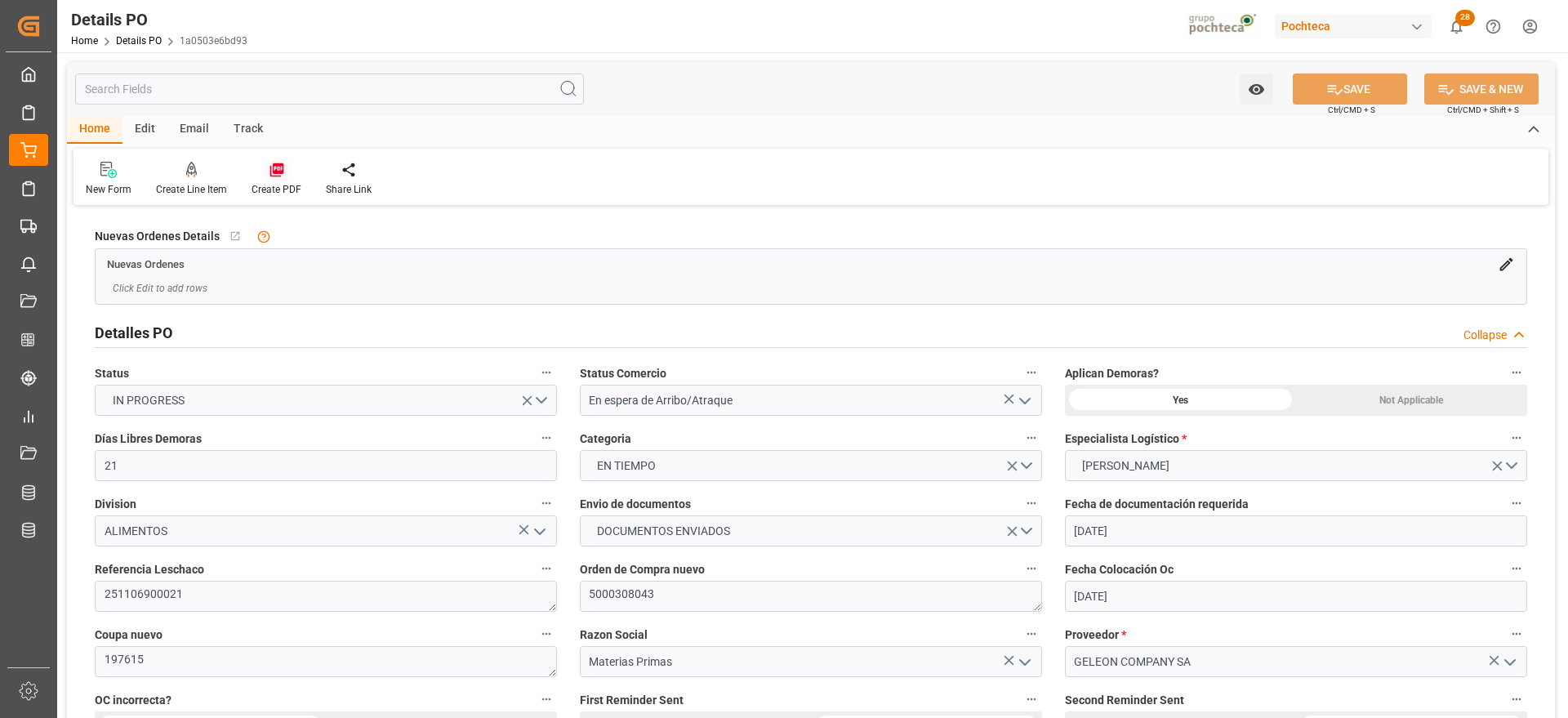
click at [275, 182] on div "Create PDF" at bounding box center [277, 189] width 50 height 15
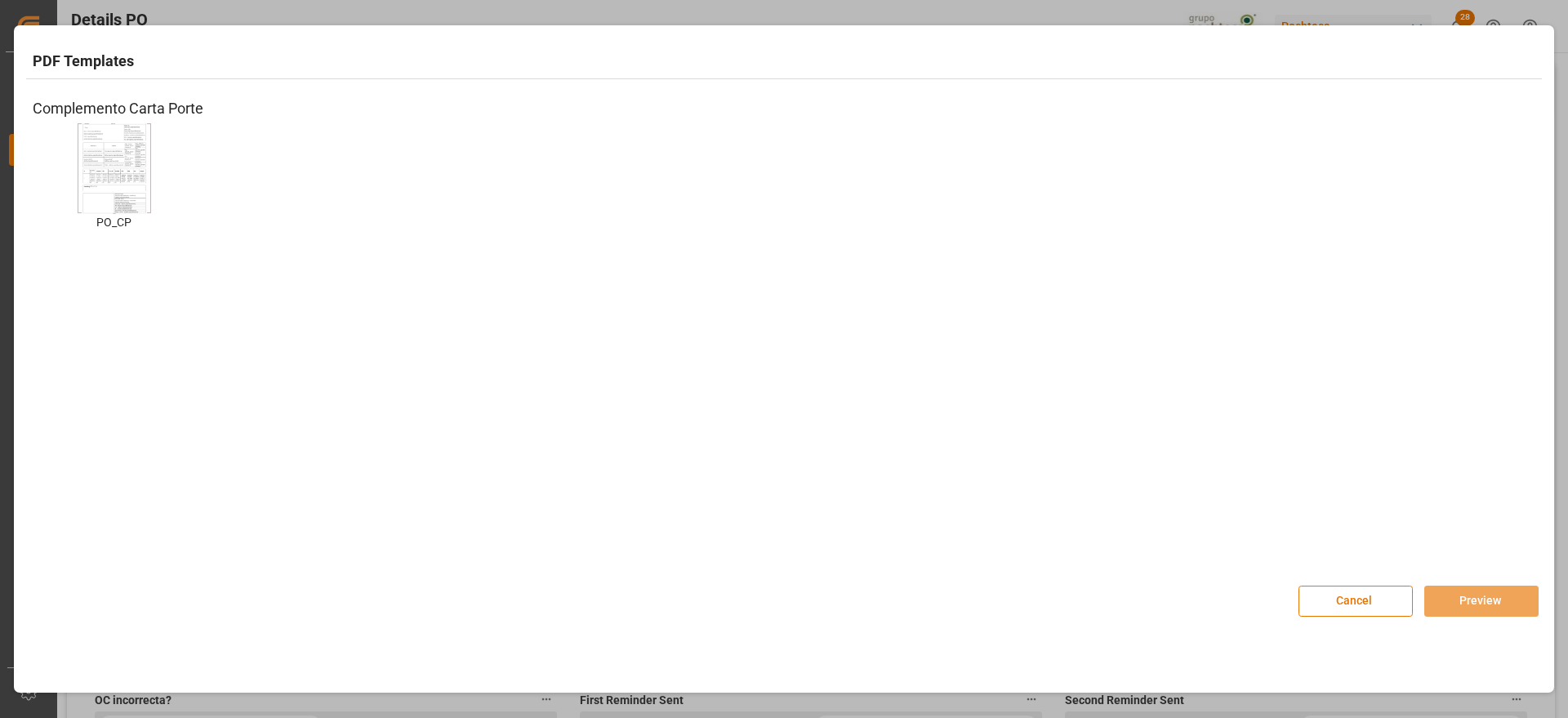
click at [121, 184] on img at bounding box center [115, 167] width 65 height 92
click at [1507, 602] on button "Preview" at bounding box center [1481, 602] width 115 height 31
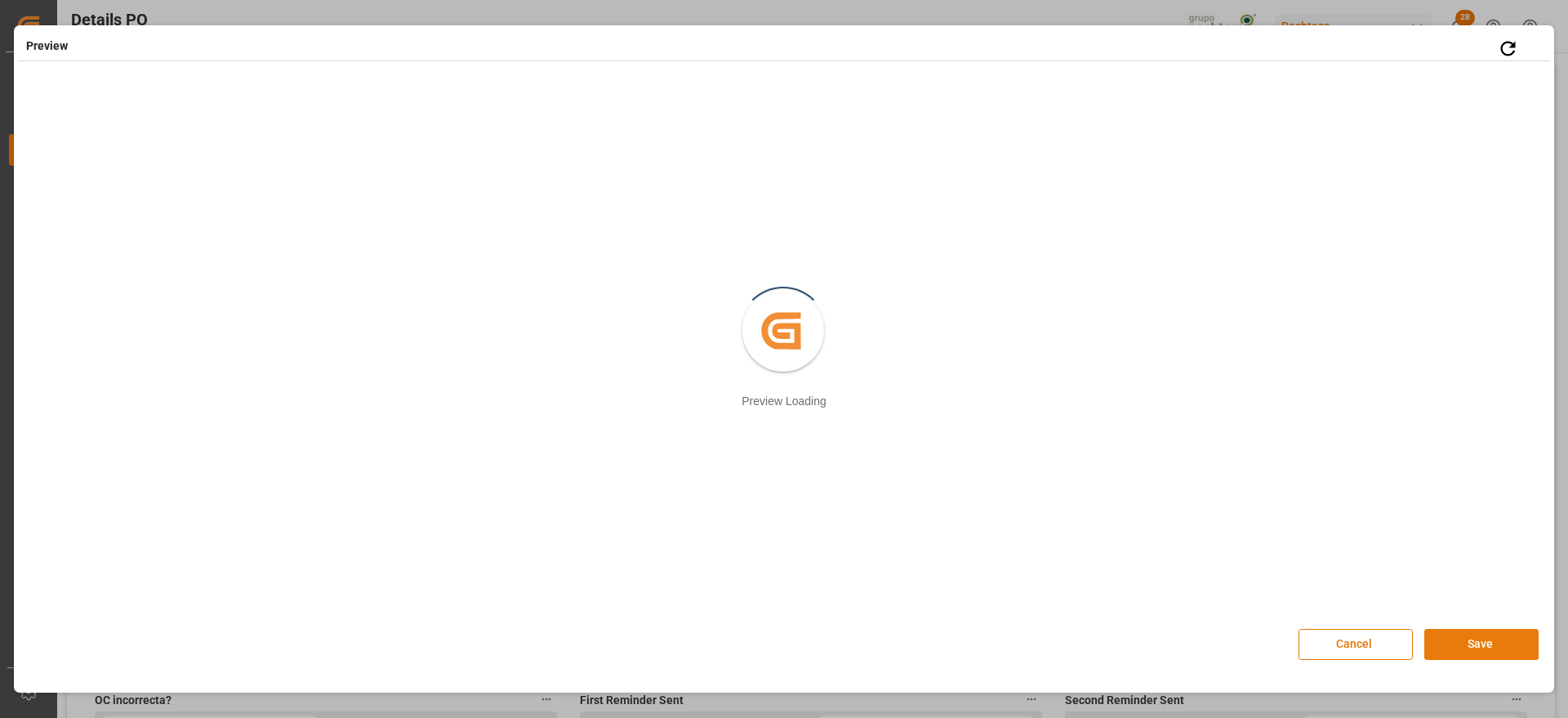
click at [1491, 641] on button "Save" at bounding box center [1481, 645] width 115 height 31
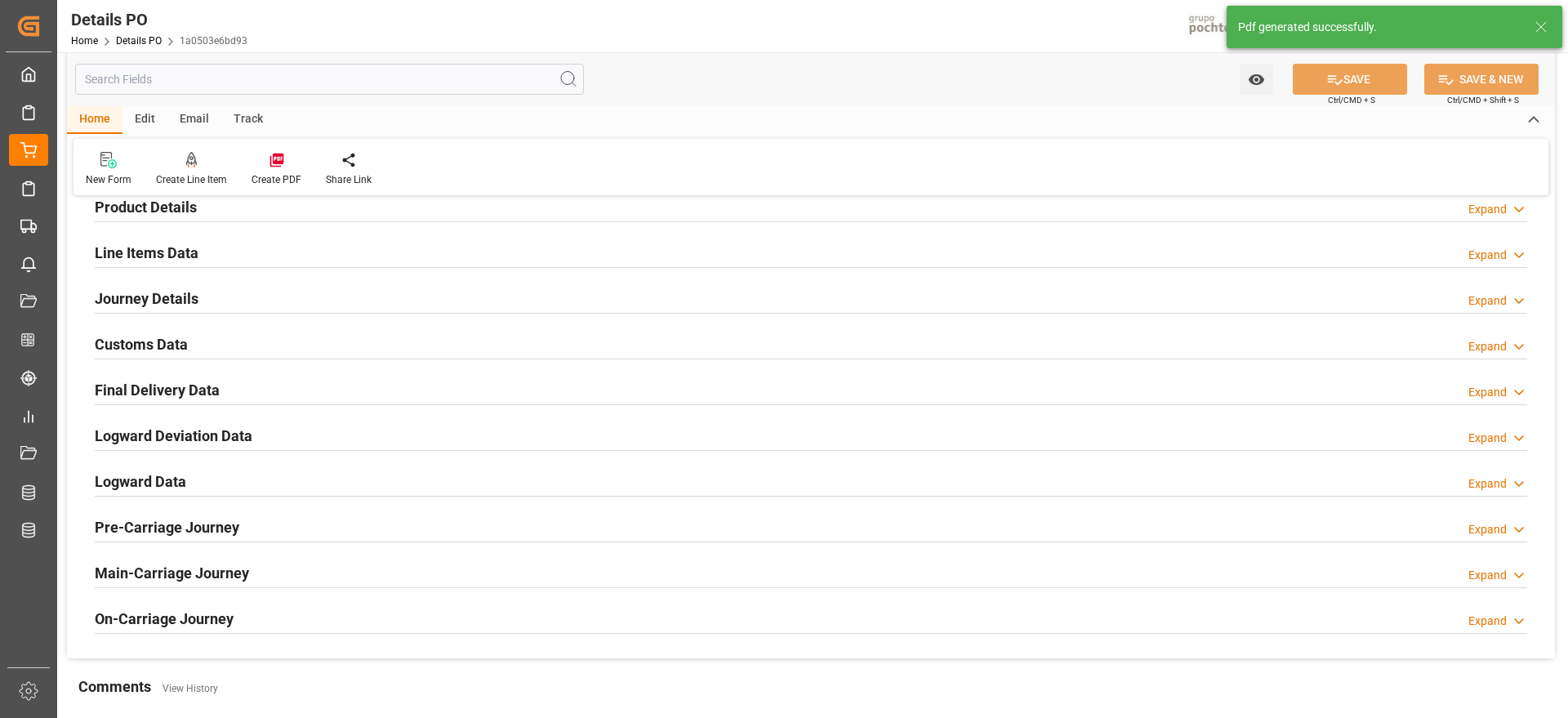
scroll to position [818, 0]
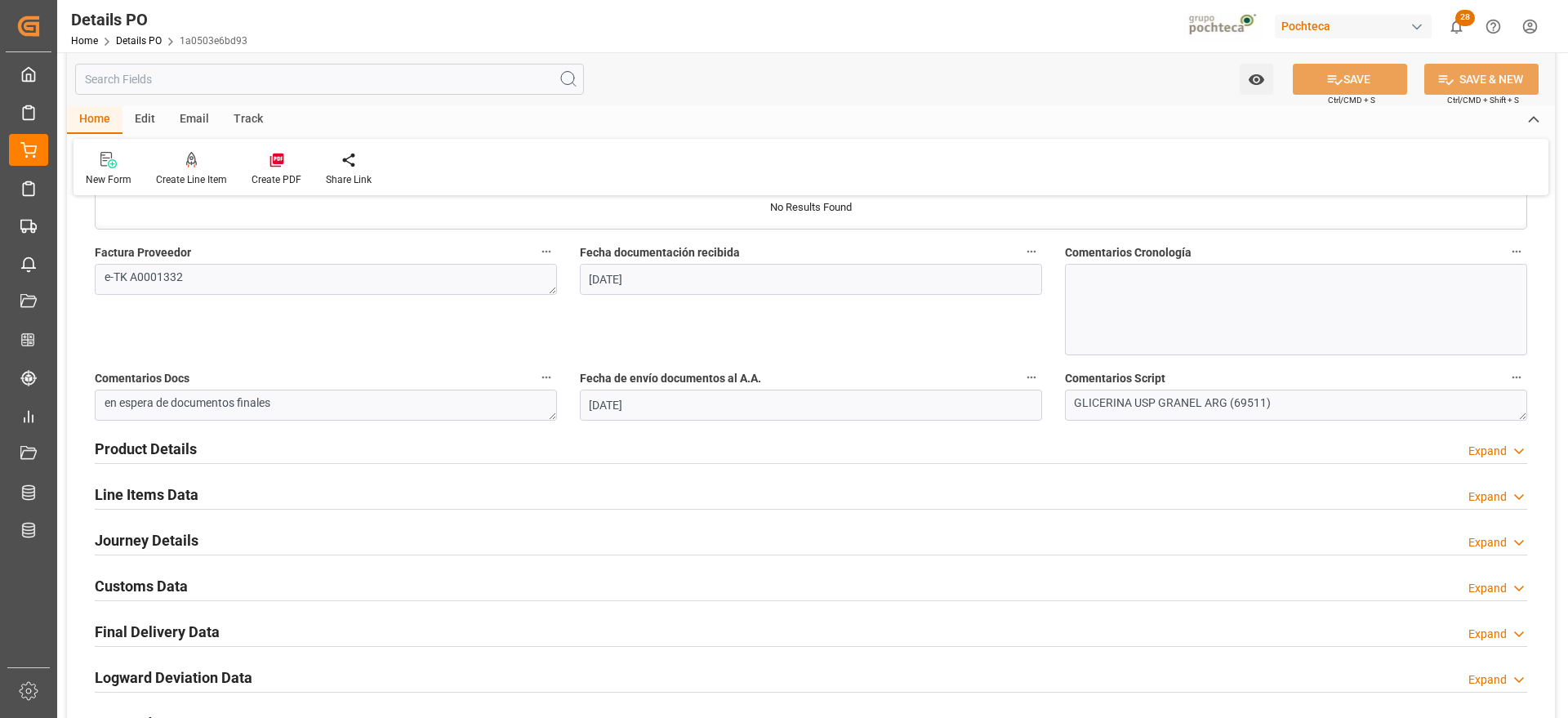
click at [153, 589] on h2 "Customs Data" at bounding box center [141, 586] width 93 height 22
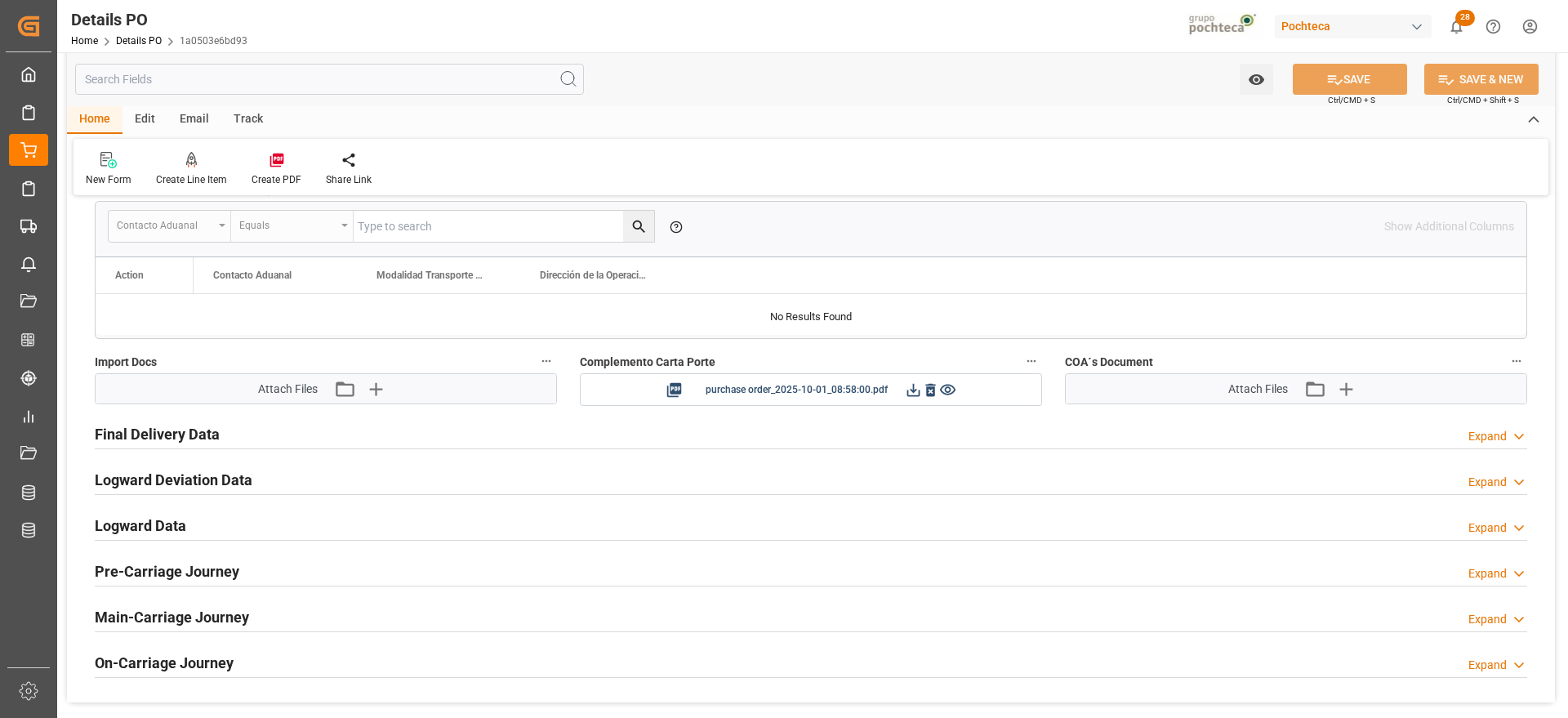
scroll to position [1328, 0]
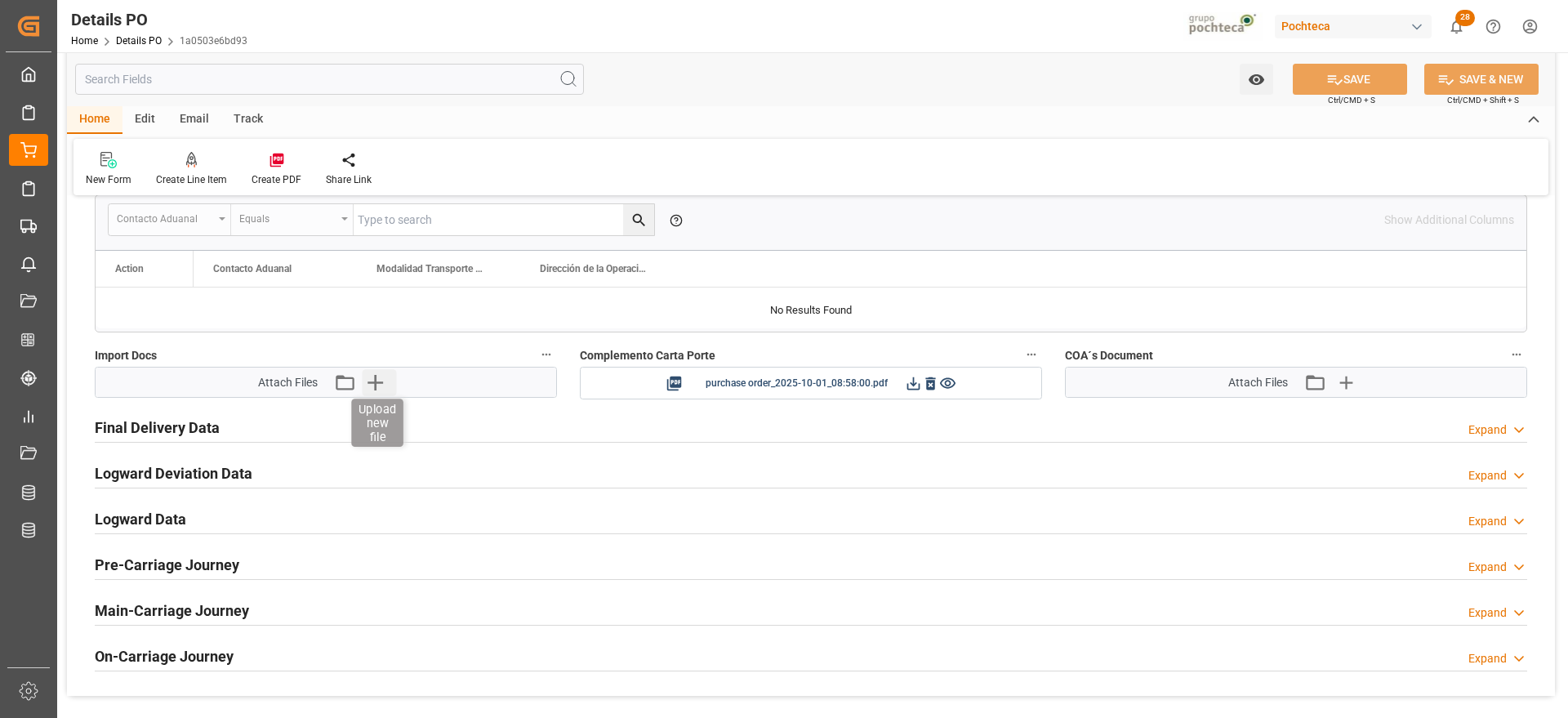
click at [372, 383] on icon "button" at bounding box center [375, 383] width 16 height 16
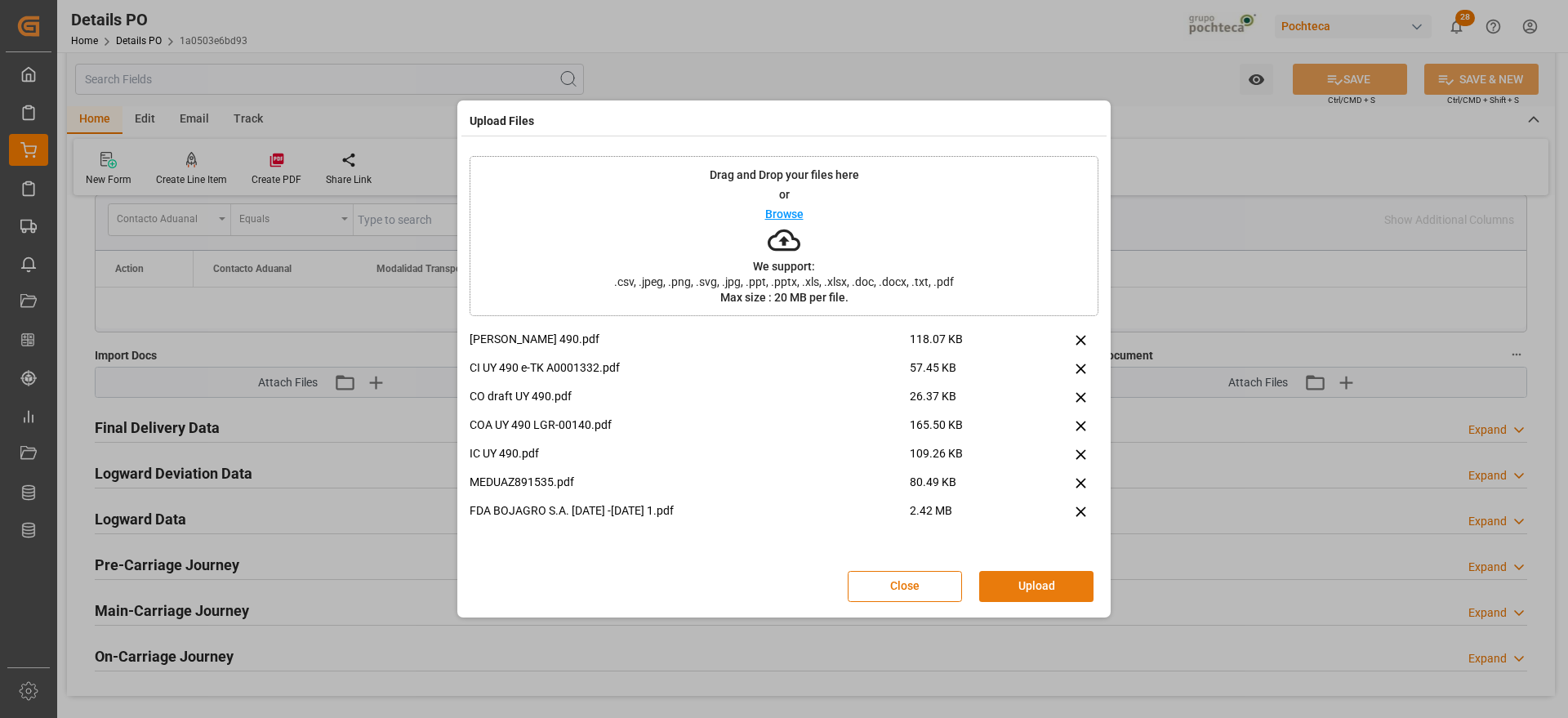
click at [1057, 580] on button "Upload" at bounding box center [1036, 586] width 115 height 31
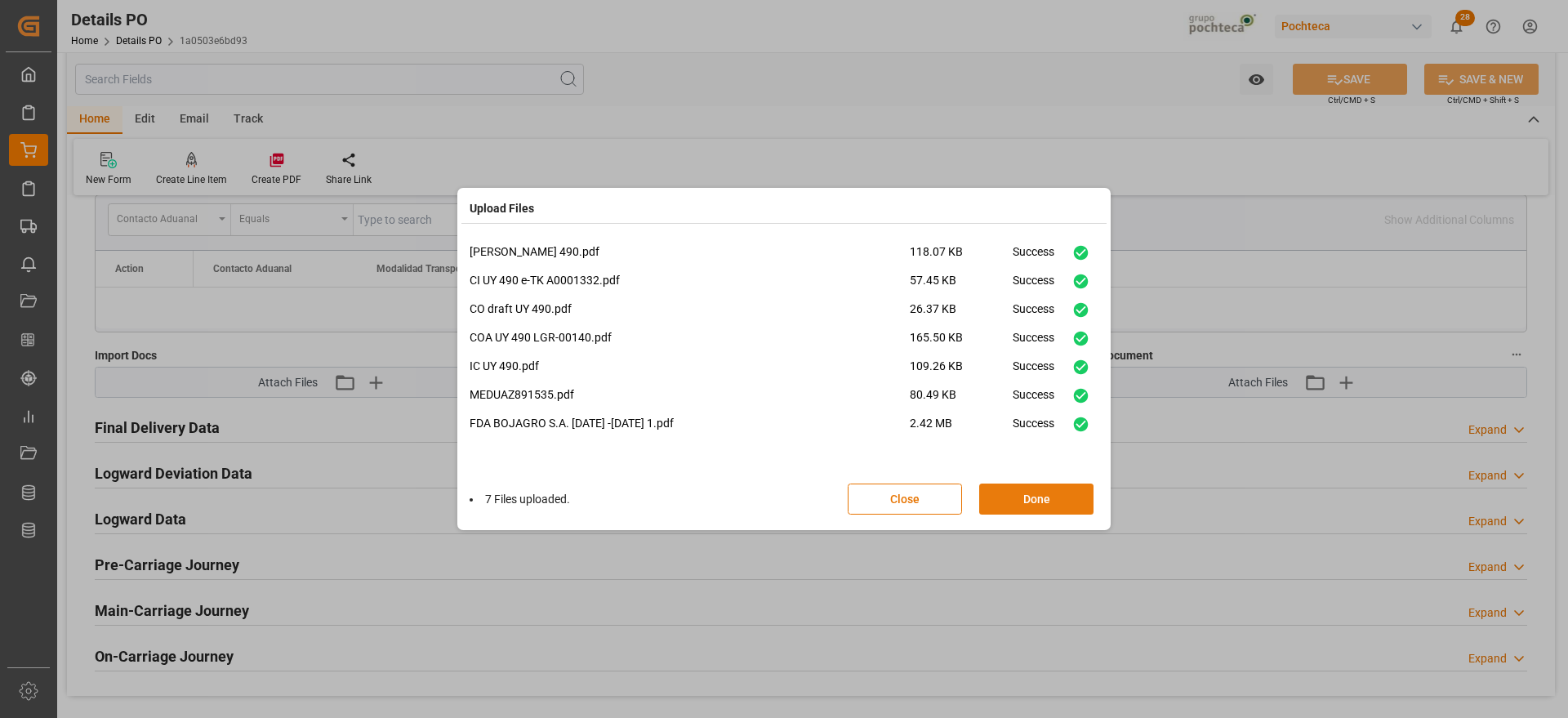
click at [1024, 491] on button "Done" at bounding box center [1036, 499] width 115 height 31
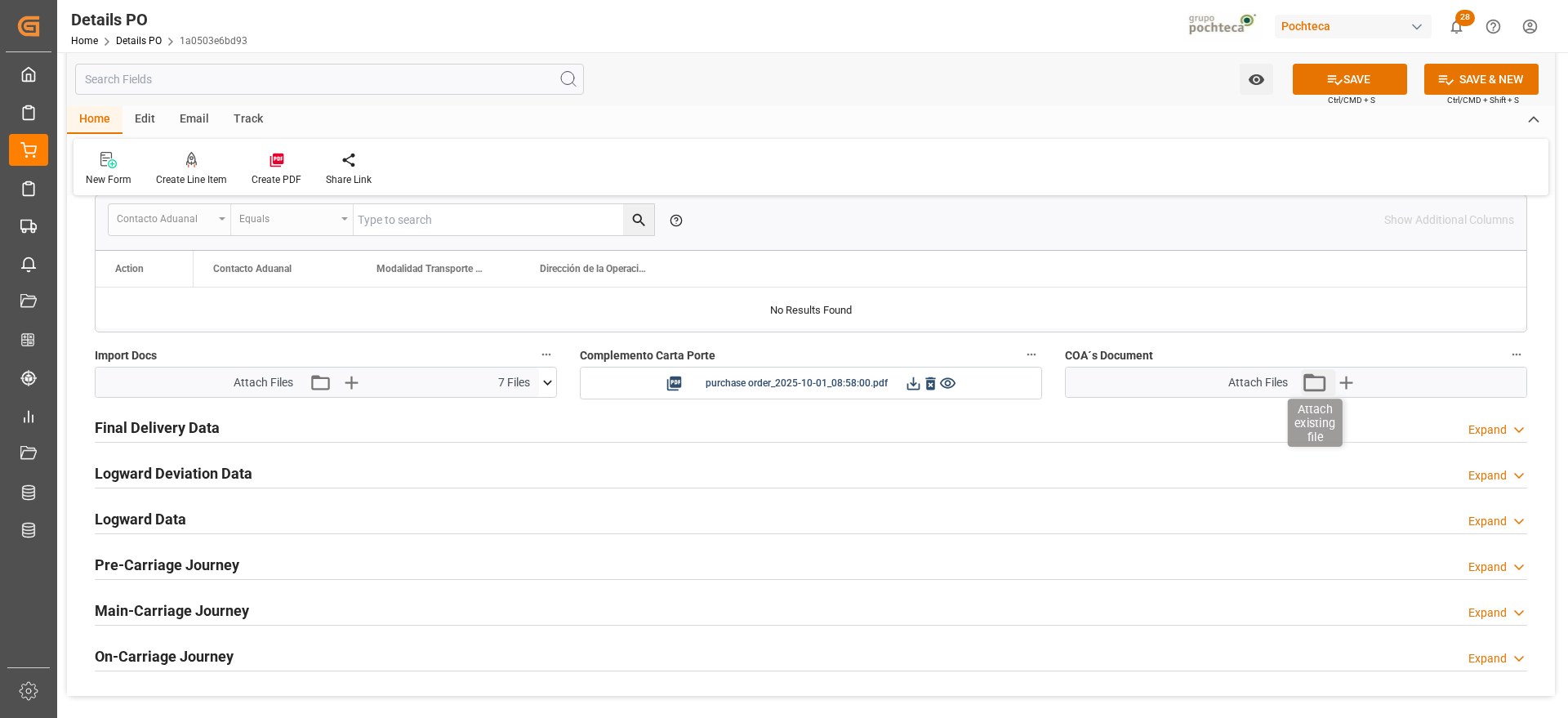
click at [1314, 391] on icon "button" at bounding box center [1314, 382] width 26 height 26
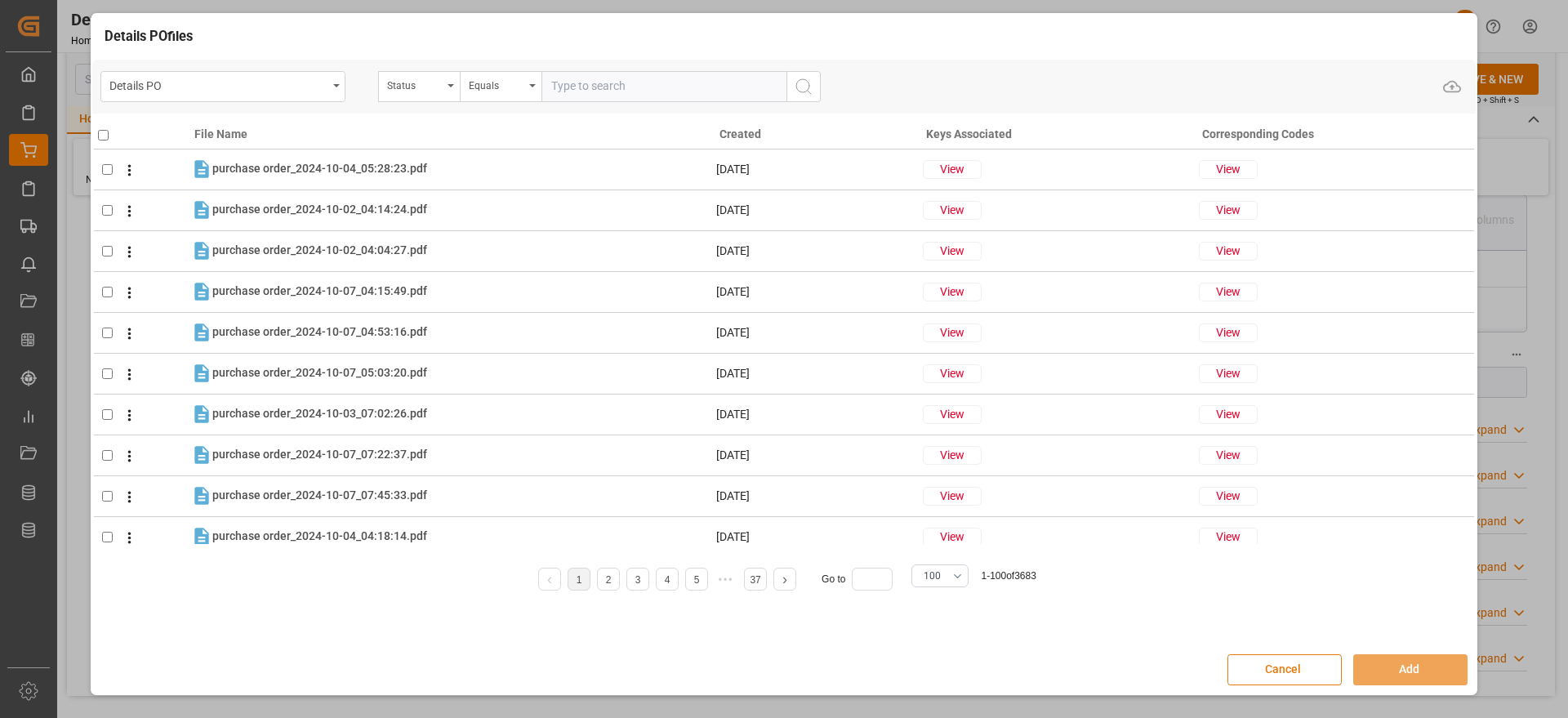
click at [1265, 682] on button "Cancel" at bounding box center [1284, 670] width 115 height 31
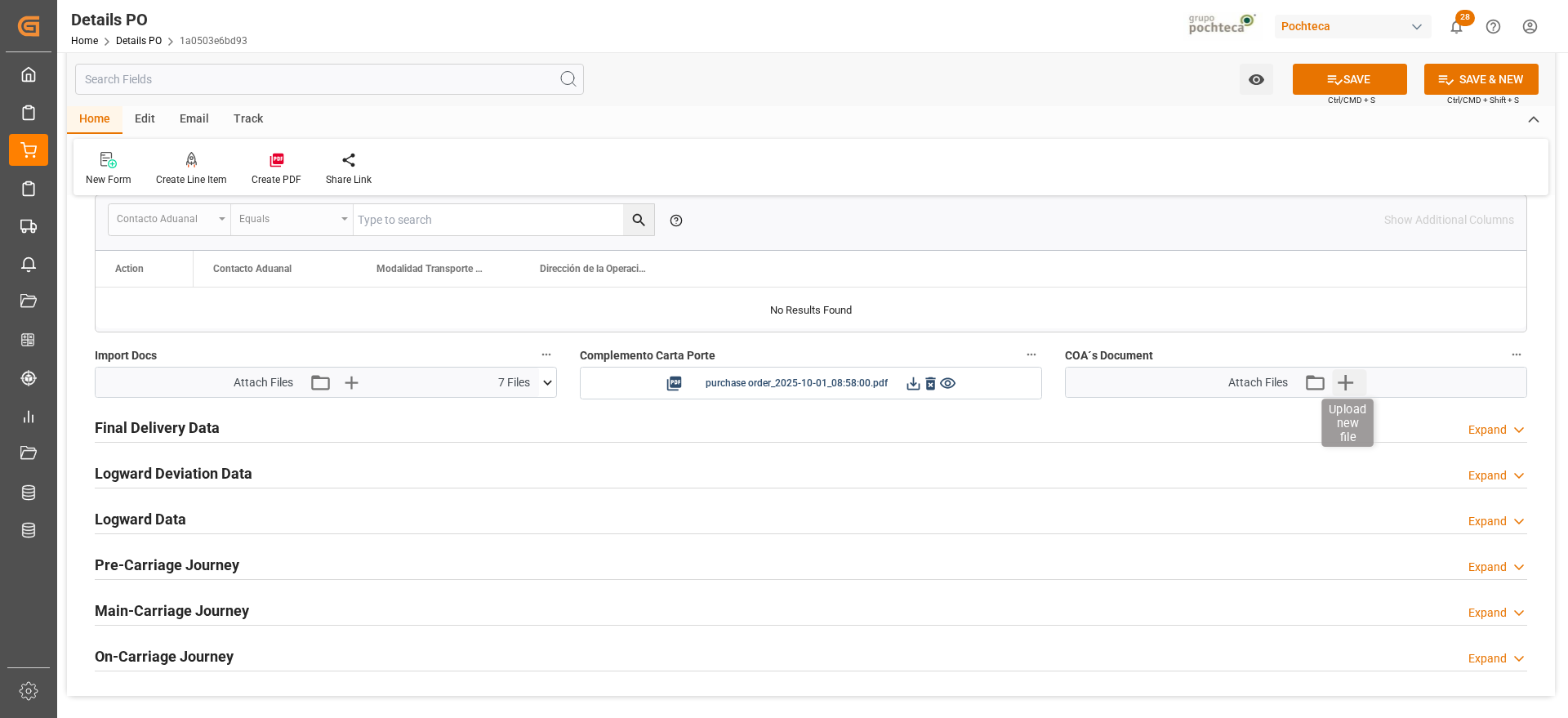
click at [1346, 382] on icon "button" at bounding box center [1345, 383] width 16 height 16
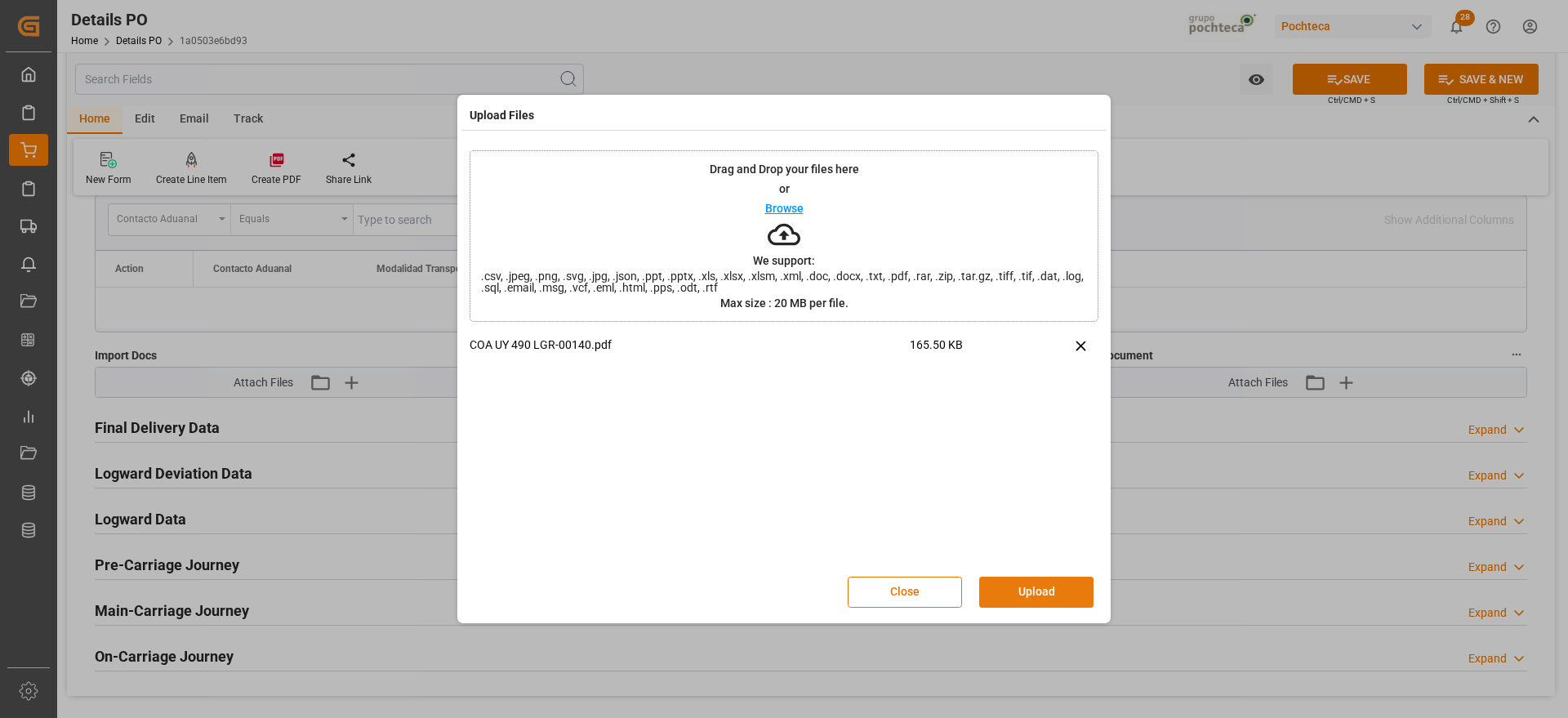
click at [1053, 592] on button "Upload" at bounding box center [1036, 592] width 115 height 31
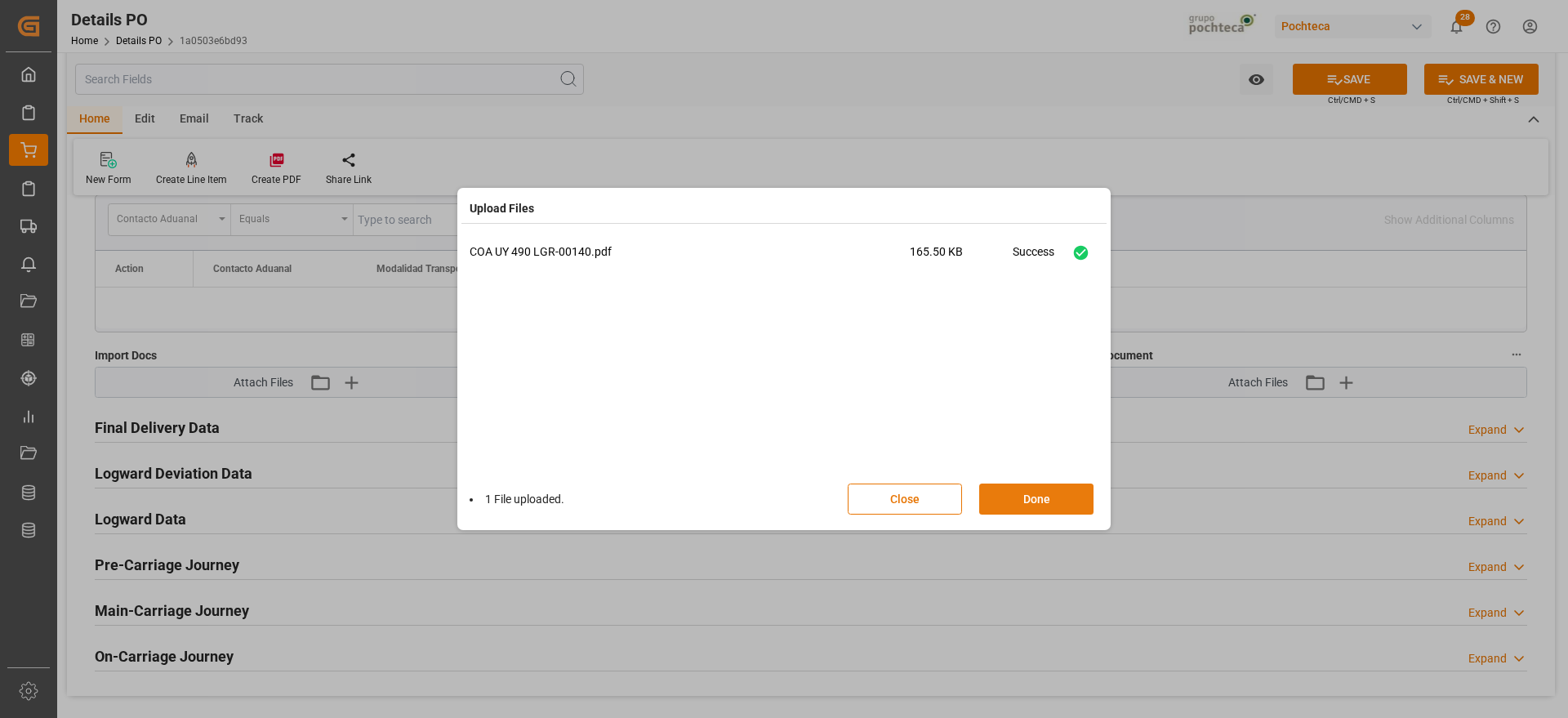
click at [1037, 492] on button "Done" at bounding box center [1036, 499] width 115 height 31
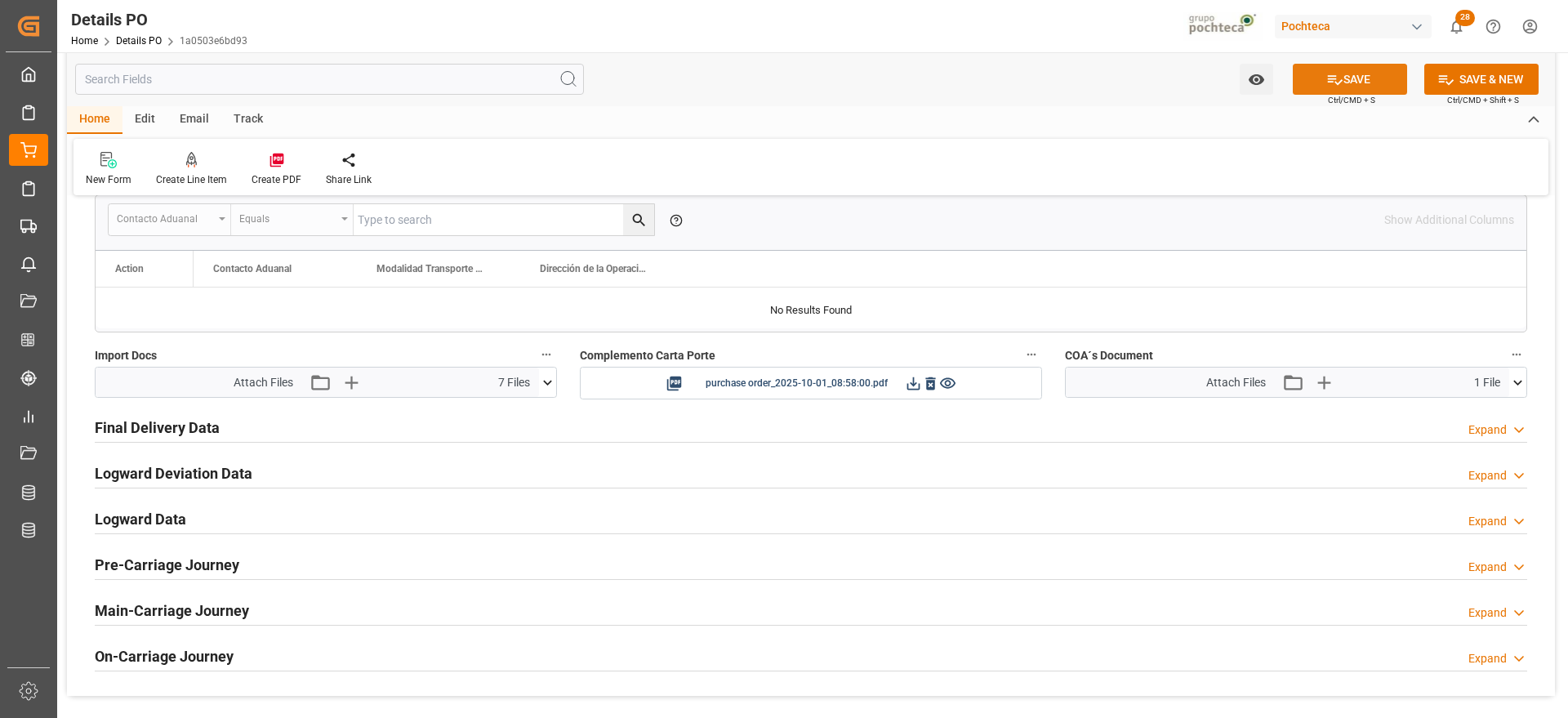
click at [1352, 66] on button "SAVE" at bounding box center [1349, 79] width 115 height 31
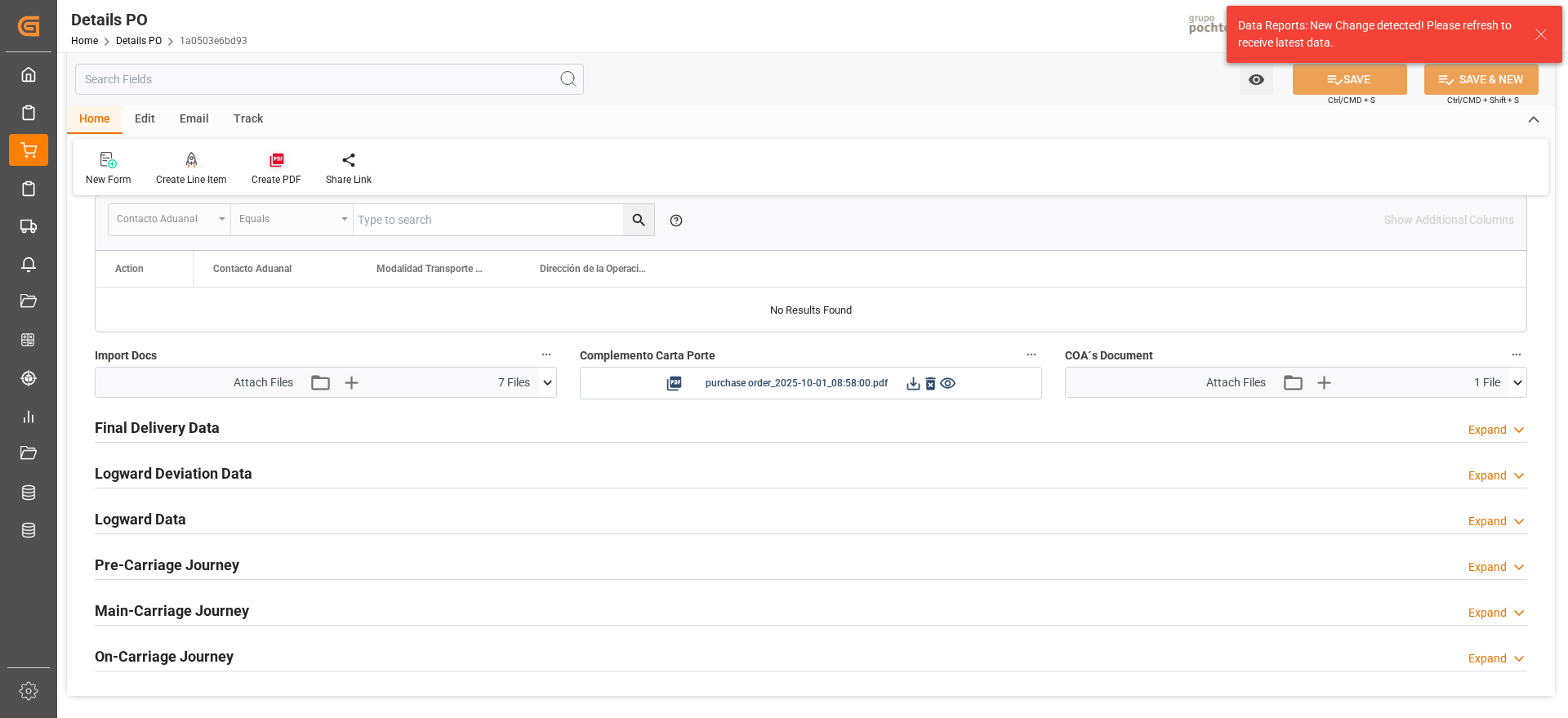
click at [271, 165] on icon at bounding box center [277, 160] width 14 height 14
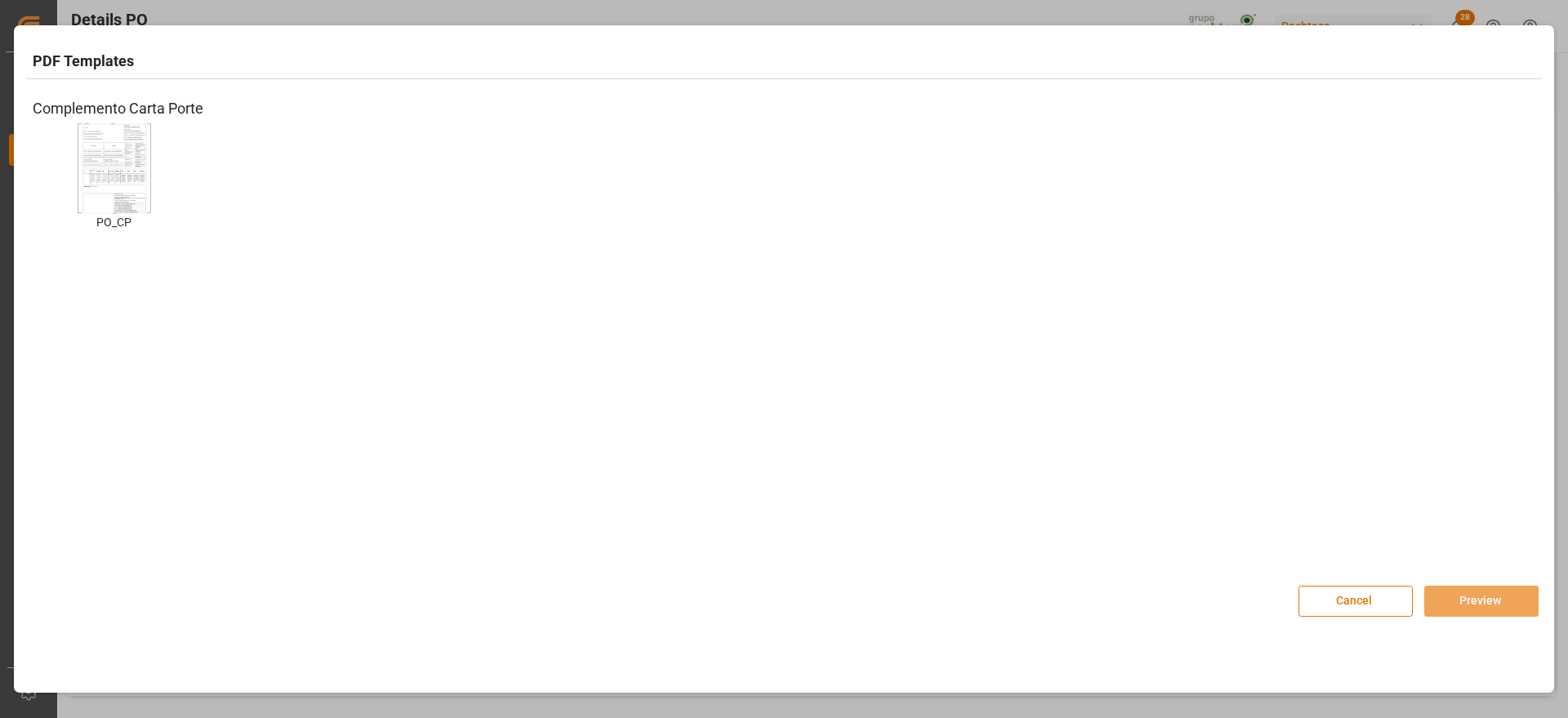
drag, startPoint x: 1524, startPoint y: 290, endPoint x: 113, endPoint y: 56, distance: 1430.3
click at [1523, 290] on div "Complemento Carta Porte PO_CP PO_CP" at bounding box center [783, 323] width 1515 height 466
drag, startPoint x: 102, startPoint y: 154, endPoint x: 1440, endPoint y: 478, distance: 1376.7
click at [103, 155] on img at bounding box center [115, 167] width 65 height 92
click at [1453, 598] on button "Preview" at bounding box center [1481, 602] width 115 height 31
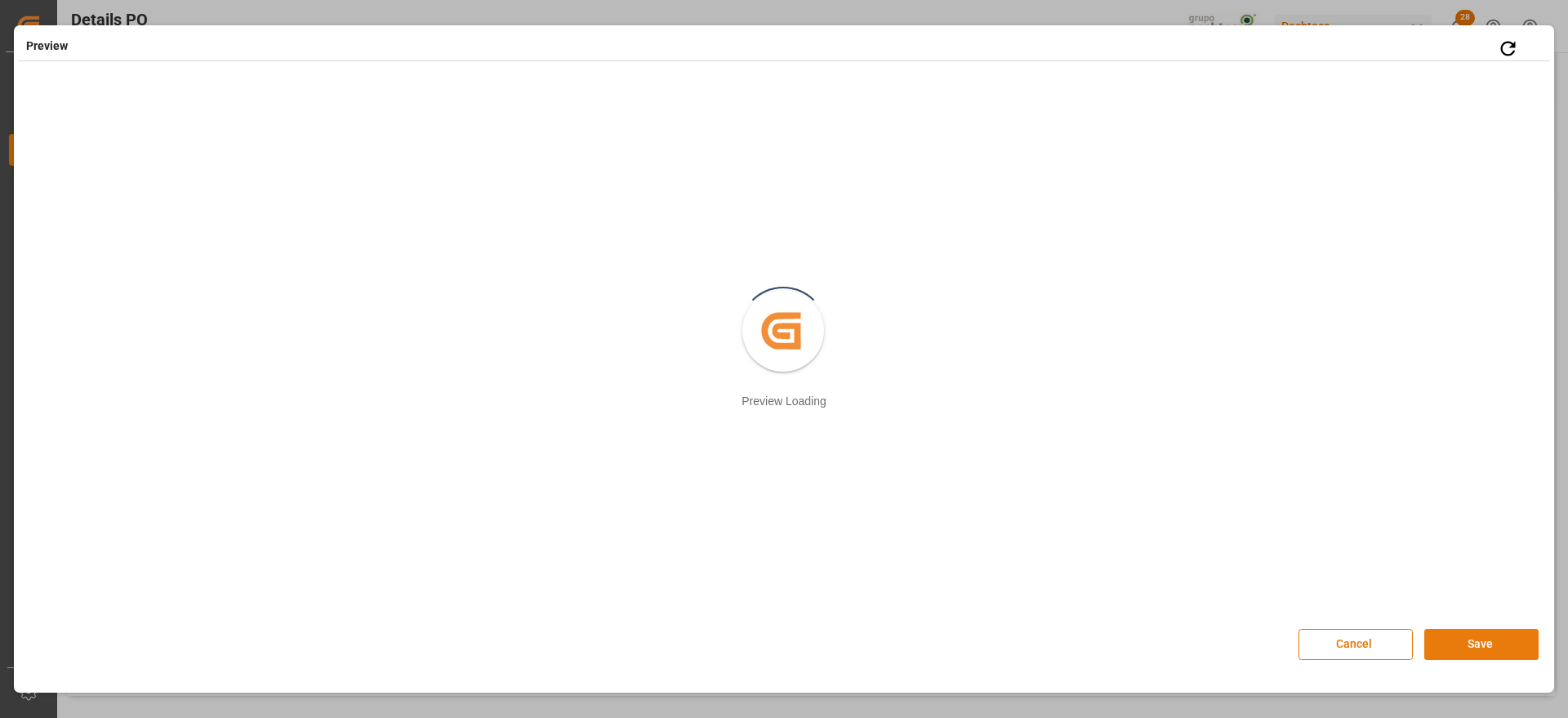
click at [1491, 646] on button "Save" at bounding box center [1481, 645] width 115 height 31
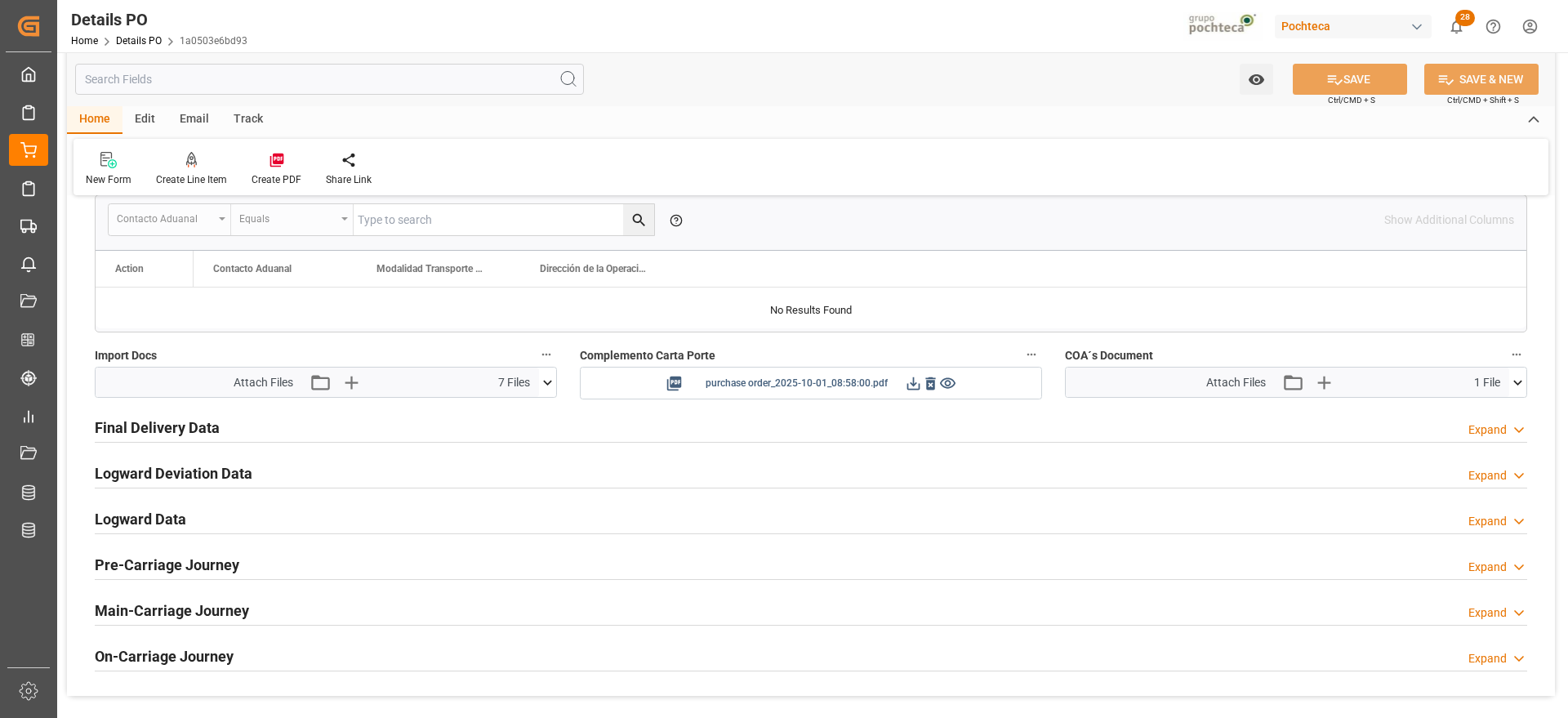
click at [909, 387] on icon at bounding box center [913, 384] width 17 height 17
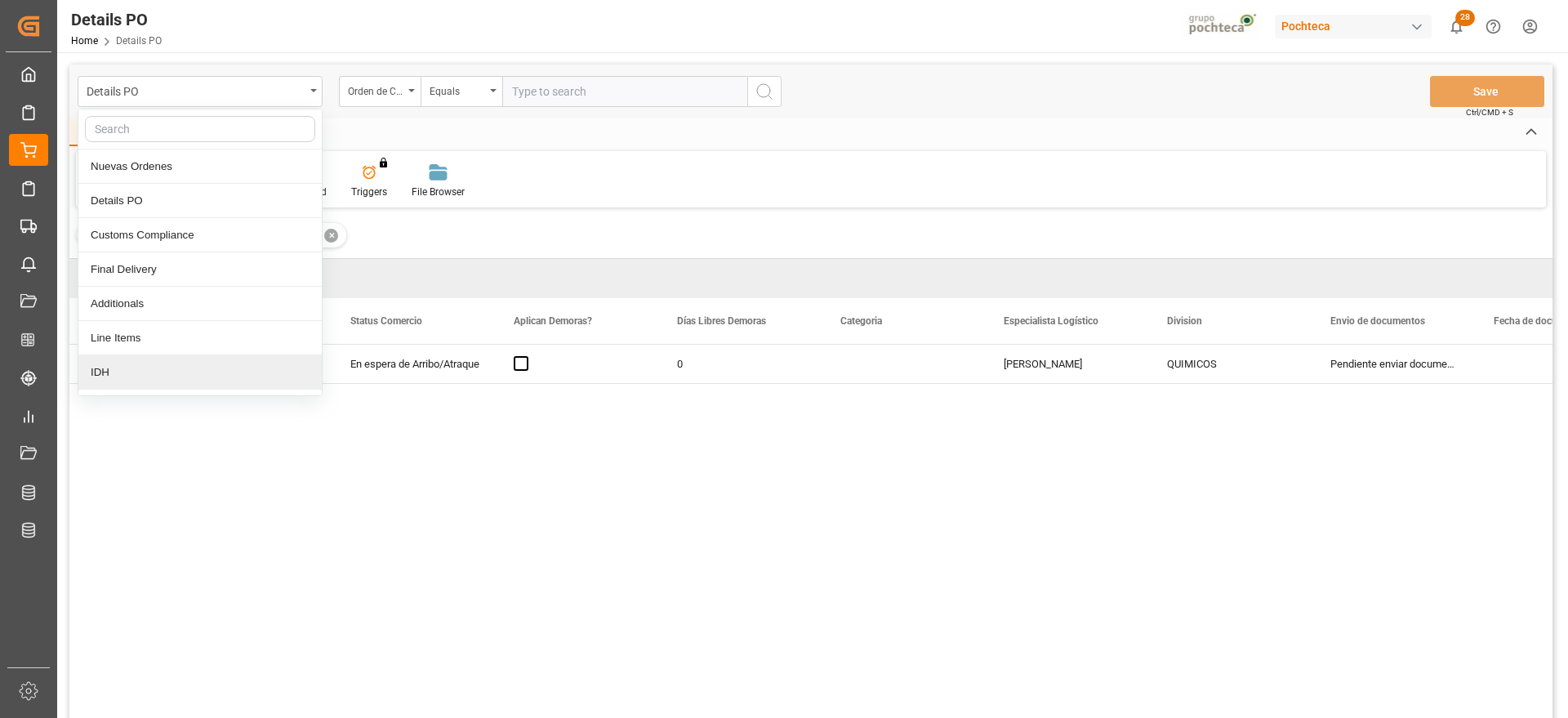
click at [140, 383] on div "IDH" at bounding box center [200, 372] width 243 height 34
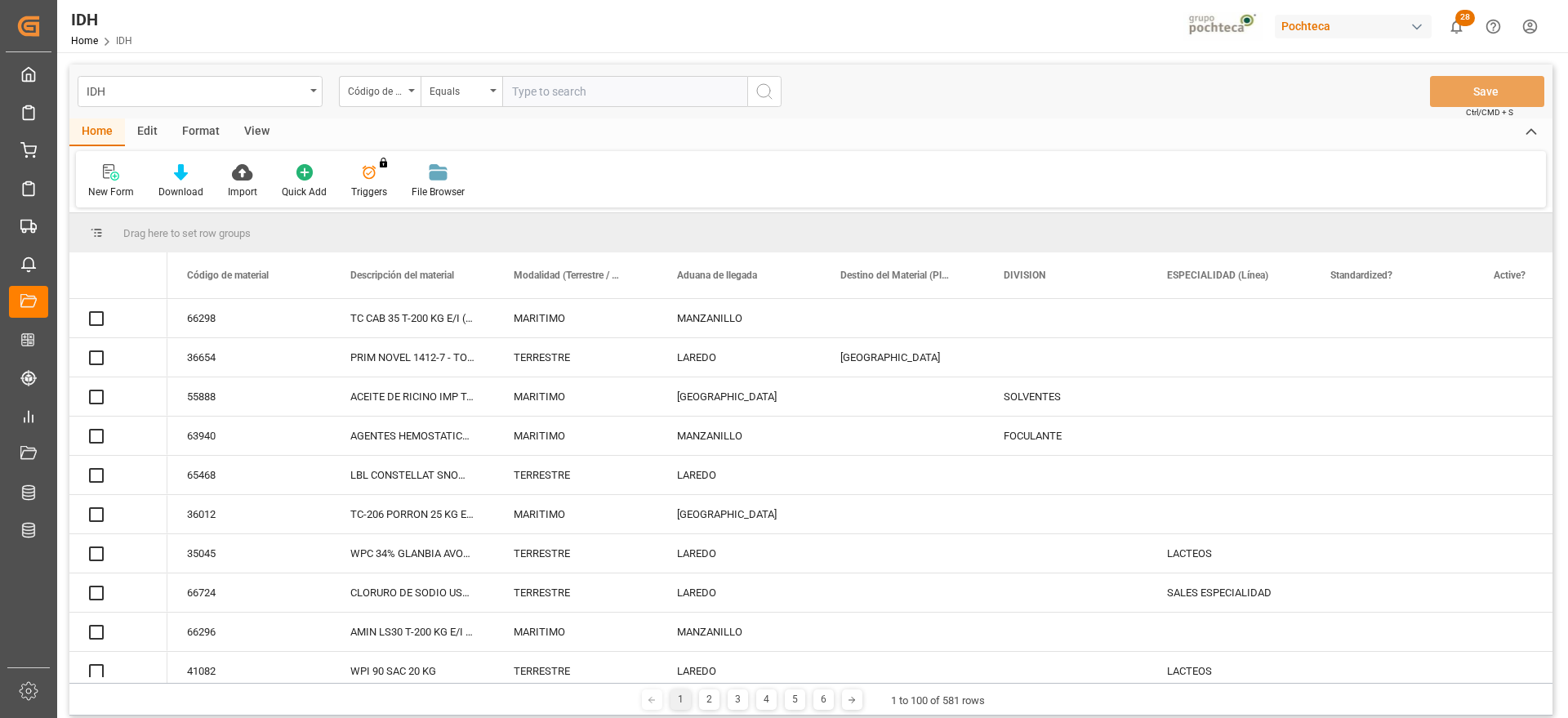
click at [540, 86] on input "text" at bounding box center [625, 91] width 245 height 31
paste input "69511"
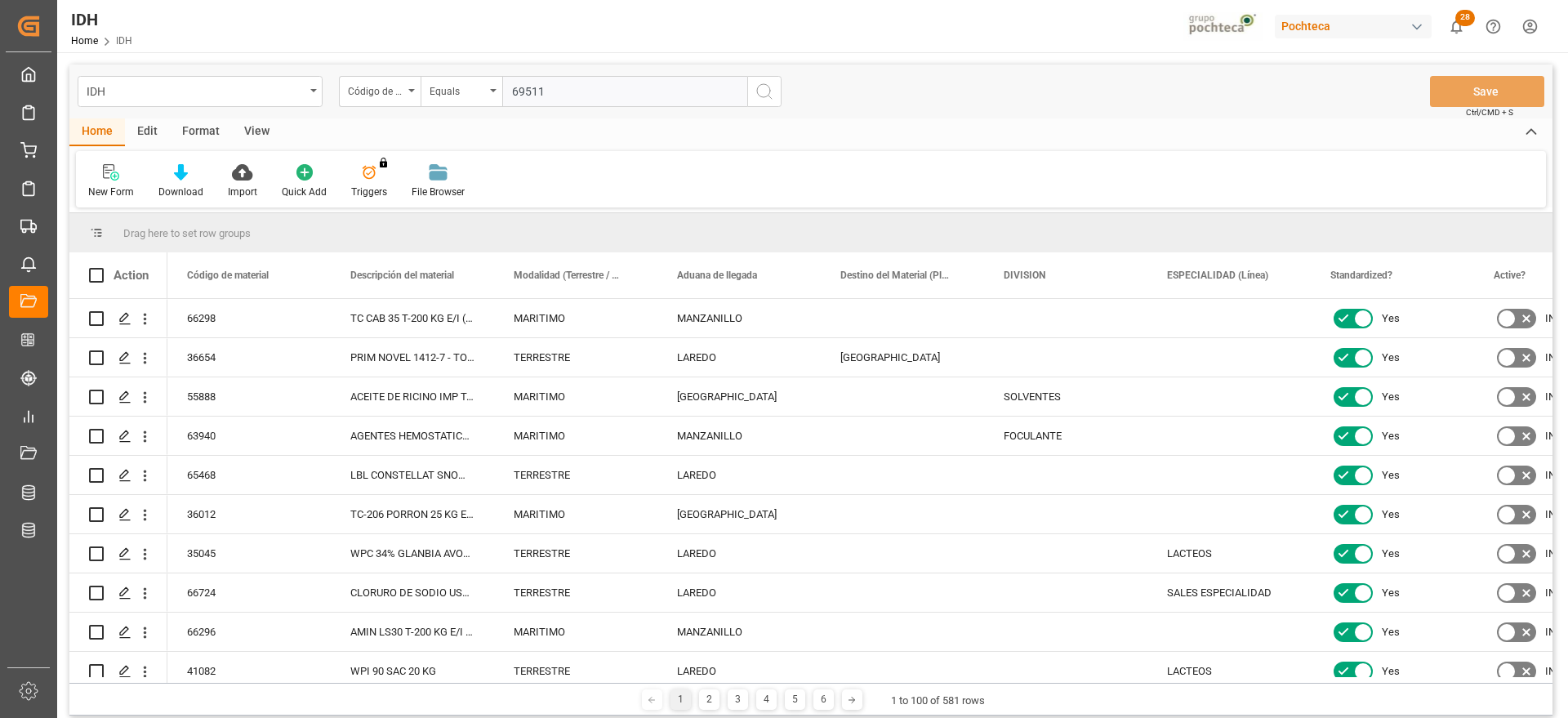
type input "69511"
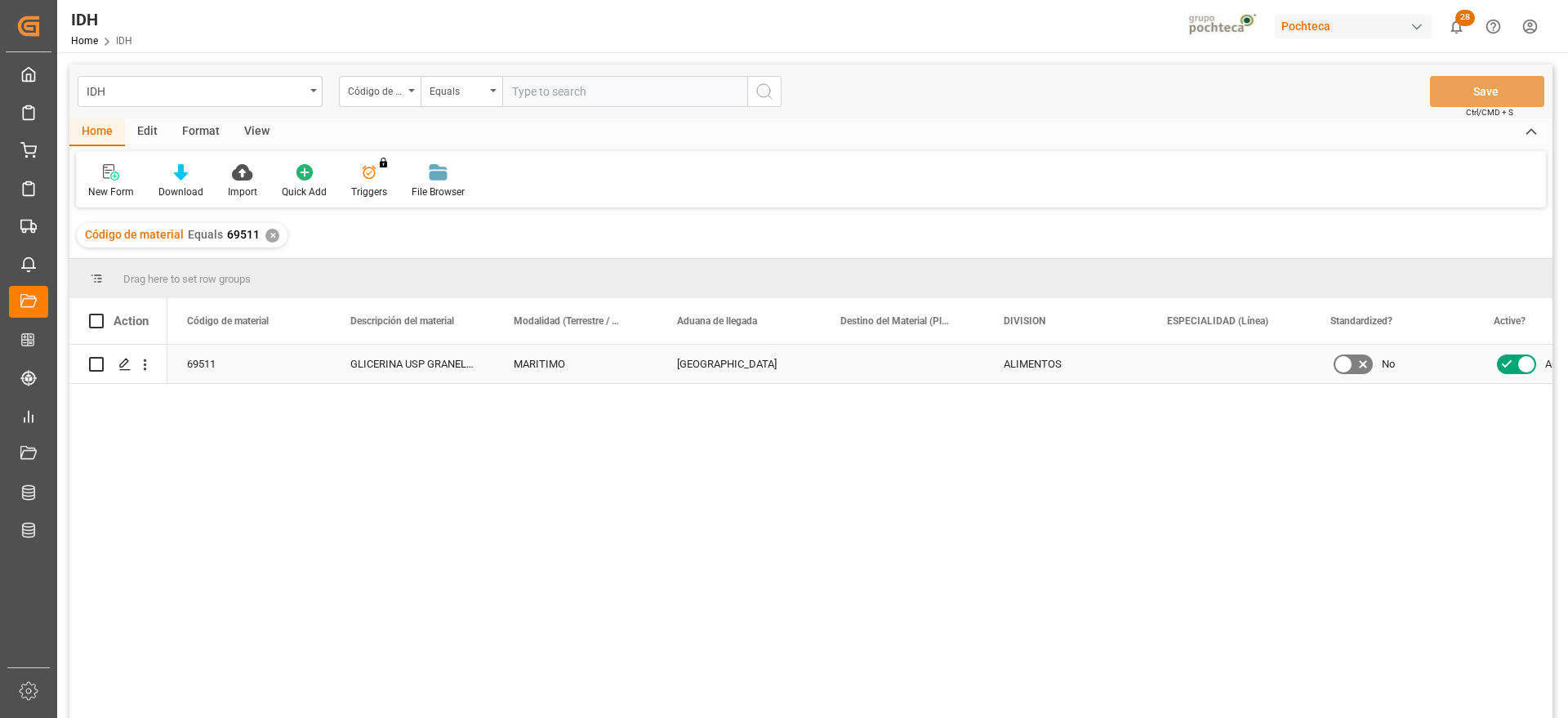
click at [511, 376] on div "MARITIMO" at bounding box center [576, 364] width 164 height 39
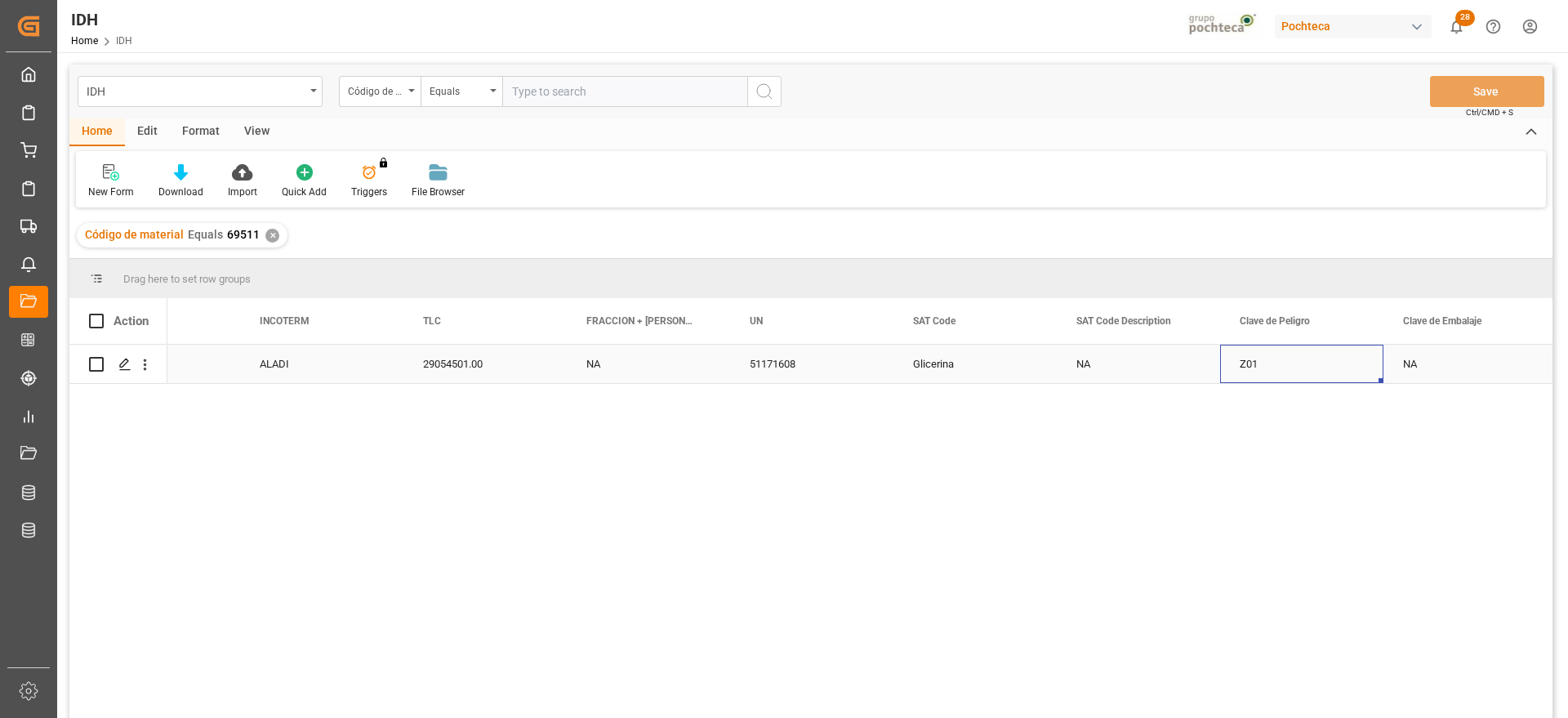
scroll to position [0, 1560]
